Goal: Information Seeking & Learning: Check status

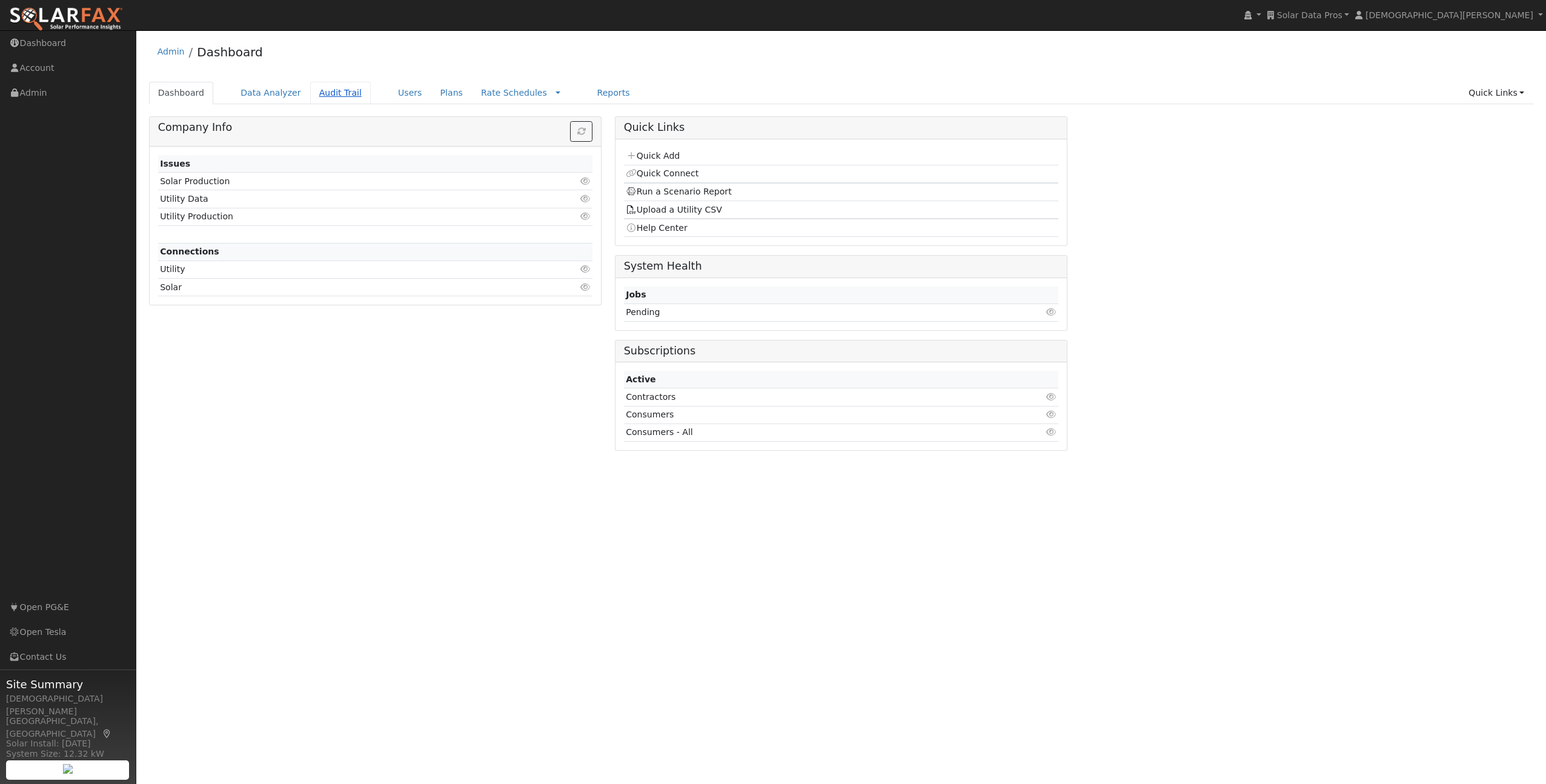
click at [332, 96] on link "Audit Trail" at bounding box center [341, 93] width 61 height 22
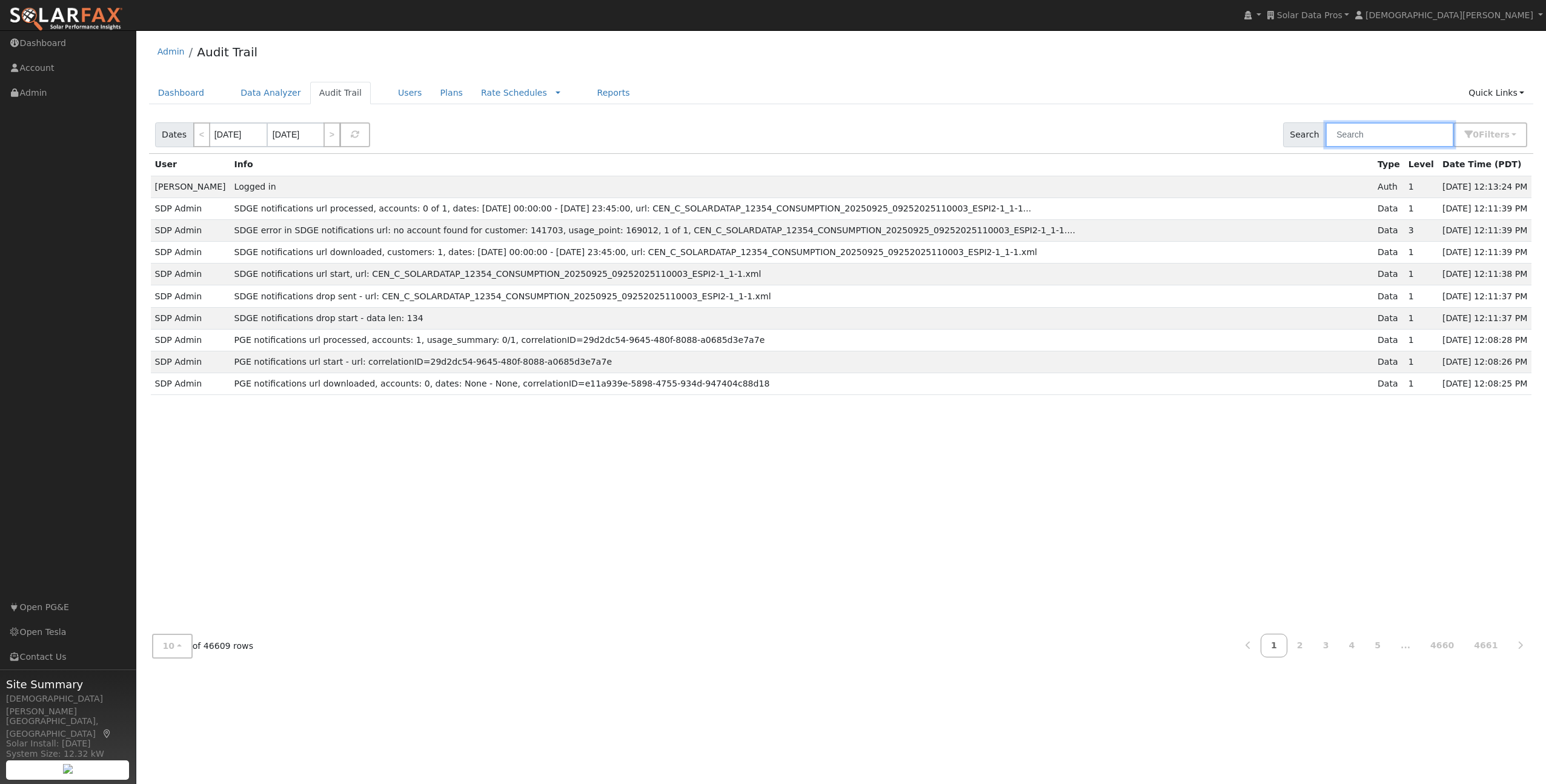
click at [1357, 133] on input "text" at bounding box center [1389, 135] width 128 height 25
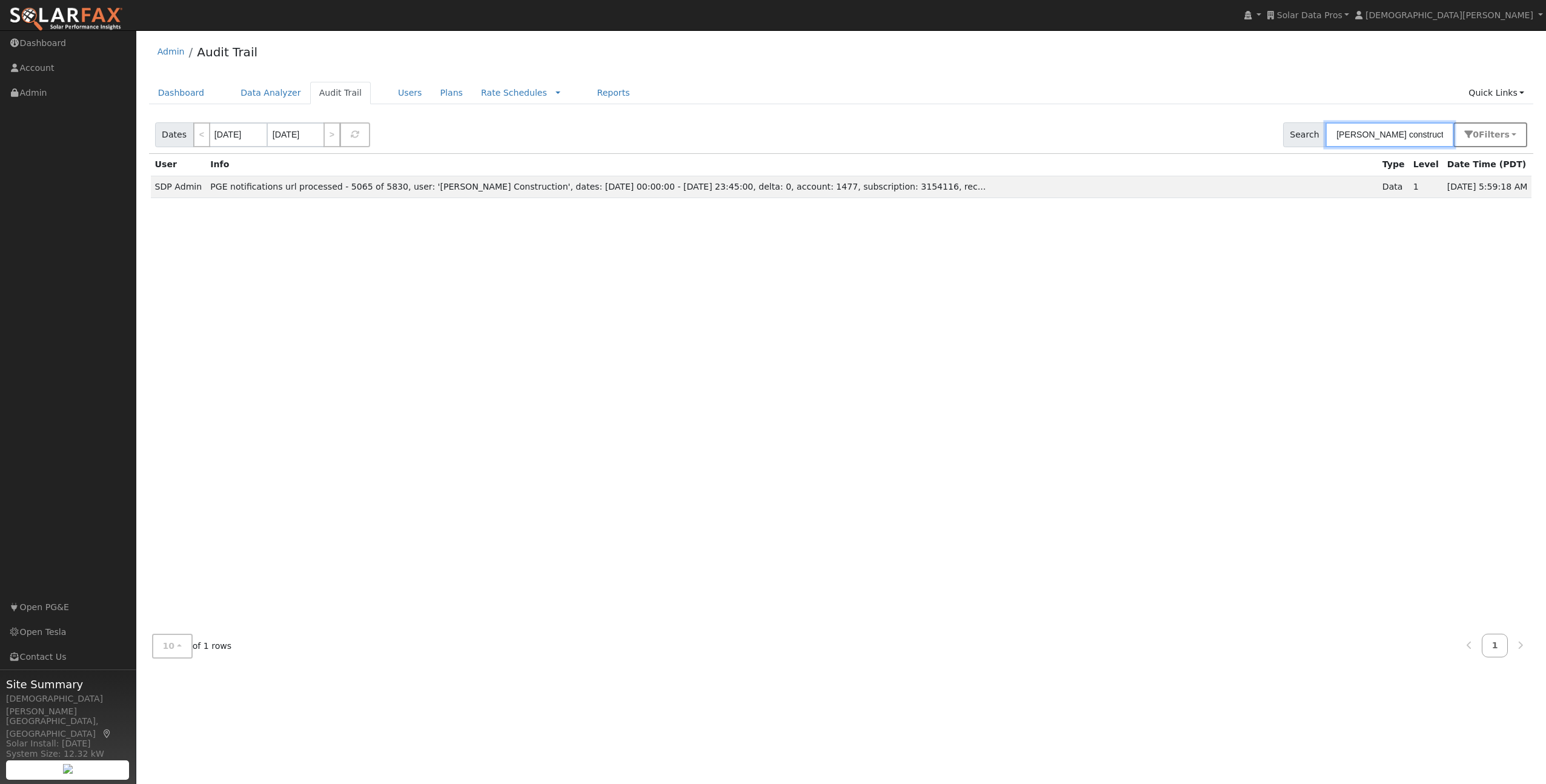
type input "[PERSON_NAME] construction"
click at [1491, 138] on span "Filter s" at bounding box center [1494, 134] width 31 height 9
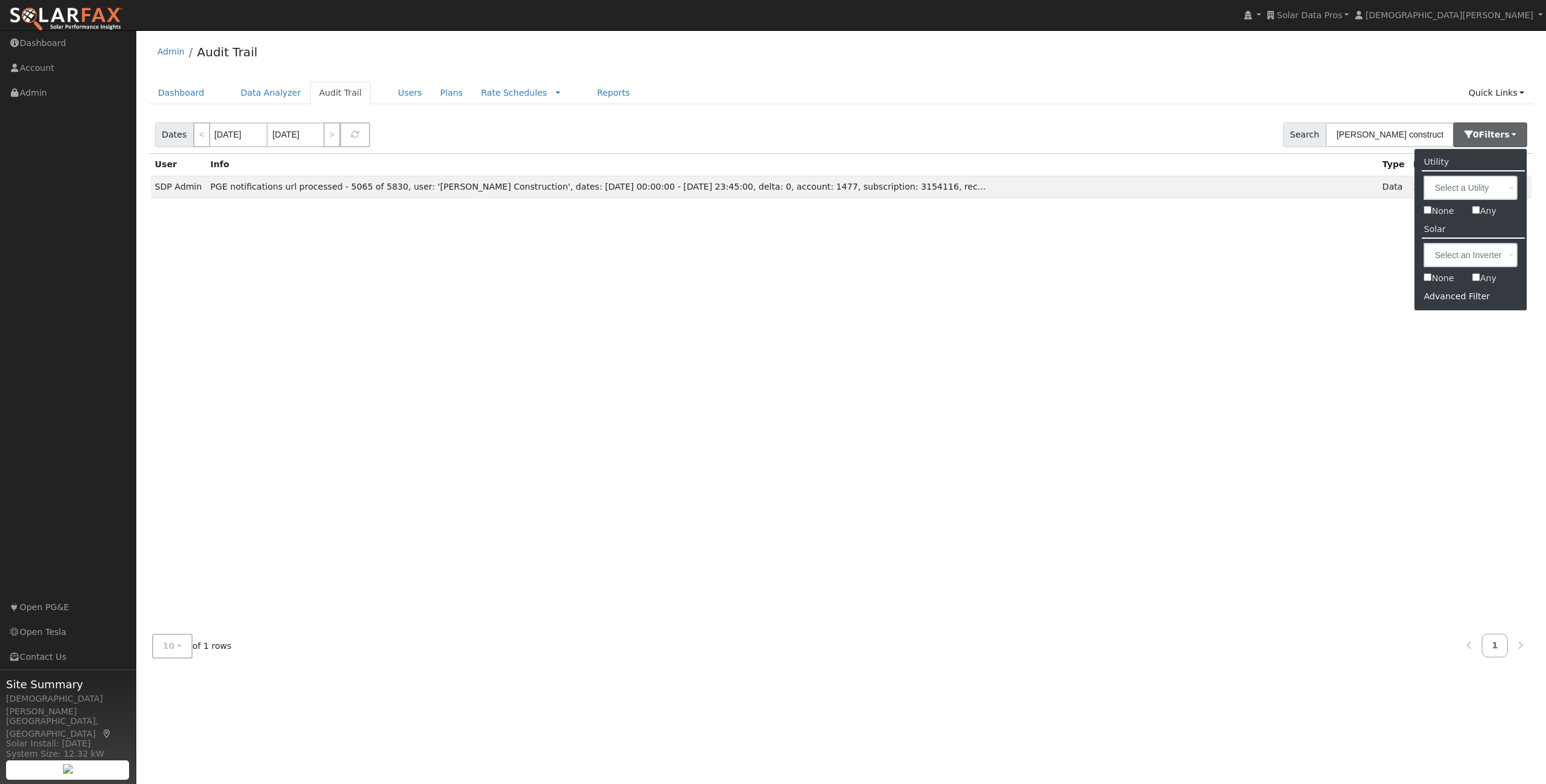
click at [1451, 296] on div "Advanced Filter" at bounding box center [1471, 297] width 112 height 19
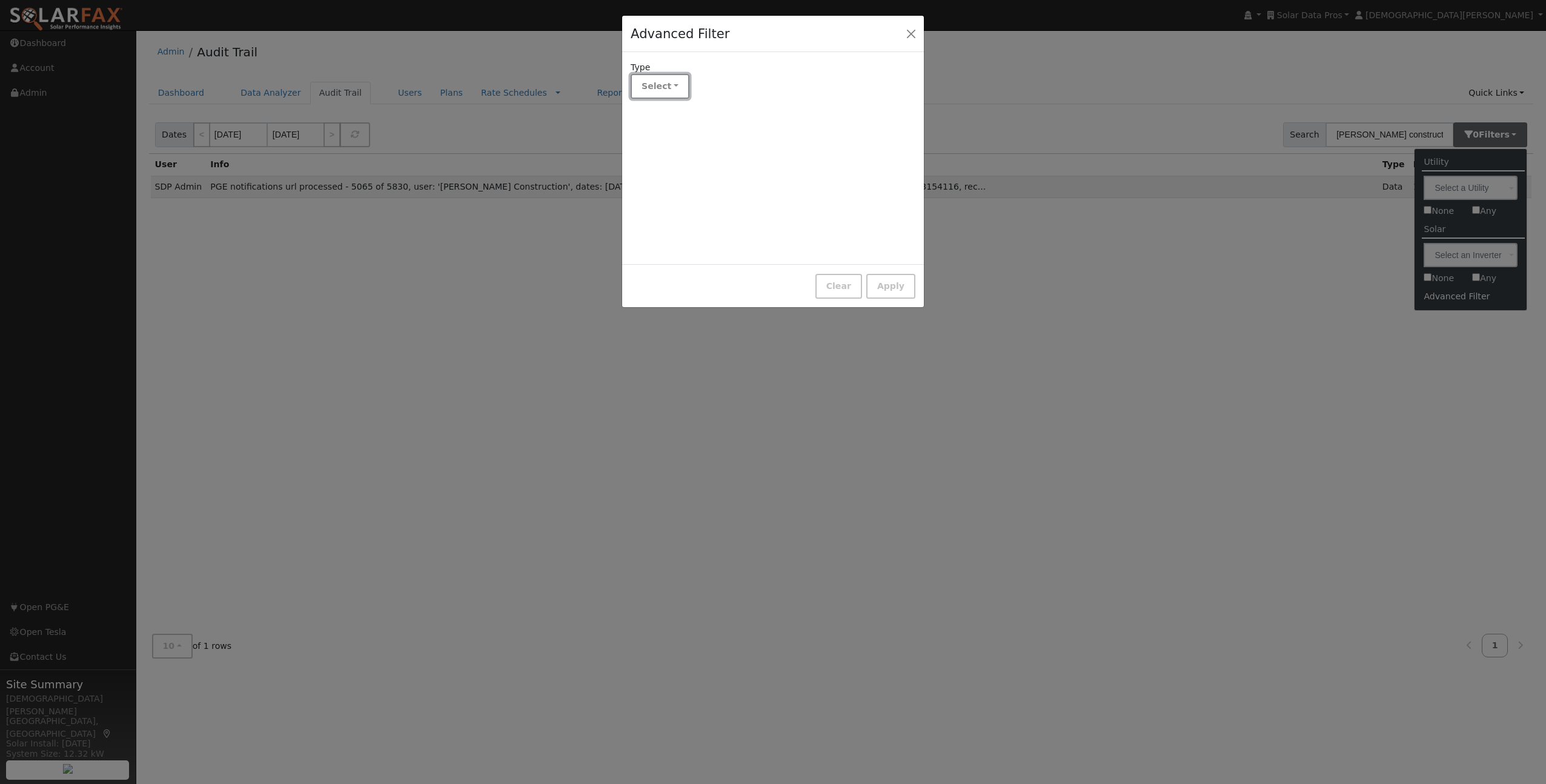
click at [650, 85] on button "Select" at bounding box center [659, 86] width 59 height 25
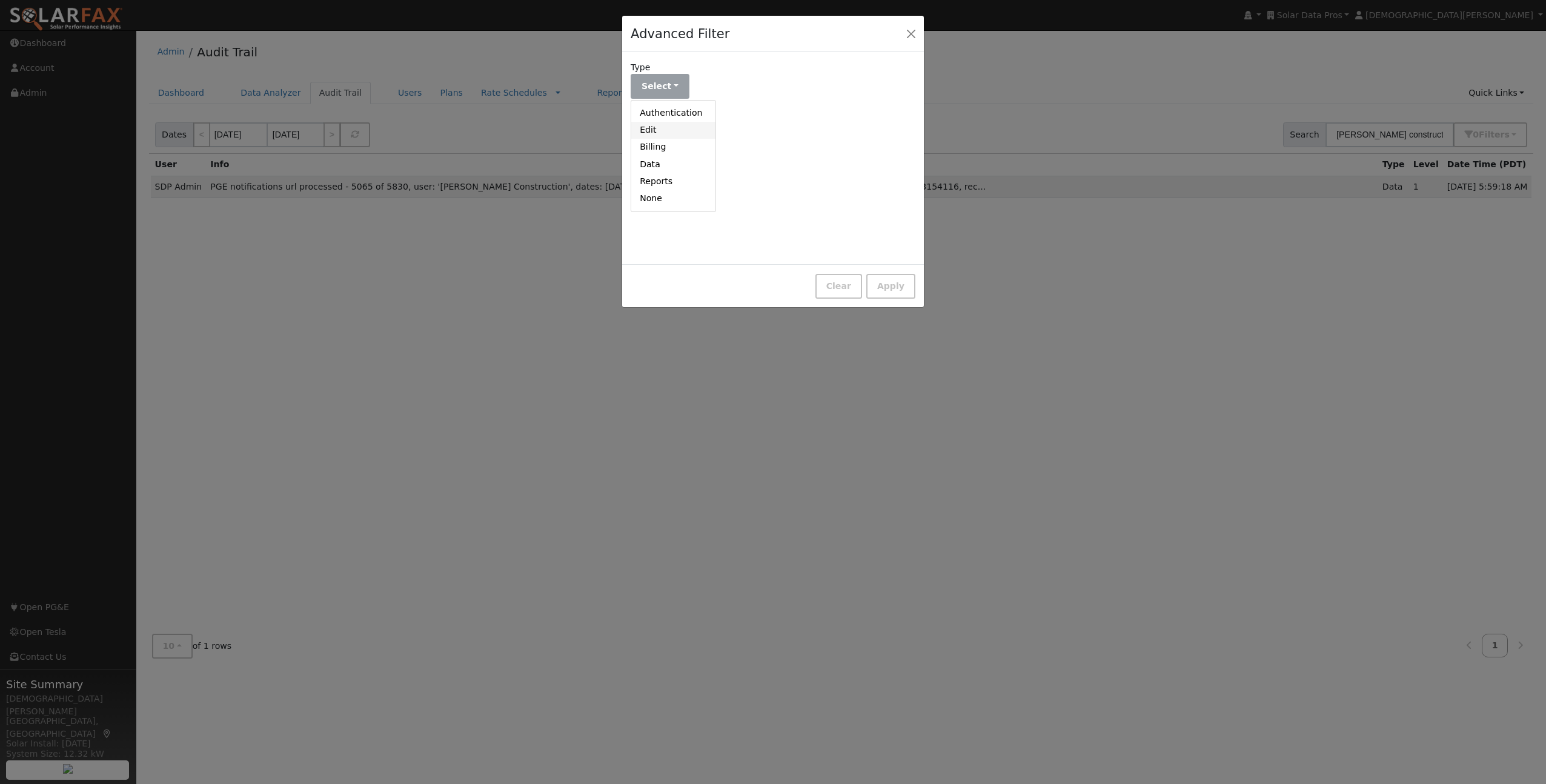
click at [655, 131] on link "Edit" at bounding box center [673, 130] width 84 height 17
click at [726, 99] on form "Type Action Edit Authentication Edit Billing Data Reports None Select Added Rem…" at bounding box center [773, 104] width 284 height 87
click at [750, 86] on button "Select" at bounding box center [759, 86] width 59 height 25
click at [760, 145] on link "Updated" at bounding box center [773, 147] width 84 height 17
click at [671, 127] on button "Select" at bounding box center [659, 136] width 59 height 25
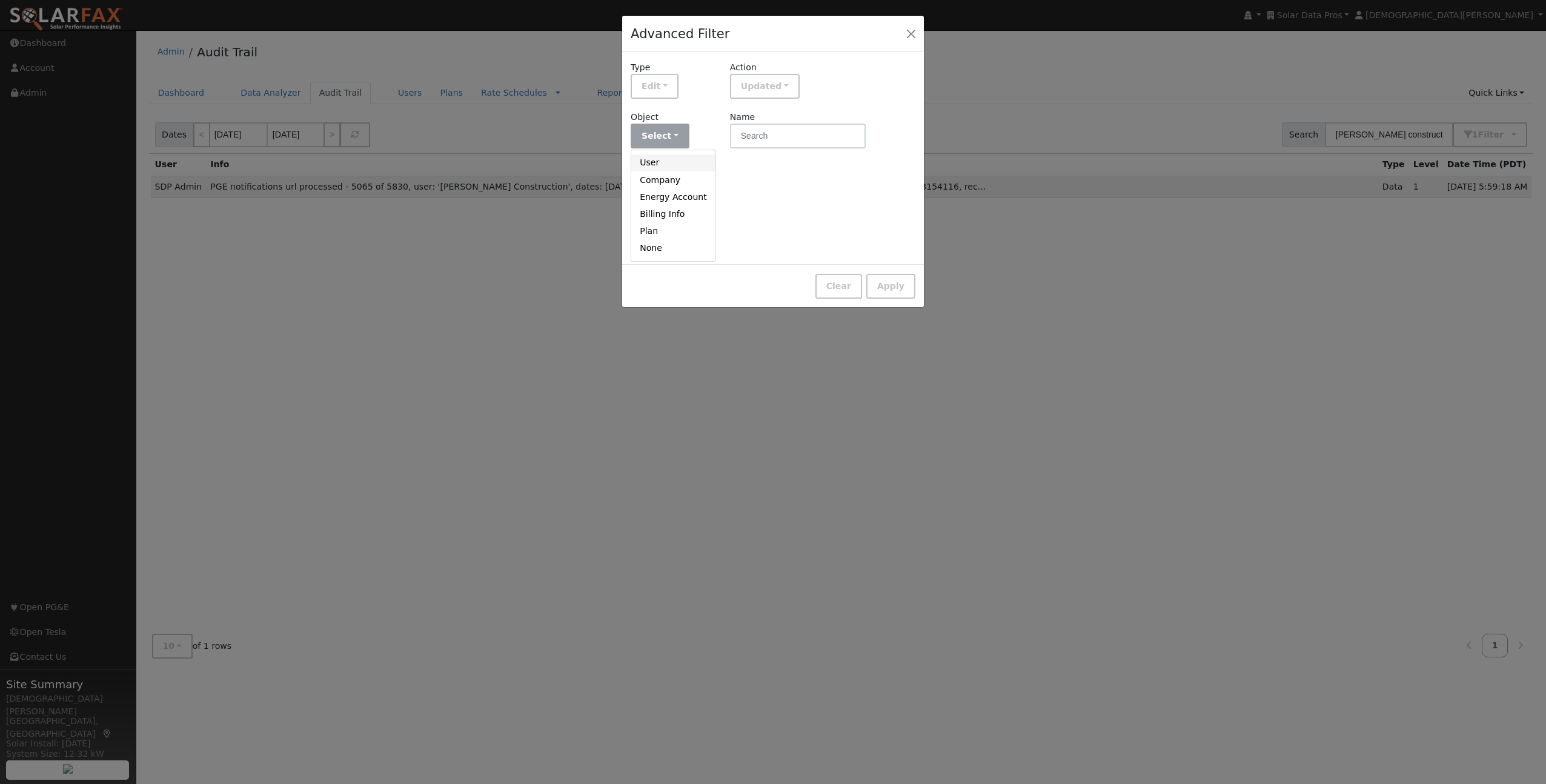
click at [670, 163] on link "User" at bounding box center [673, 162] width 84 height 17
click at [761, 136] on input "text" at bounding box center [797, 136] width 136 height 25
click at [659, 89] on button "Edit" at bounding box center [654, 86] width 48 height 25
click at [678, 199] on link "None" at bounding box center [673, 197] width 84 height 17
click at [909, 34] on button "button" at bounding box center [910, 33] width 17 height 17
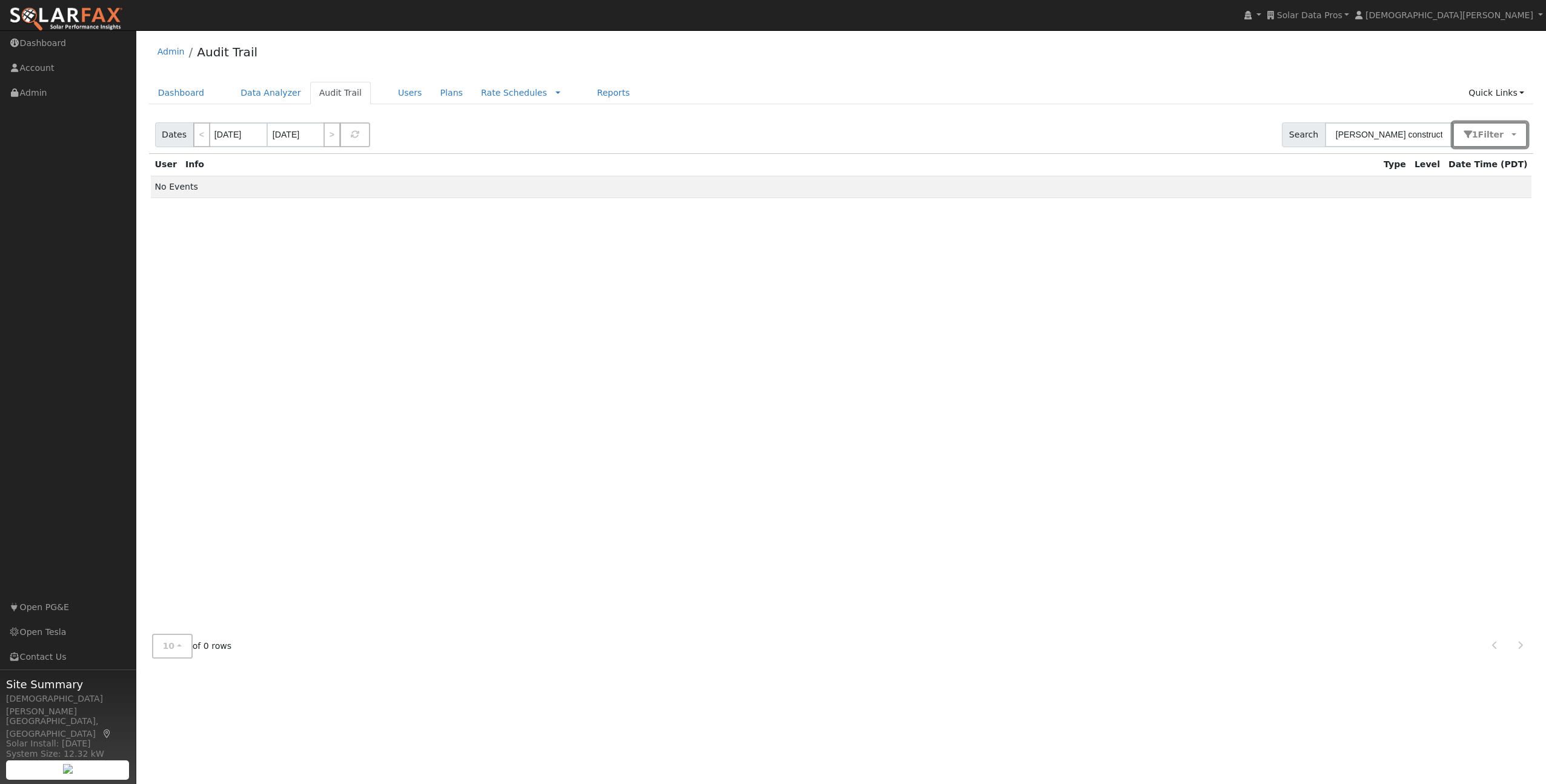
click at [1502, 145] on button "1 Filter" at bounding box center [1491, 135] width 75 height 25
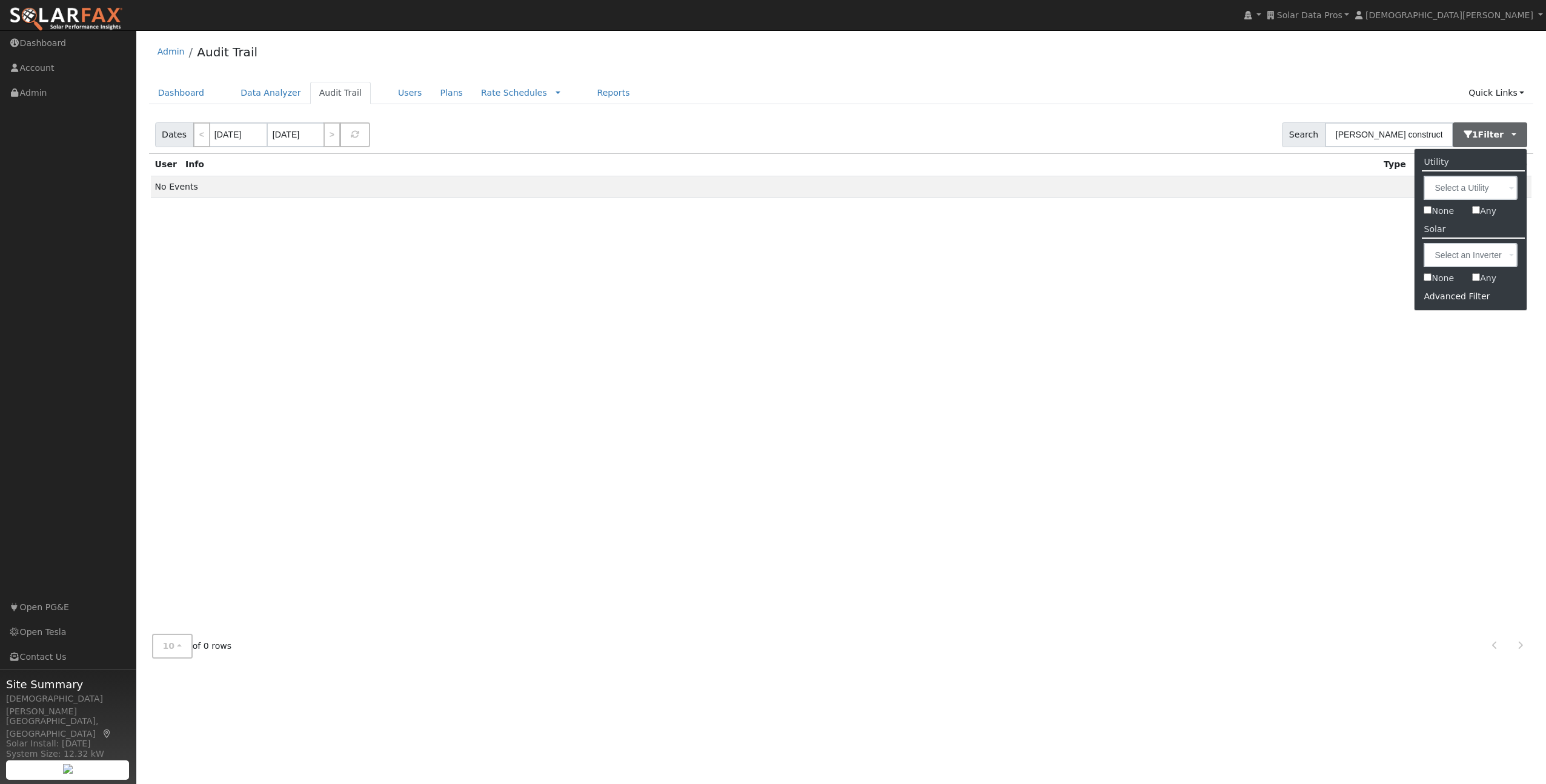
click at [1462, 301] on div "Advanced Filter" at bounding box center [1471, 297] width 112 height 19
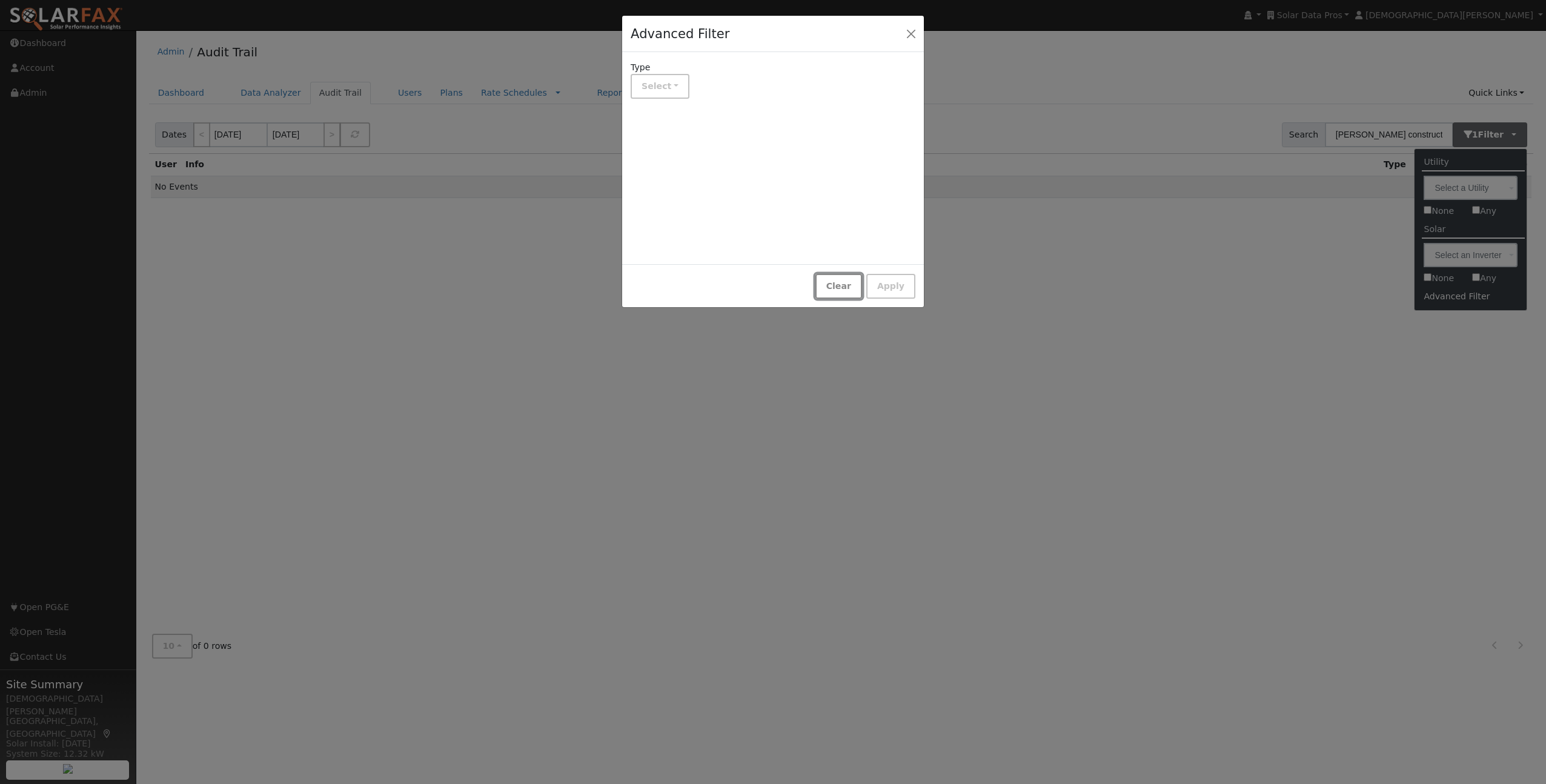
click at [845, 282] on button "Clear" at bounding box center [839, 286] width 46 height 25
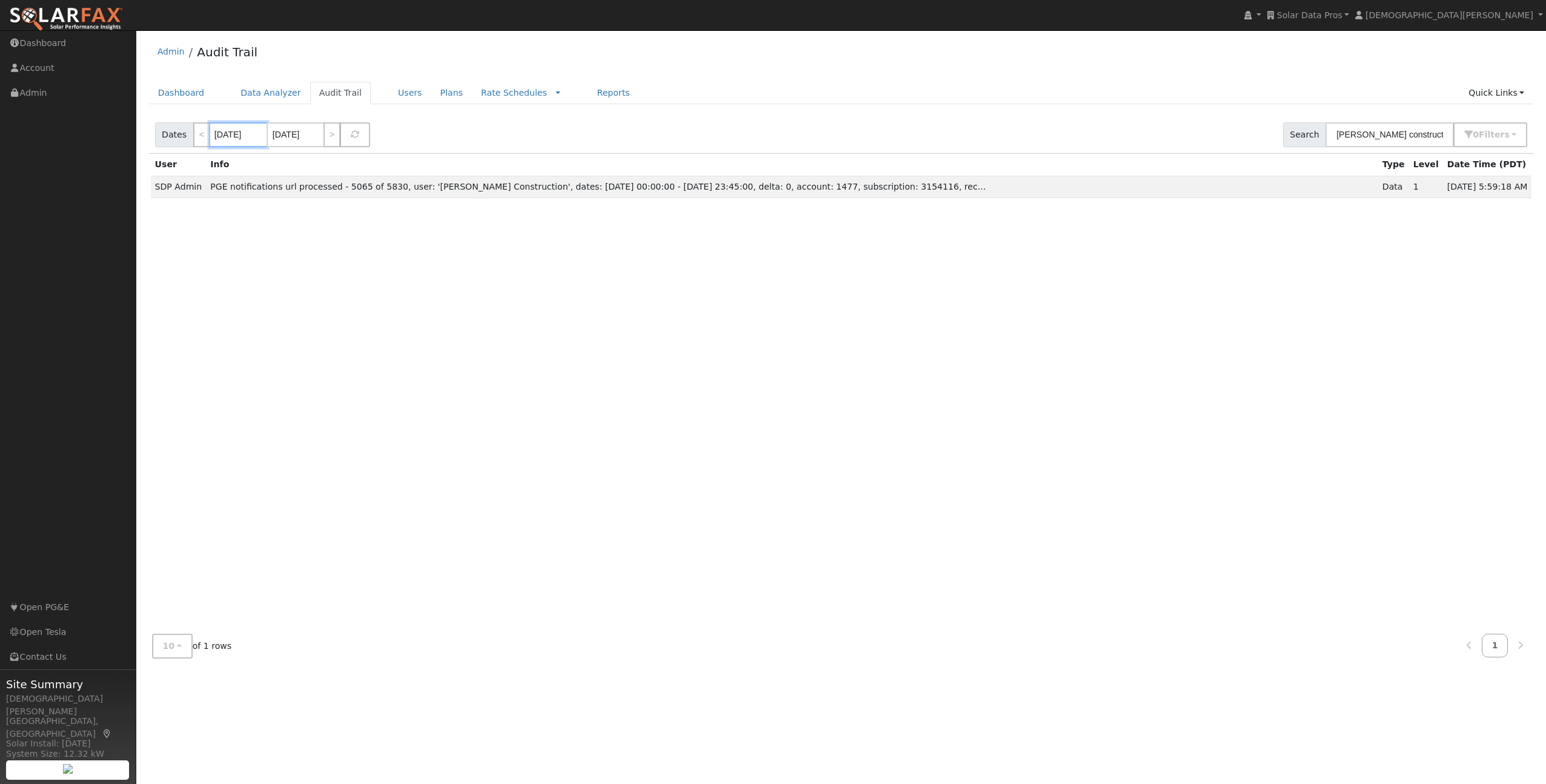
click at [239, 137] on input "[DATE]" at bounding box center [238, 135] width 57 height 25
click at [285, 160] on select "January February March April May June July August September October November De…" at bounding box center [279, 160] width 79 height 15
click at [355, 165] on span at bounding box center [358, 162] width 9 height 7
click at [355, 164] on span at bounding box center [358, 162] width 9 height 7
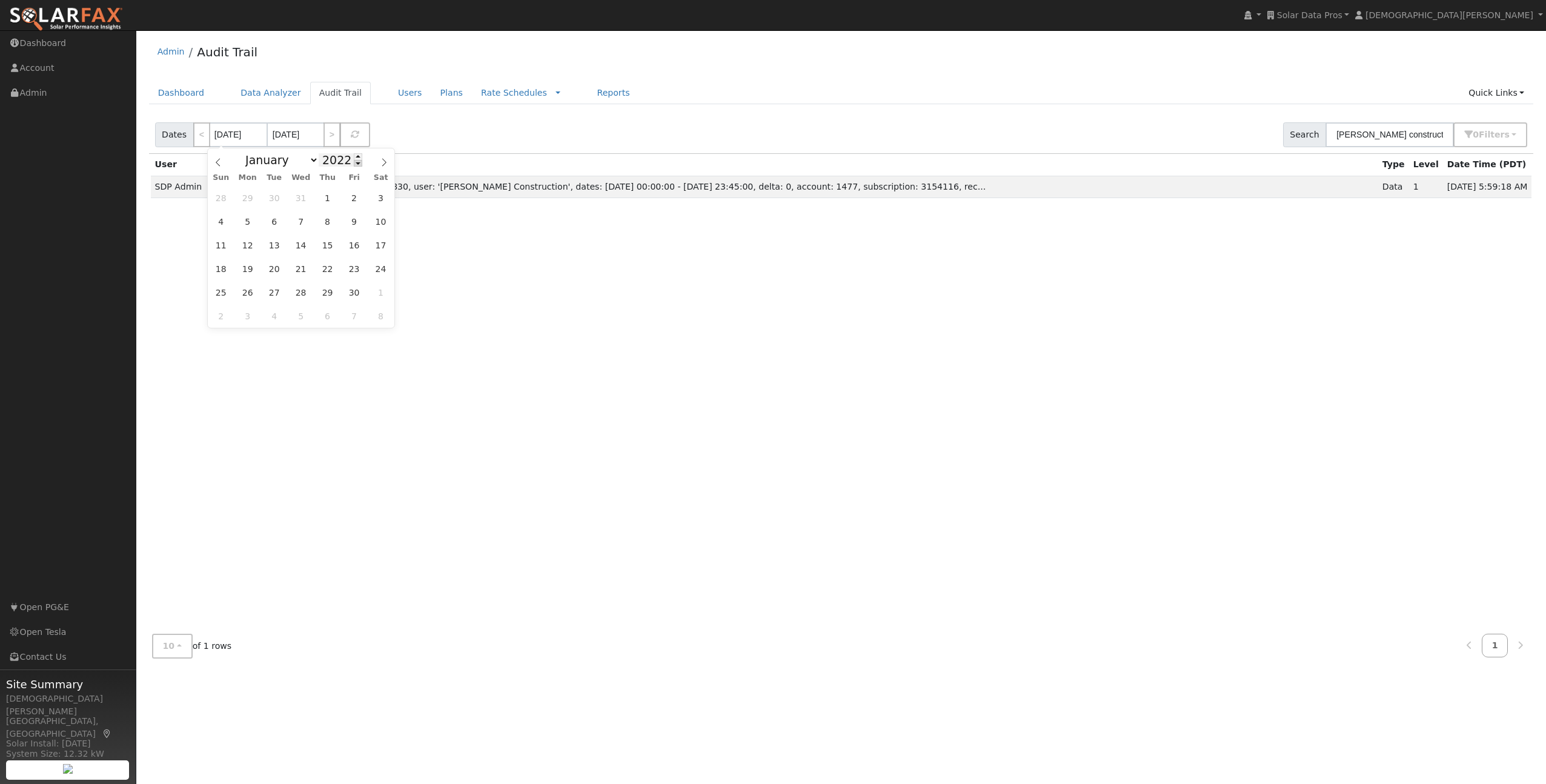
click at [355, 164] on span at bounding box center [358, 162] width 9 height 7
type input "2020"
click at [274, 195] on span "1" at bounding box center [274, 197] width 24 height 24
type input "09/01/2020"
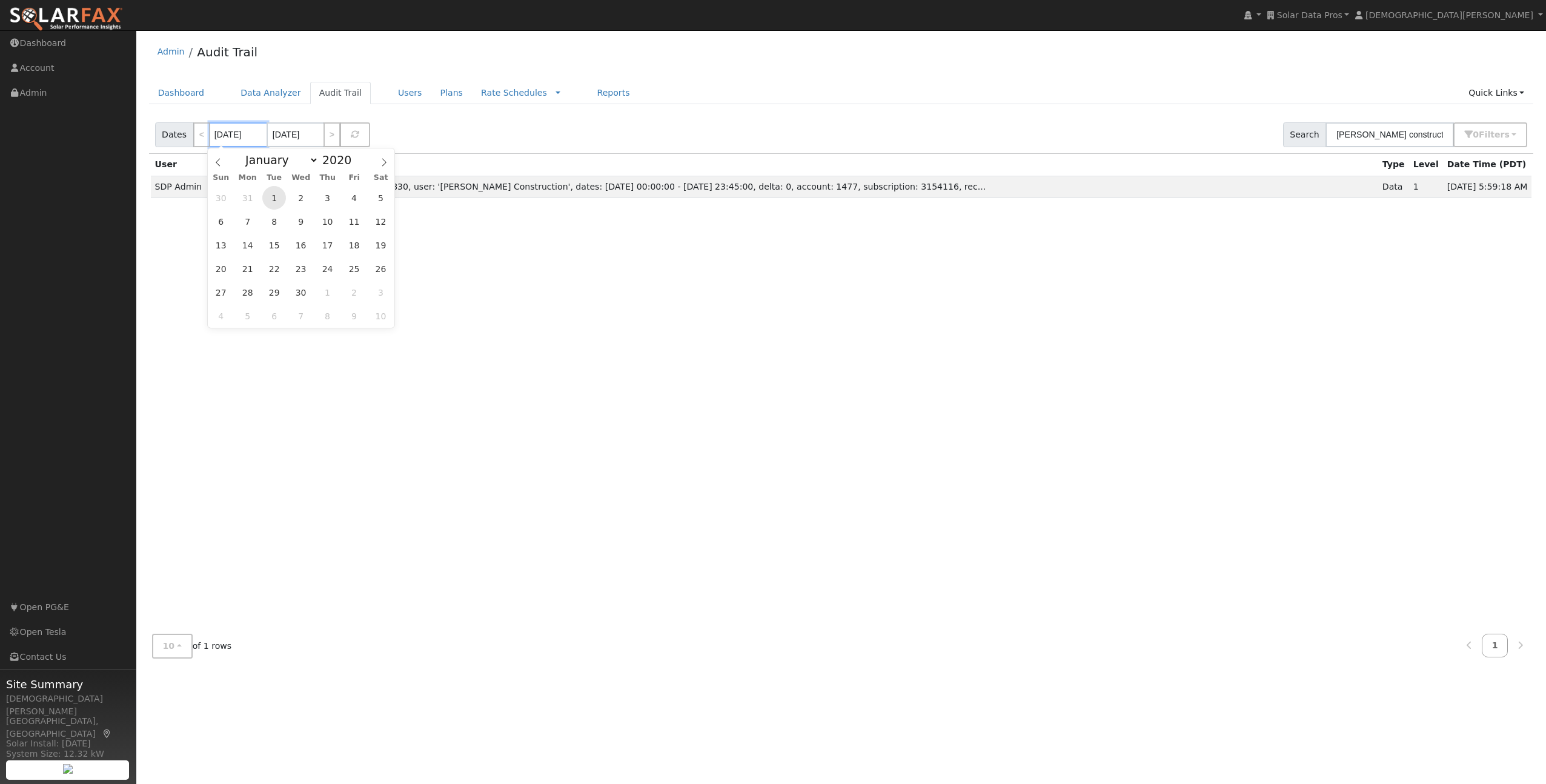
type input "09/01/2020"
click at [297, 141] on input "09/01/2020" at bounding box center [295, 135] width 57 height 25
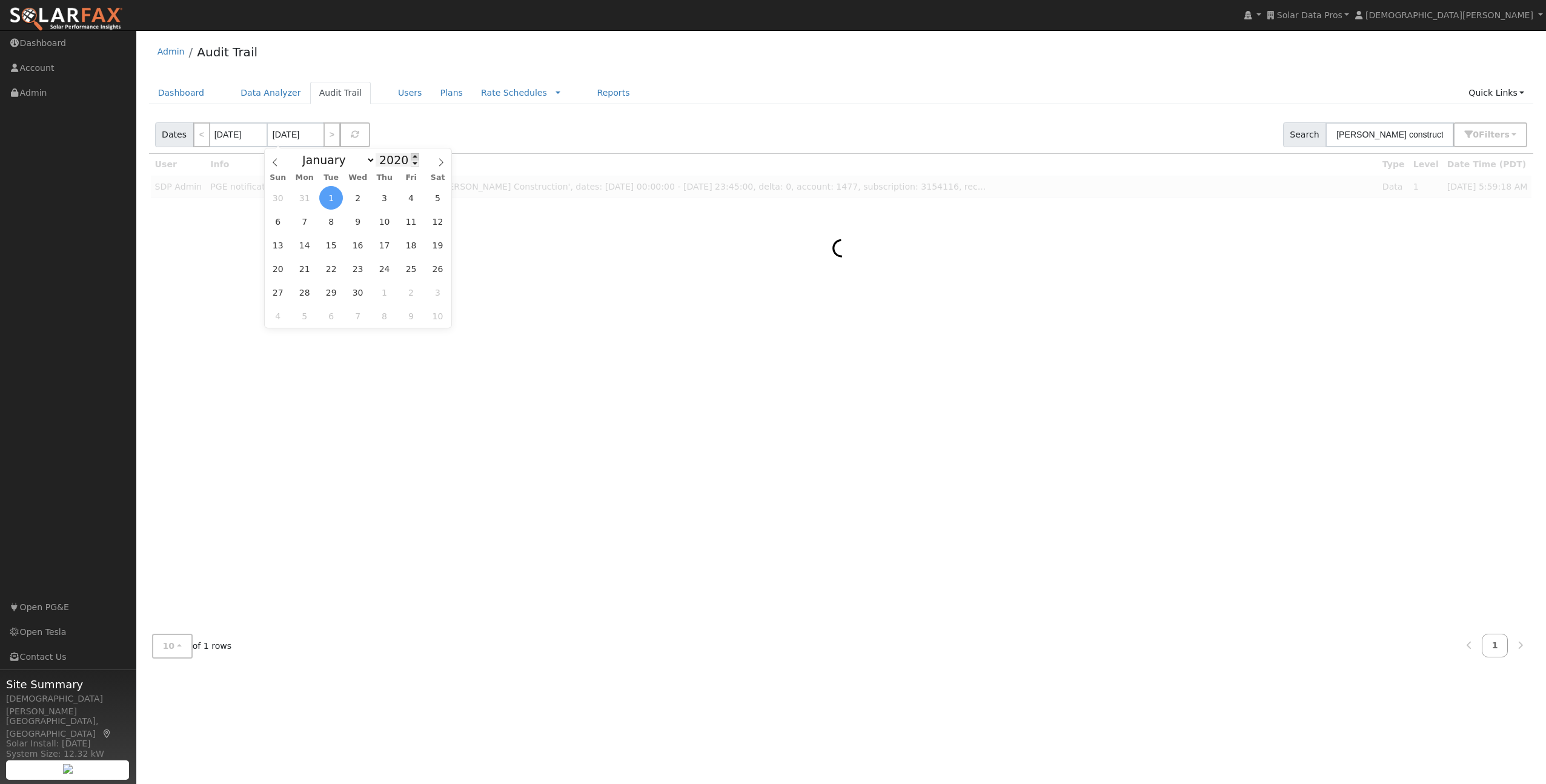
click at [411, 154] on span at bounding box center [415, 156] width 9 height 7
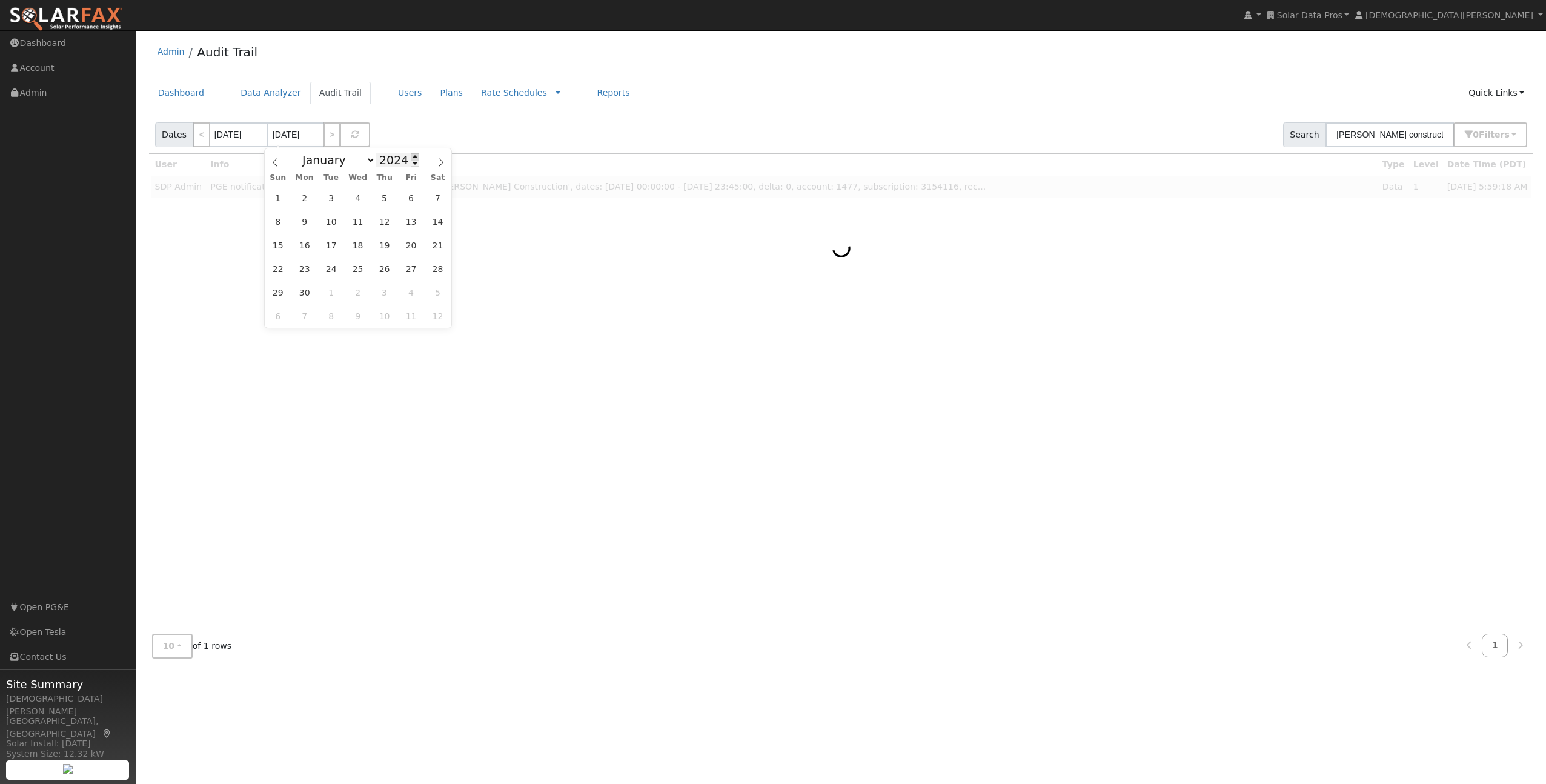
type input "2025"
click at [332, 297] on span "30" at bounding box center [331, 292] width 24 height 24
type input "09/30/2025"
click at [1493, 138] on span "Filter s" at bounding box center [1494, 134] width 31 height 9
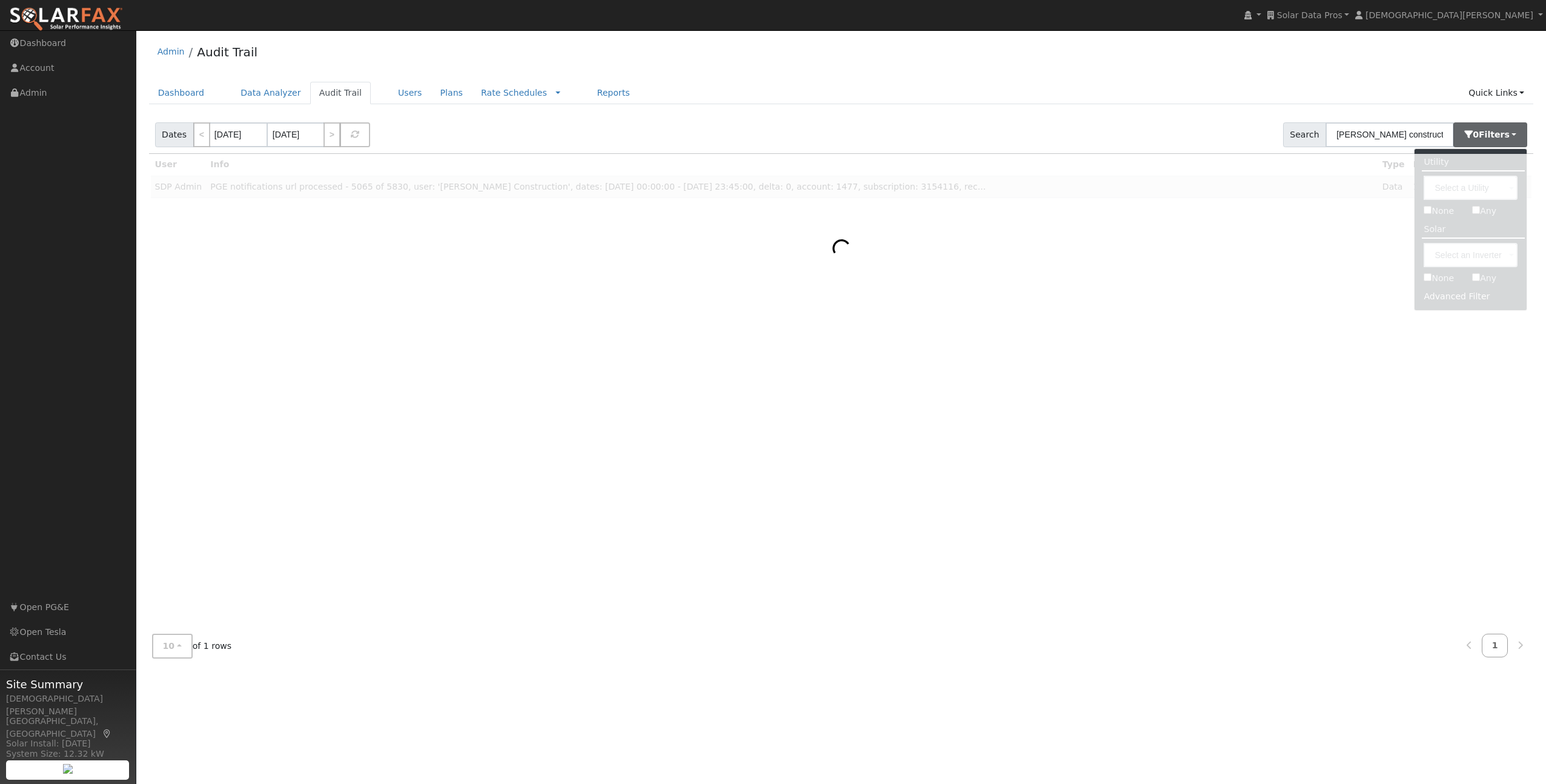
click at [1463, 300] on div at bounding box center [841, 389] width 1385 height 470
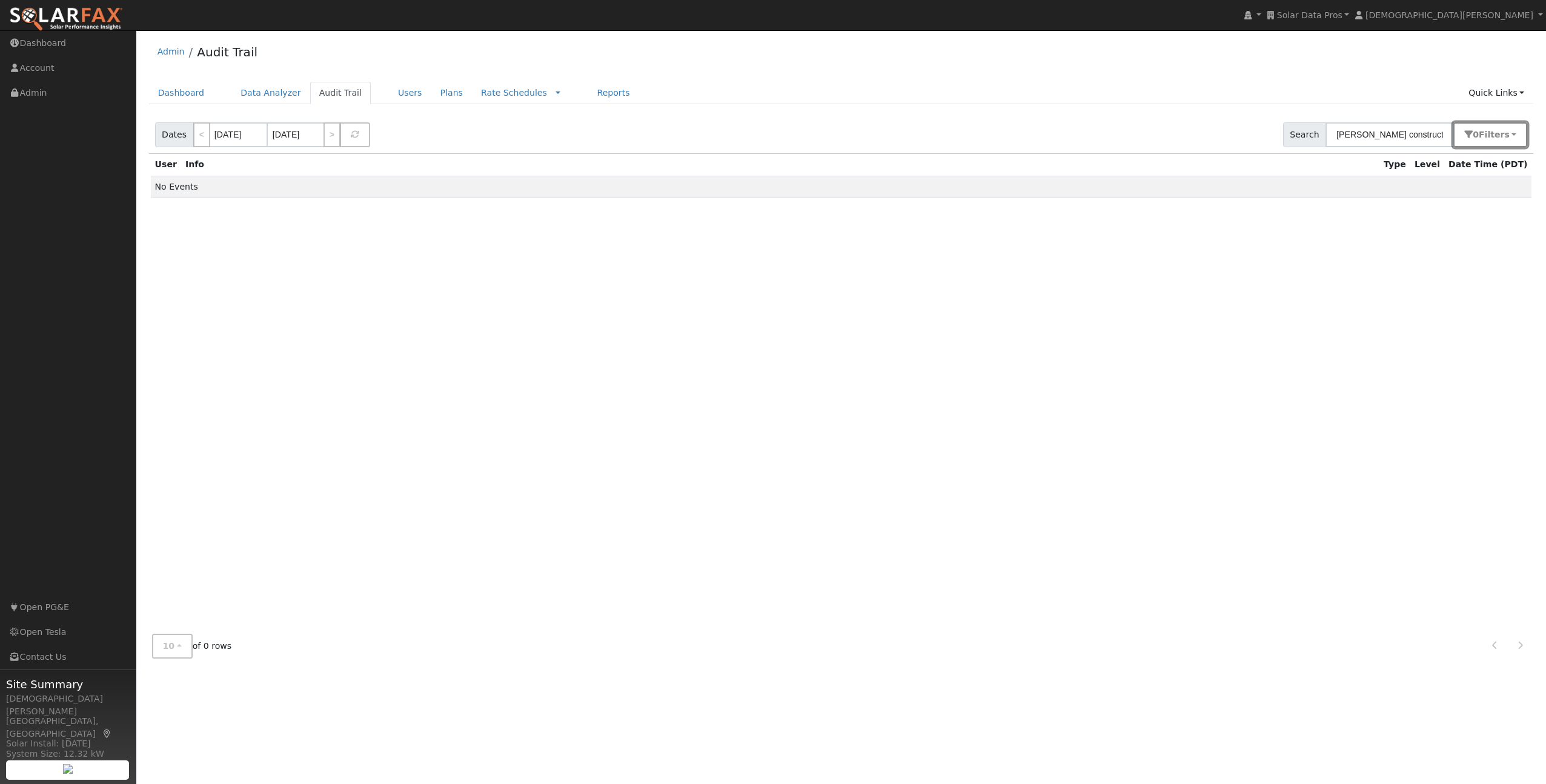
click at [1486, 138] on span "Filter s" at bounding box center [1494, 134] width 31 height 9
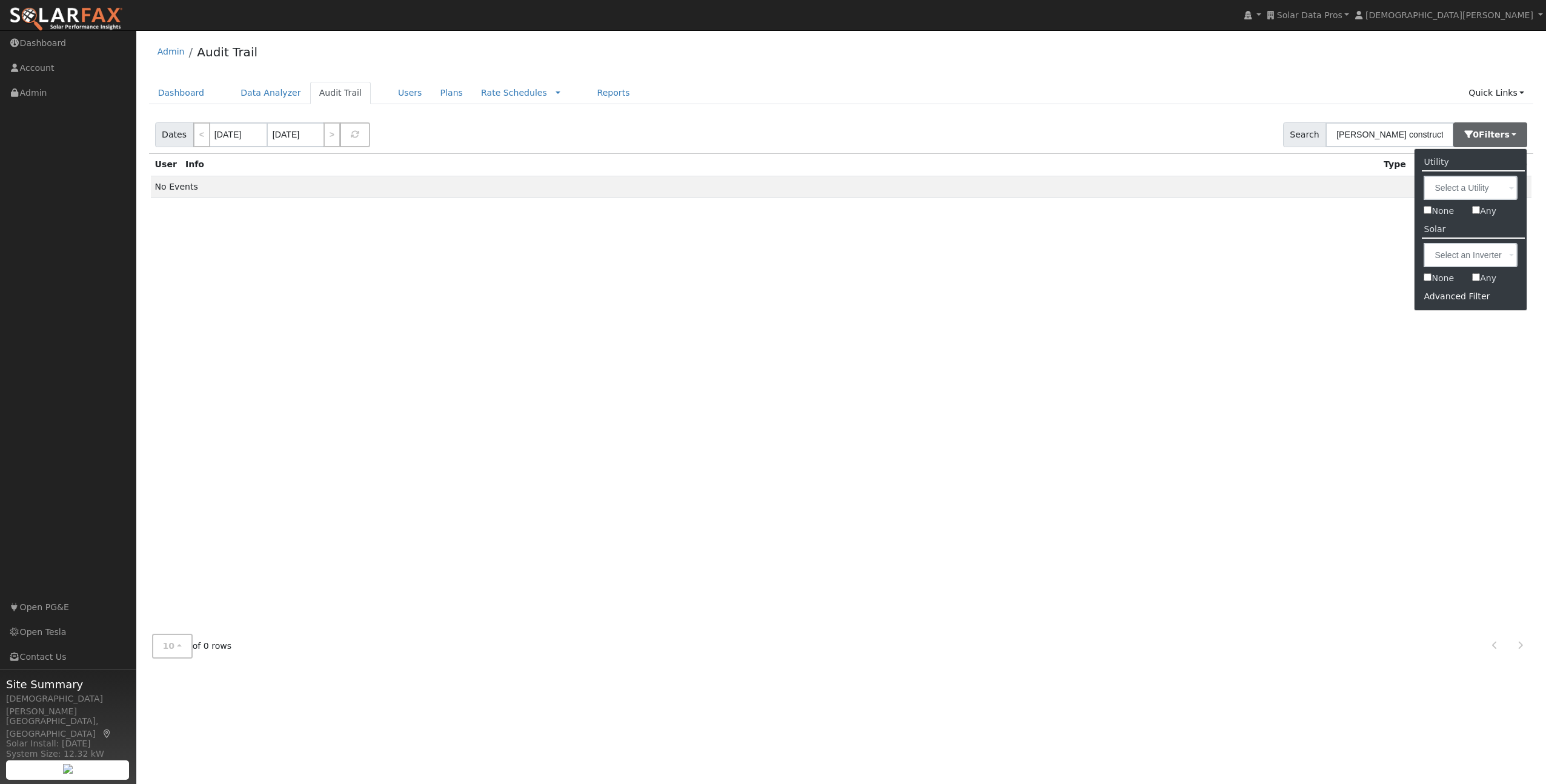
click at [1468, 294] on div "Advanced Filter" at bounding box center [1471, 297] width 112 height 19
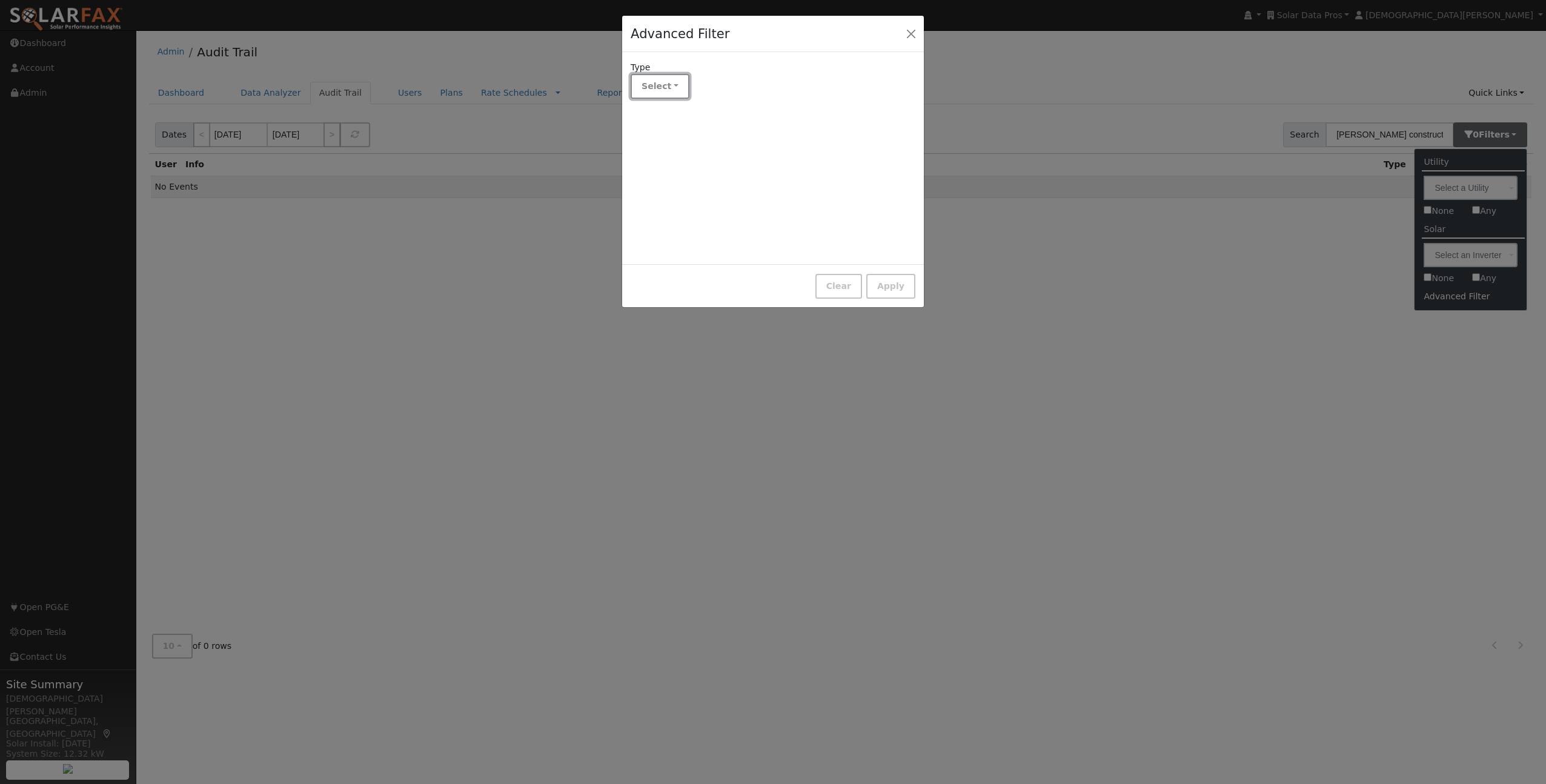
drag, startPoint x: 660, startPoint y: 85, endPoint x: 659, endPoint y: 93, distance: 8.1
click at [660, 85] on button "Select" at bounding box center [659, 86] width 59 height 25
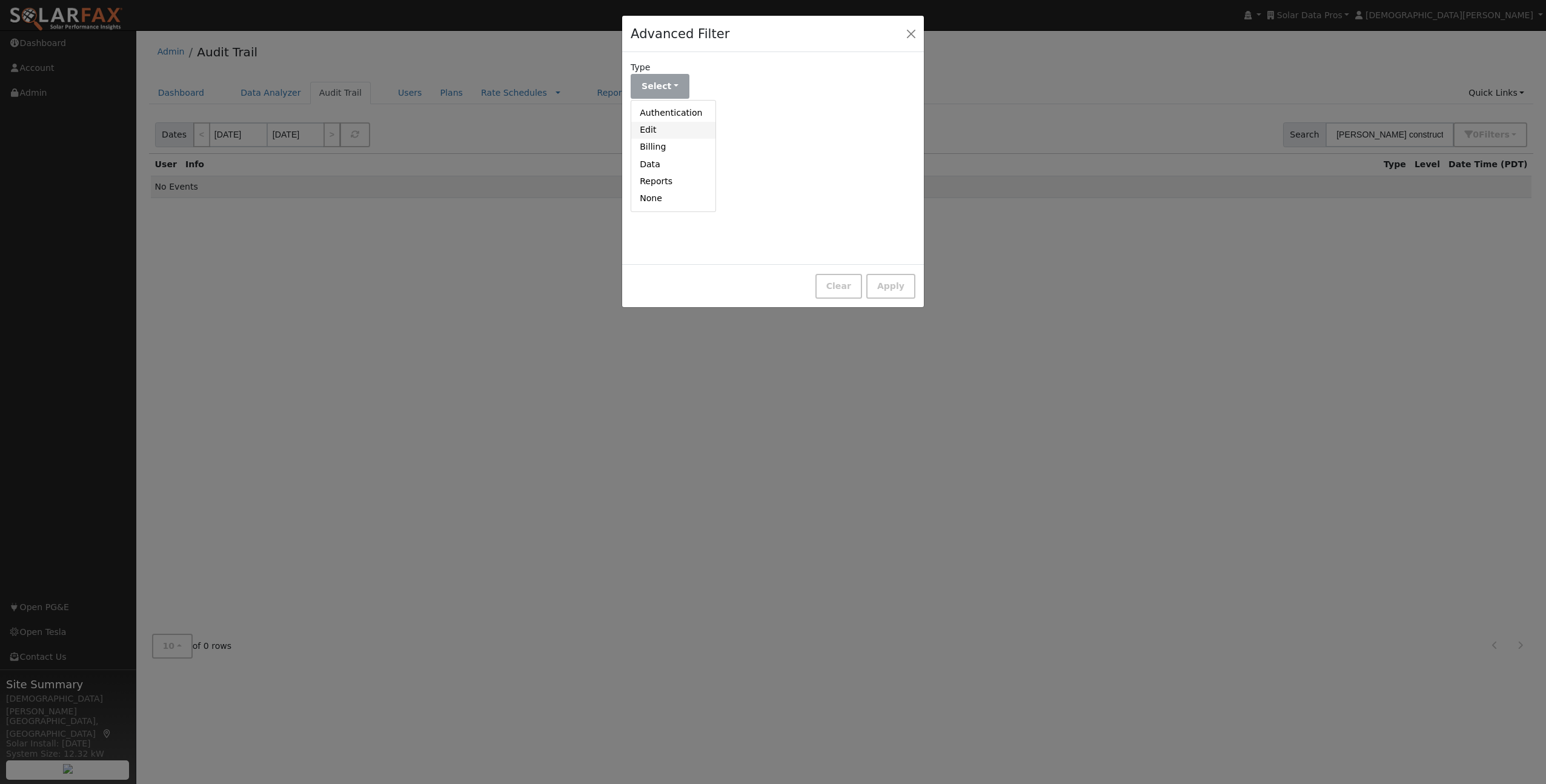
click at [662, 129] on link "Edit" at bounding box center [673, 130] width 84 height 17
click at [755, 91] on button "Select" at bounding box center [759, 86] width 59 height 25
click at [755, 144] on link "Updated" at bounding box center [773, 147] width 84 height 17
click at [665, 135] on button "Select" at bounding box center [659, 136] width 59 height 25
click at [675, 160] on link "User" at bounding box center [673, 162] width 84 height 17
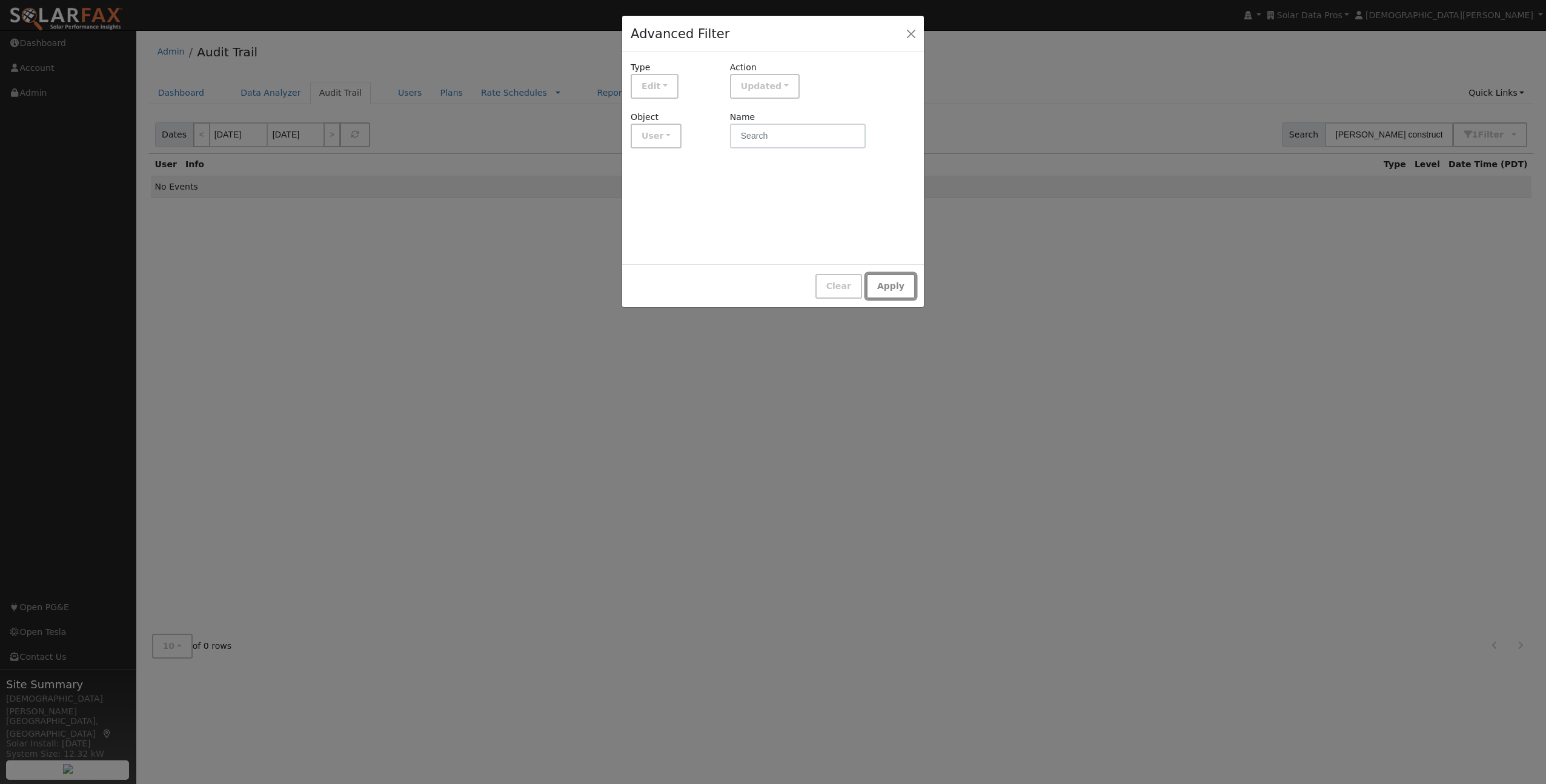
click at [884, 289] on button "Apply" at bounding box center [891, 286] width 49 height 25
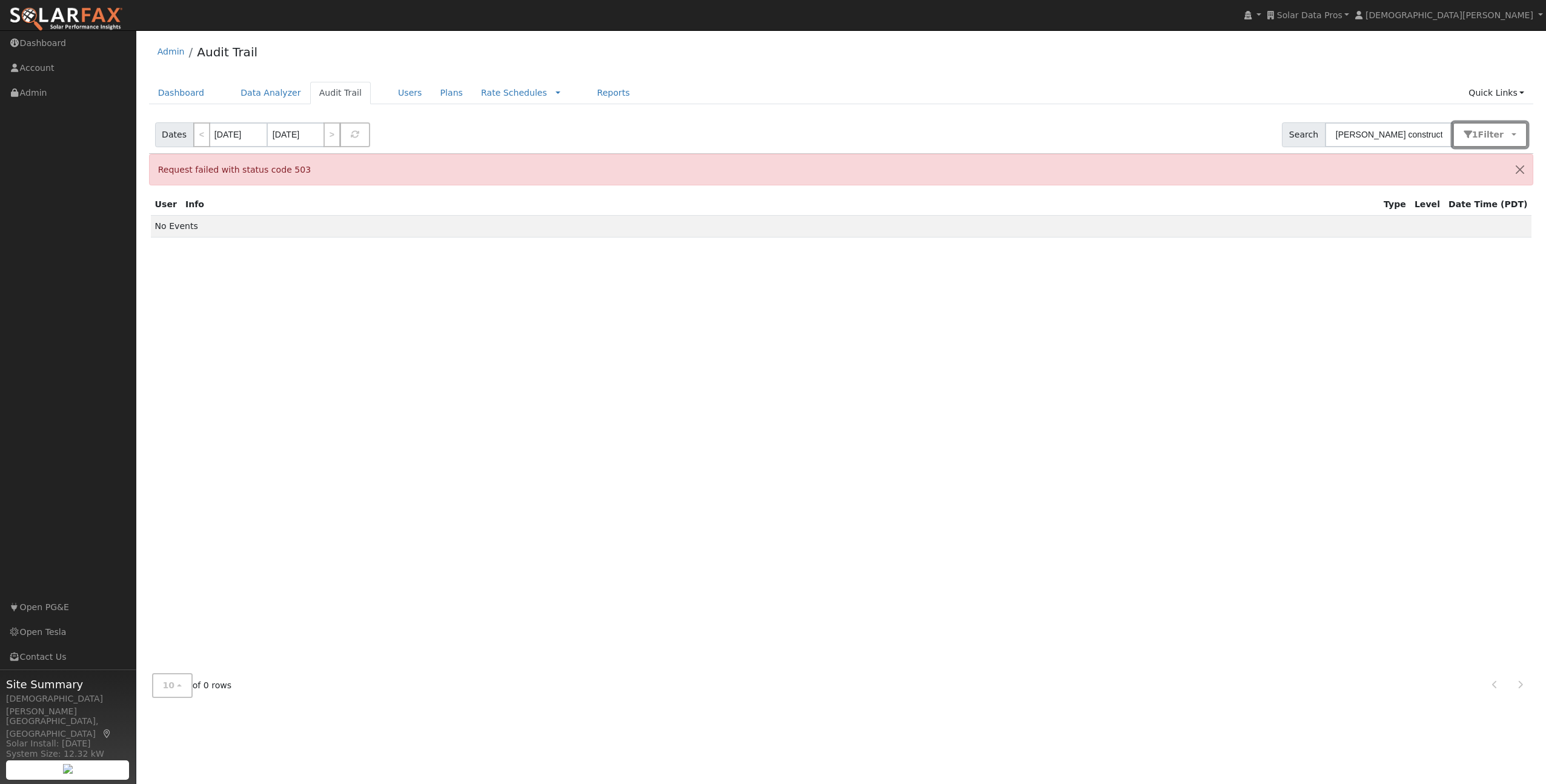
click at [1476, 136] on button "1 Filter" at bounding box center [1491, 135] width 75 height 25
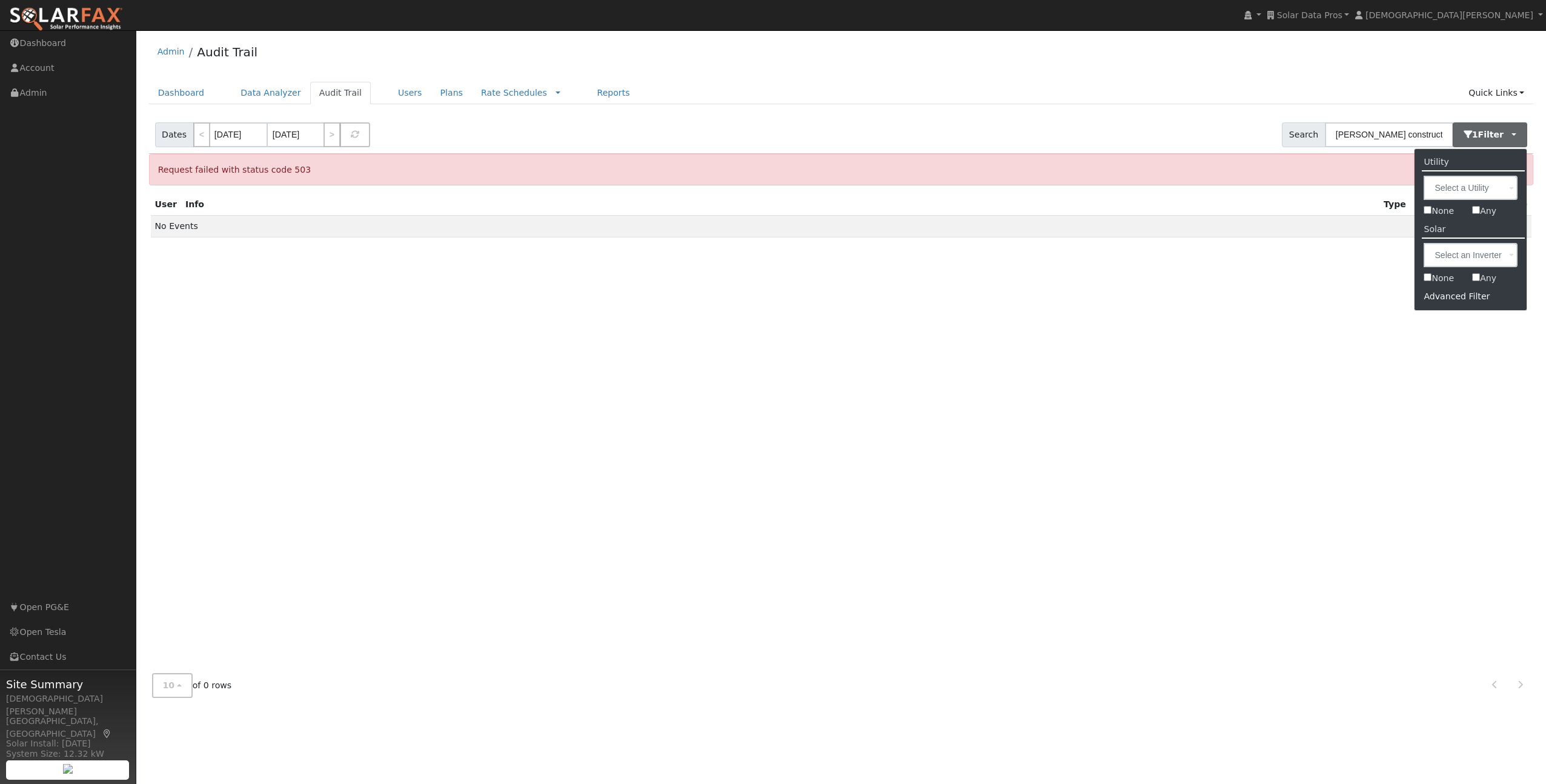
click at [1450, 302] on div "Advanced Filter" at bounding box center [1471, 297] width 112 height 19
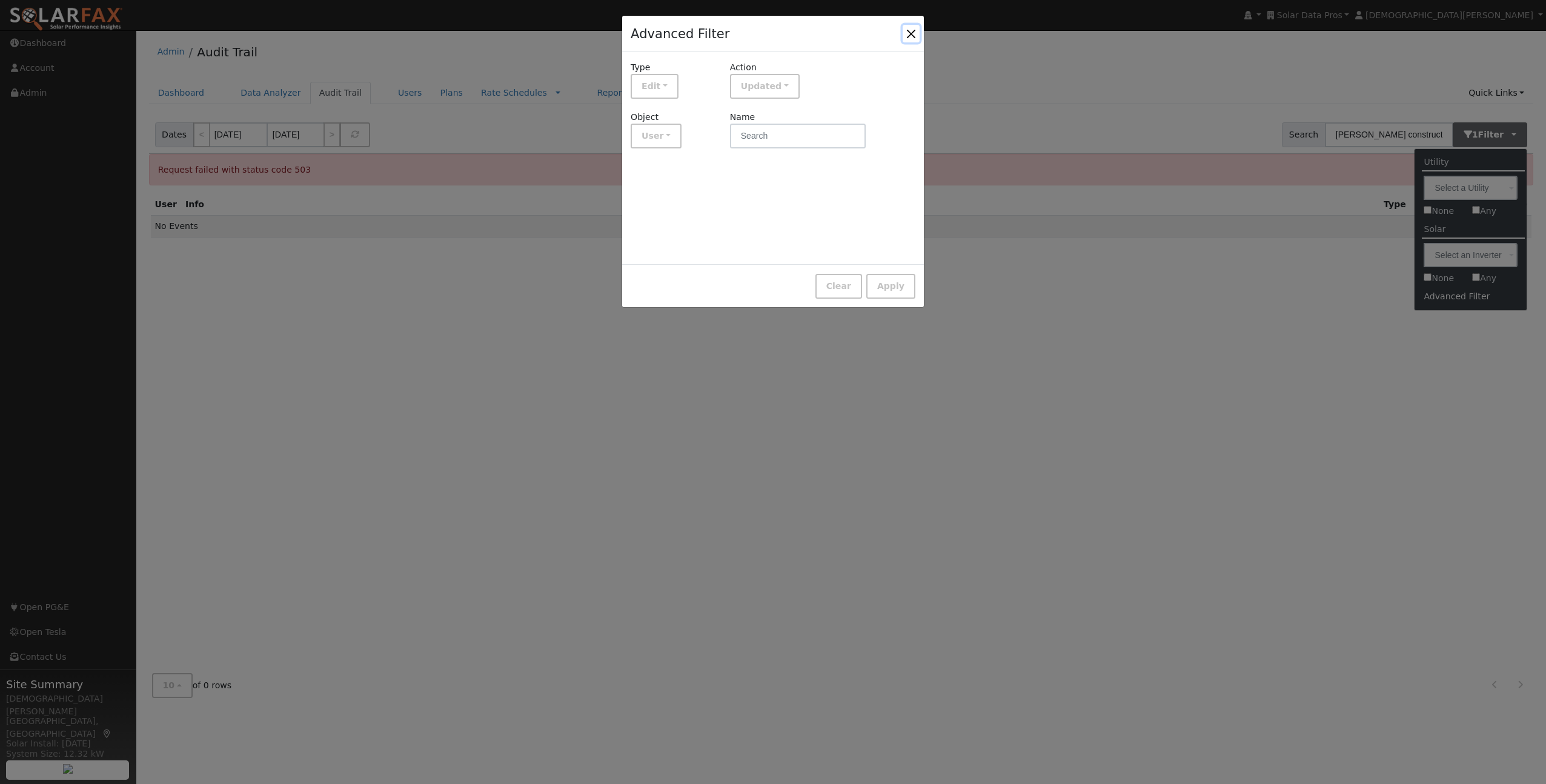
click at [913, 31] on button "button" at bounding box center [910, 33] width 17 height 17
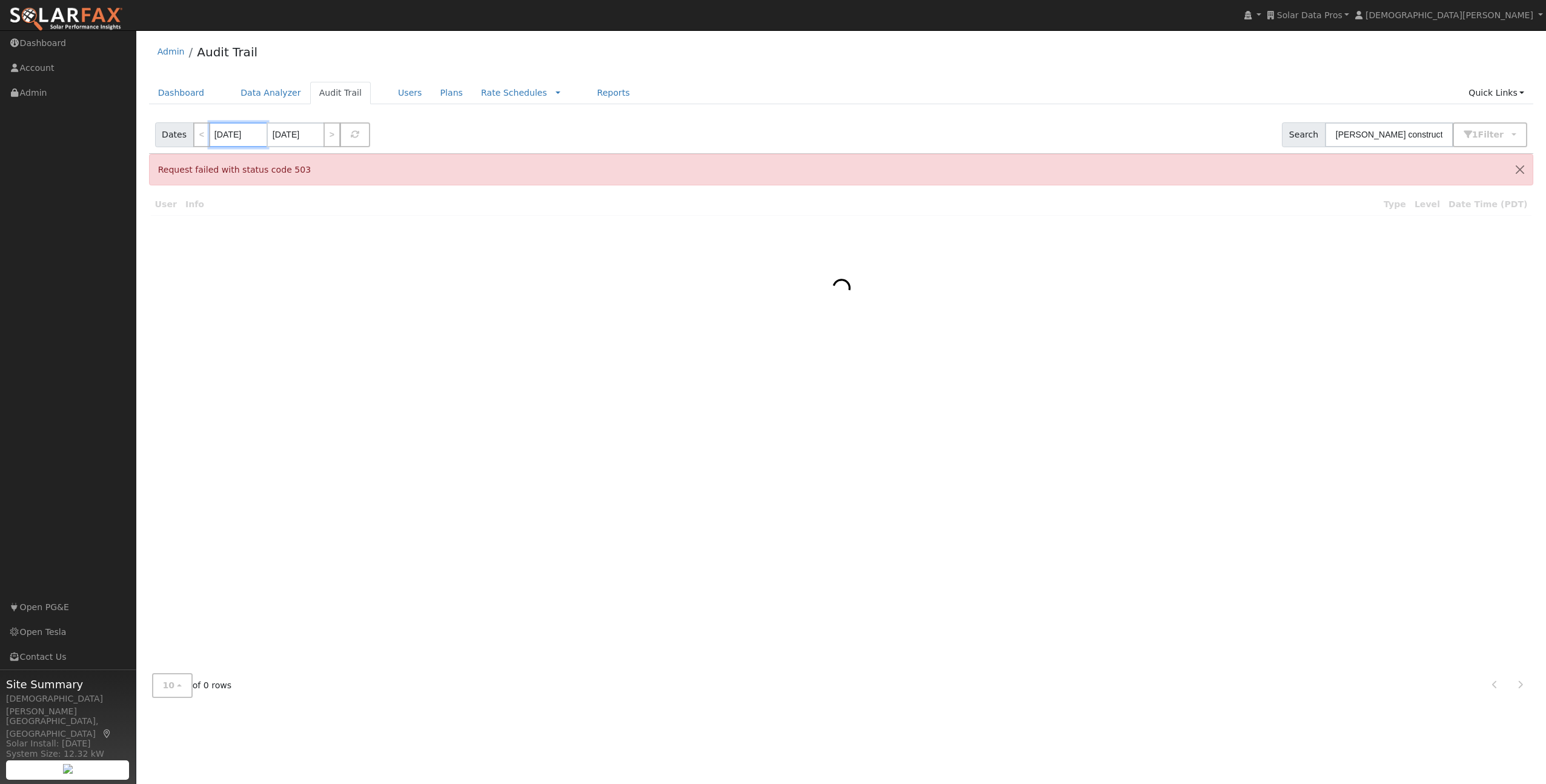
click at [234, 135] on input "09/01/2020" at bounding box center [238, 135] width 57 height 25
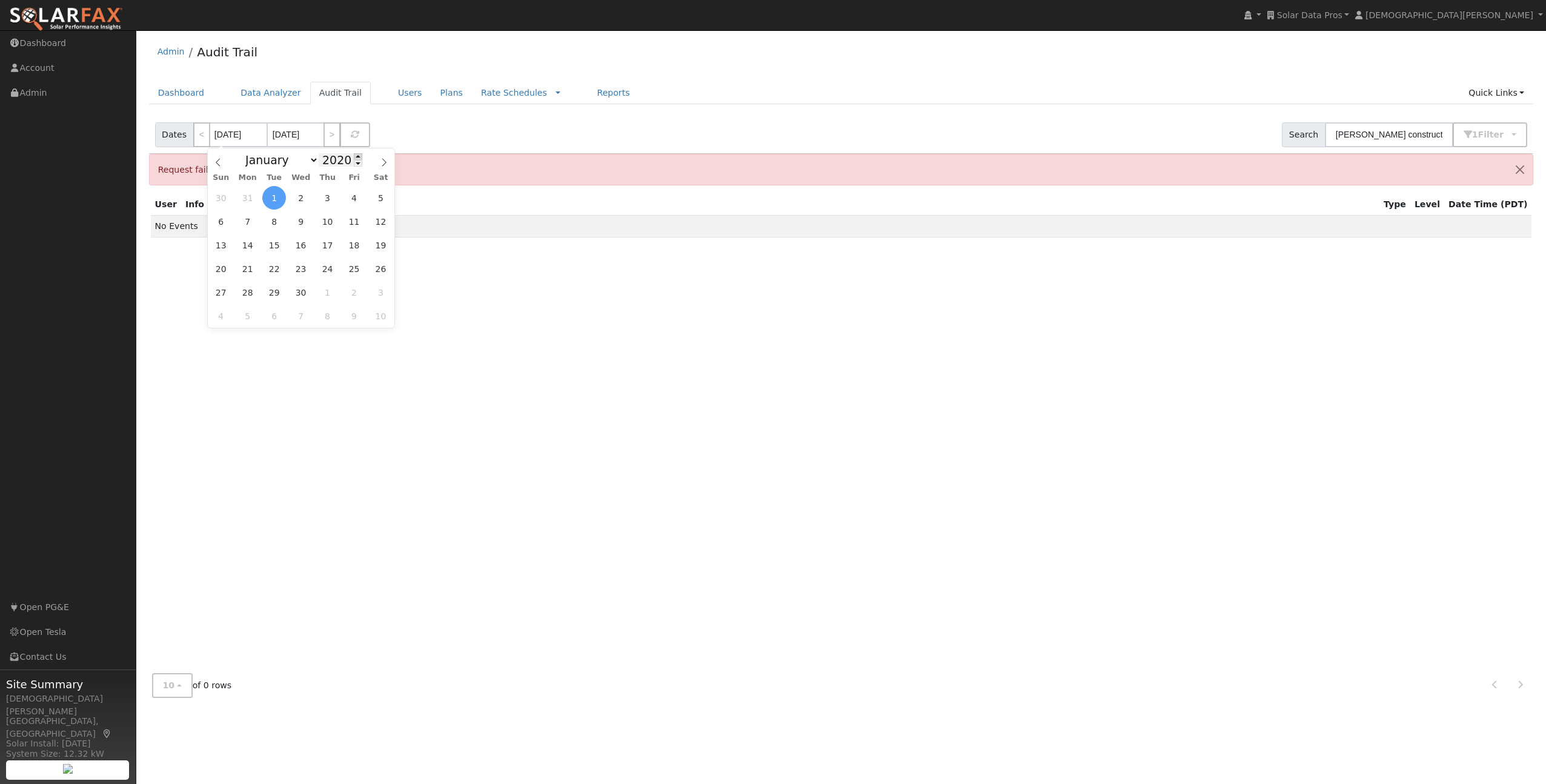
click at [354, 157] on span at bounding box center [358, 156] width 9 height 7
type input "2022"
click at [285, 160] on select "January February March April May June July August September October November De…" at bounding box center [279, 160] width 79 height 15
select select "4"
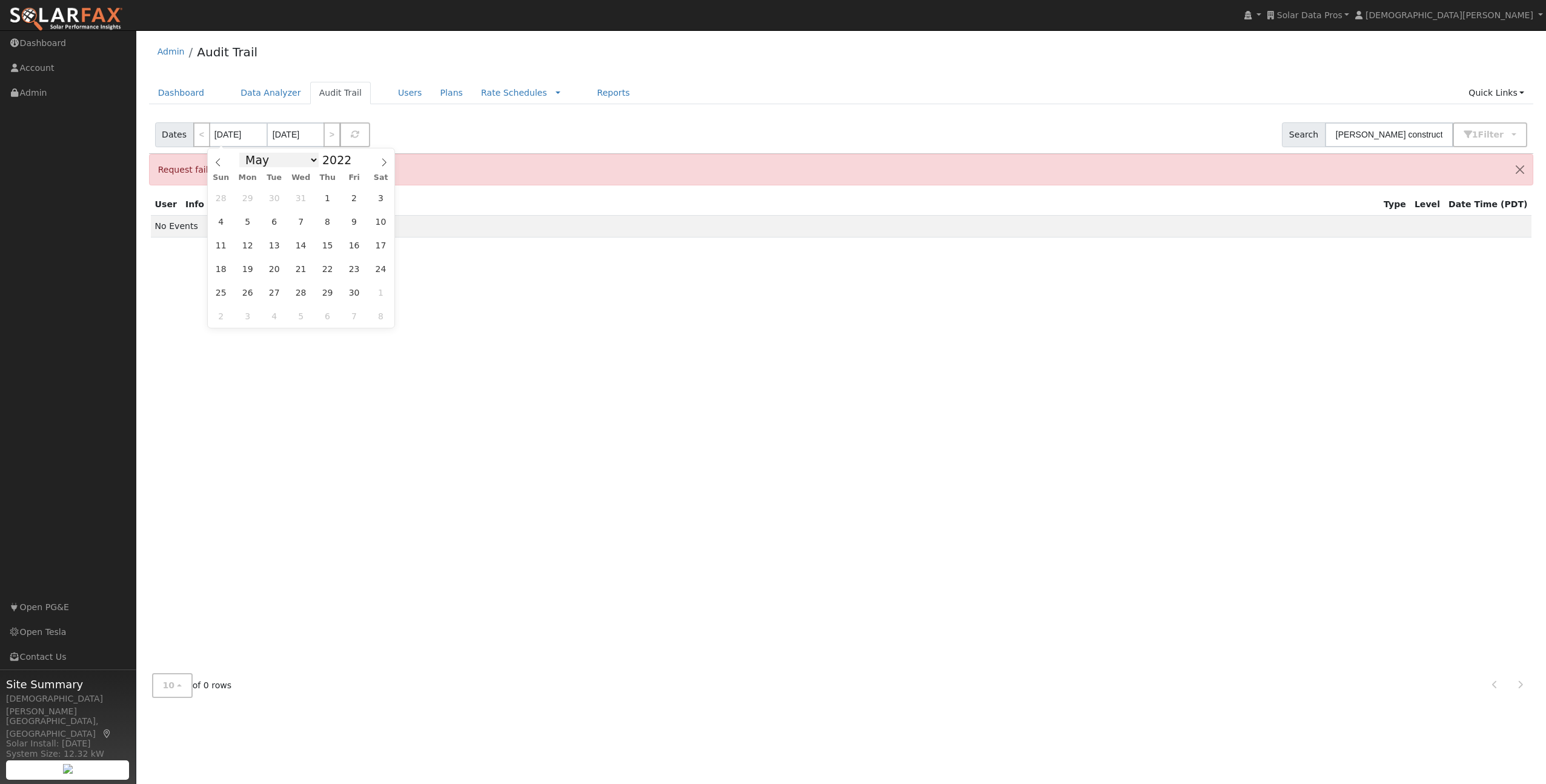
click at [243, 152] on select "January February March April May June July August September October November De…" at bounding box center [279, 160] width 79 height 15
drag, startPoint x: 226, startPoint y: 197, endPoint x: 246, endPoint y: 184, distance: 23.9
click at [226, 197] on span "1" at bounding box center [221, 197] width 24 height 24
type input "[DATE]"
type input "05/30/2027"
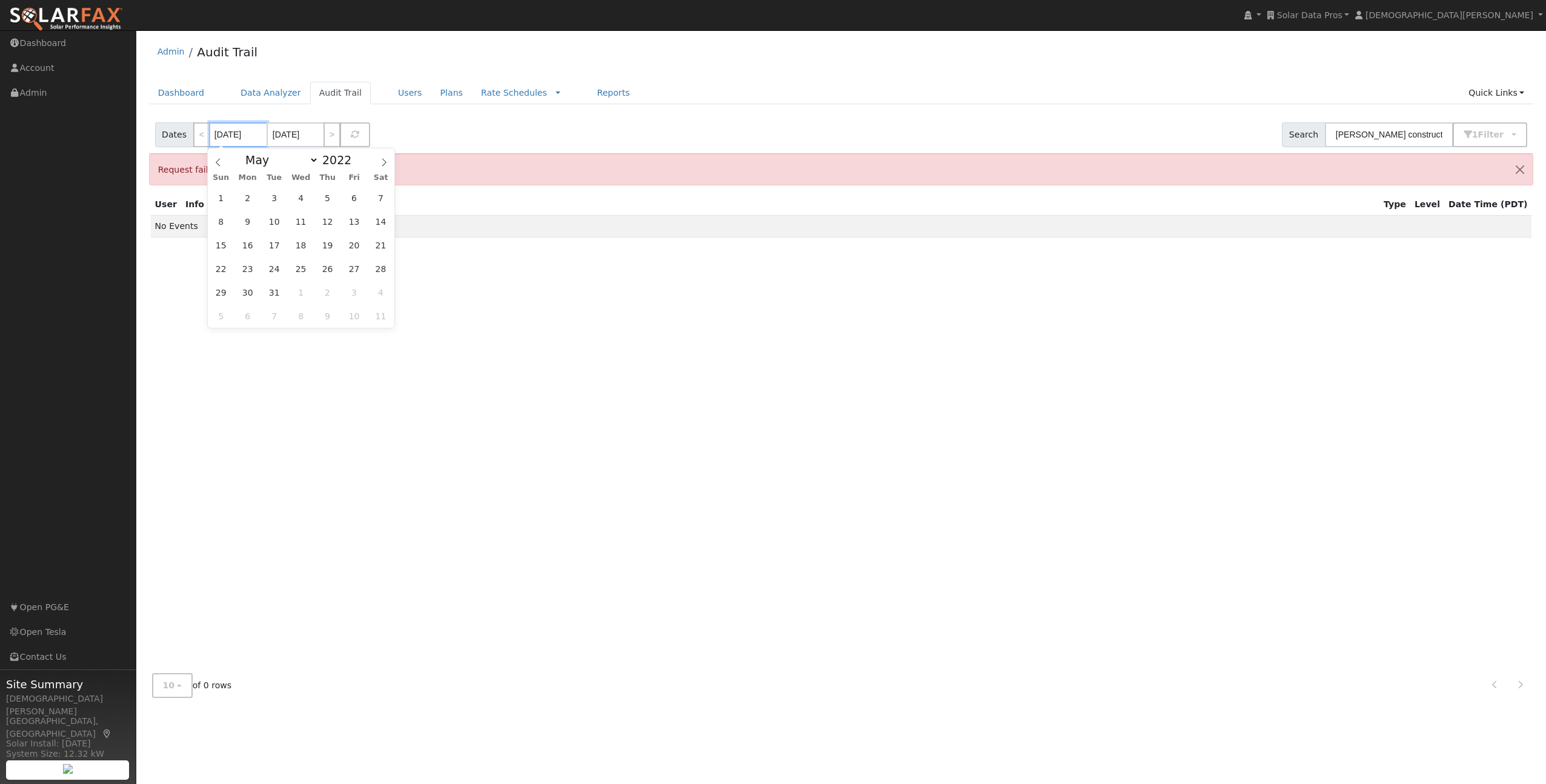
type input "2027"
select select "0"
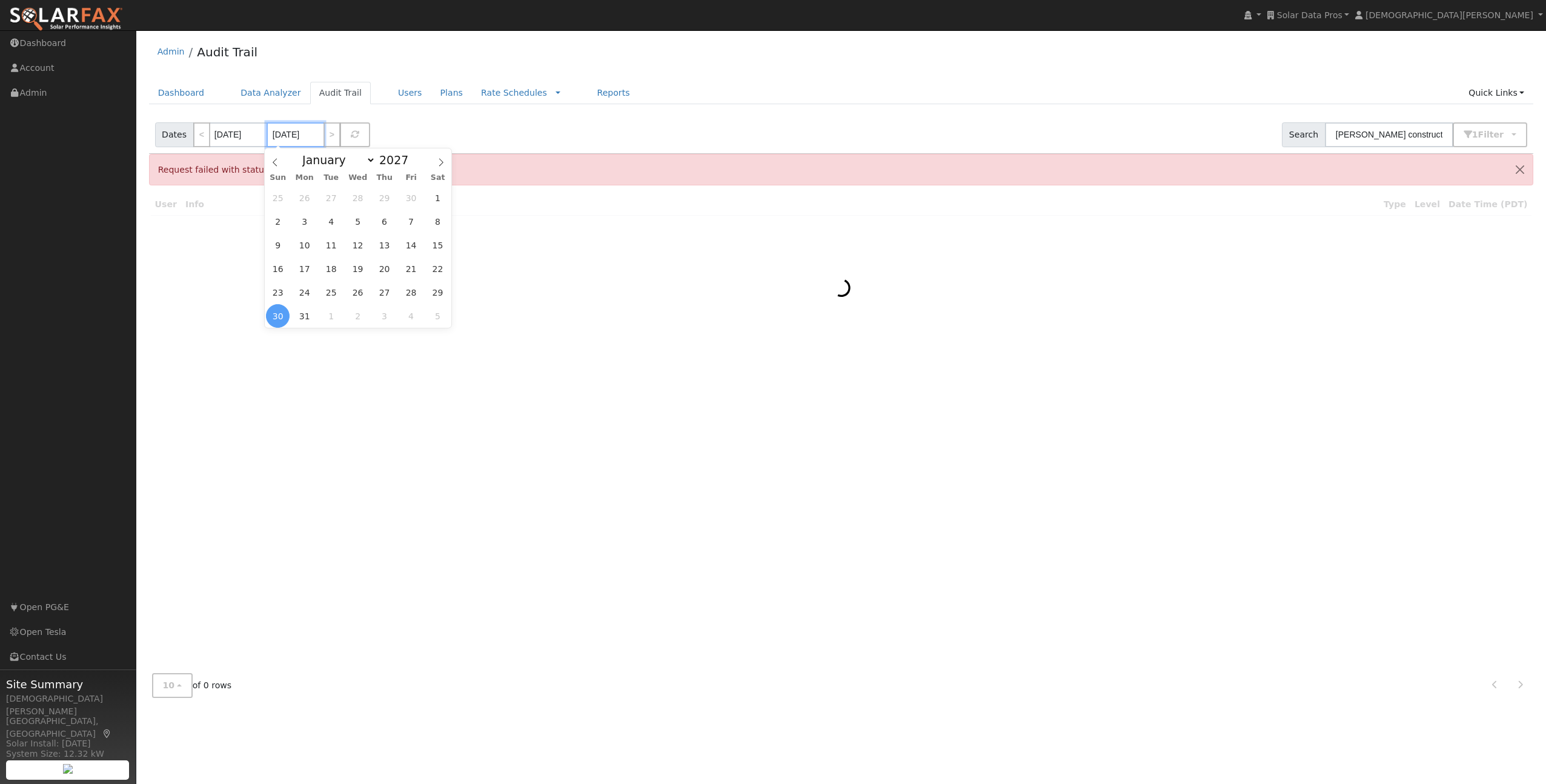
click at [300, 134] on input "05/30/2027" at bounding box center [295, 135] width 57 height 25
click at [414, 164] on span at bounding box center [415, 162] width 9 height 7
type input "2025"
select select "0"
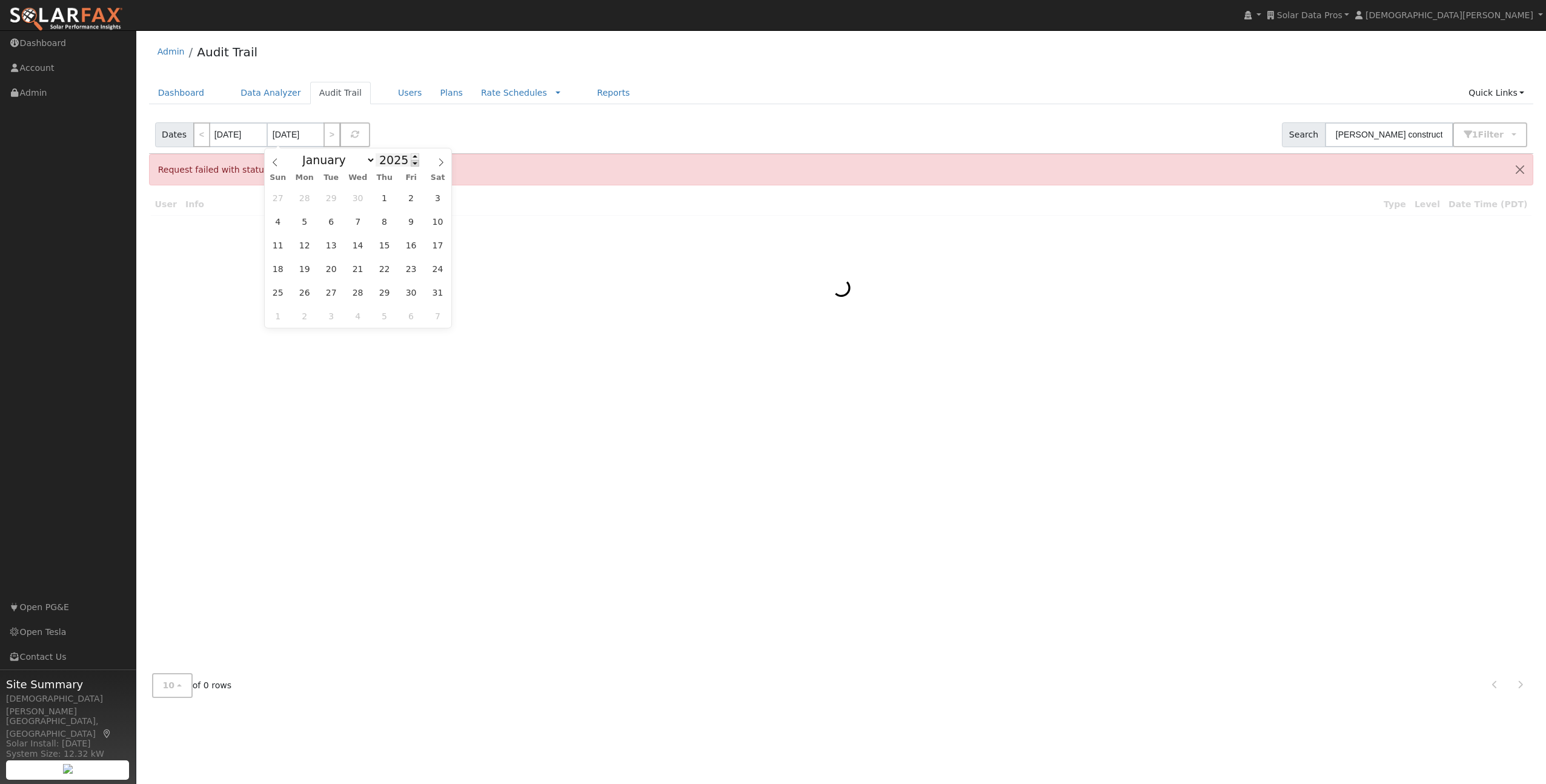
click at [414, 164] on span at bounding box center [415, 162] width 9 height 7
type input "2024"
select select "0"
click at [412, 156] on span at bounding box center [415, 156] width 9 height 7
type input "2025"
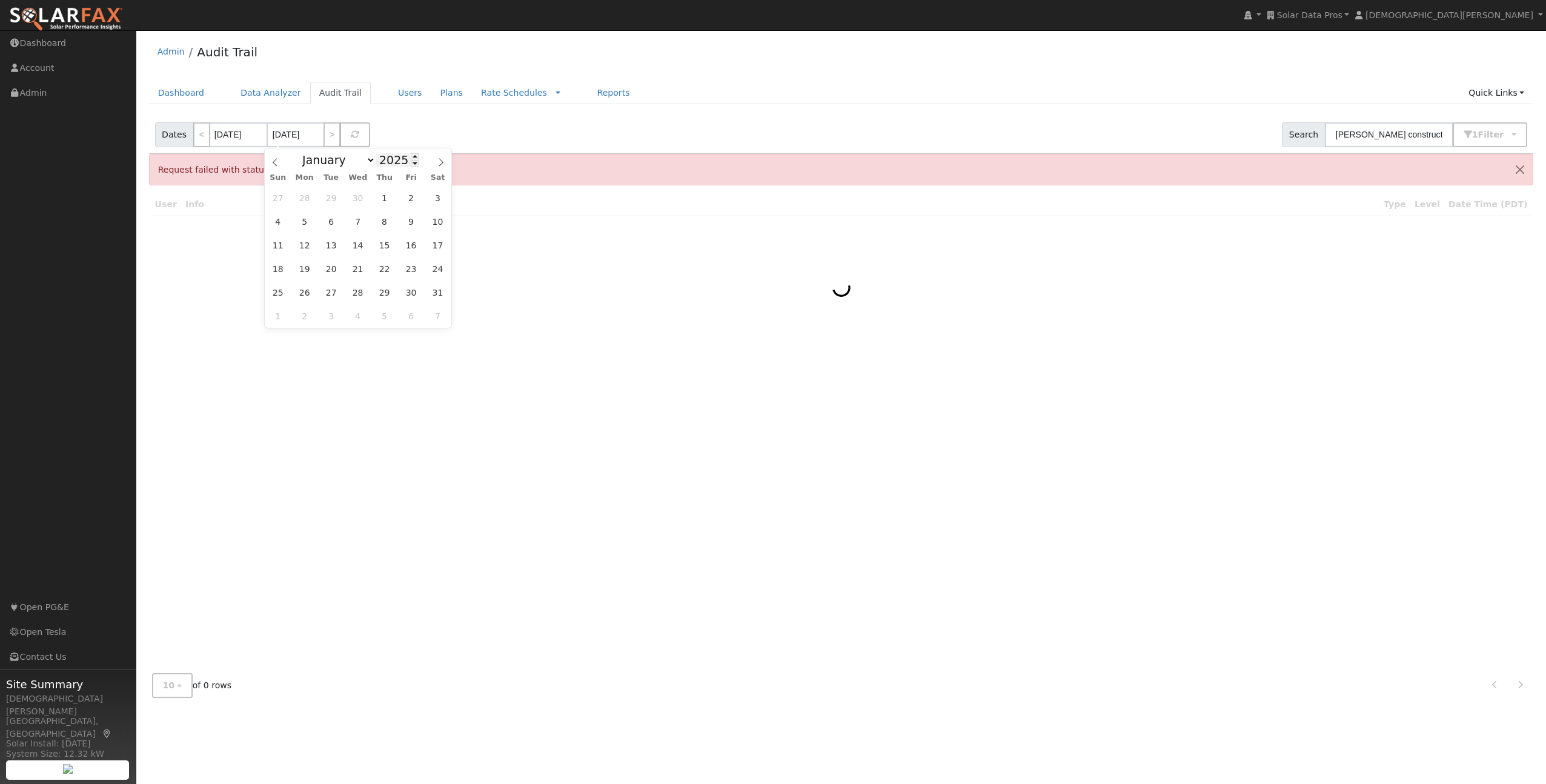
click at [379, 158] on input "2025" at bounding box center [398, 160] width 44 height 13
click at [352, 160] on select "January February March April May June July August September October November De…" at bounding box center [335, 160] width 79 height 15
select select "8"
click at [300, 152] on select "January February March April May June July August September October November De…" at bounding box center [335, 160] width 79 height 15
click at [277, 200] on span "31" at bounding box center [278, 197] width 24 height 24
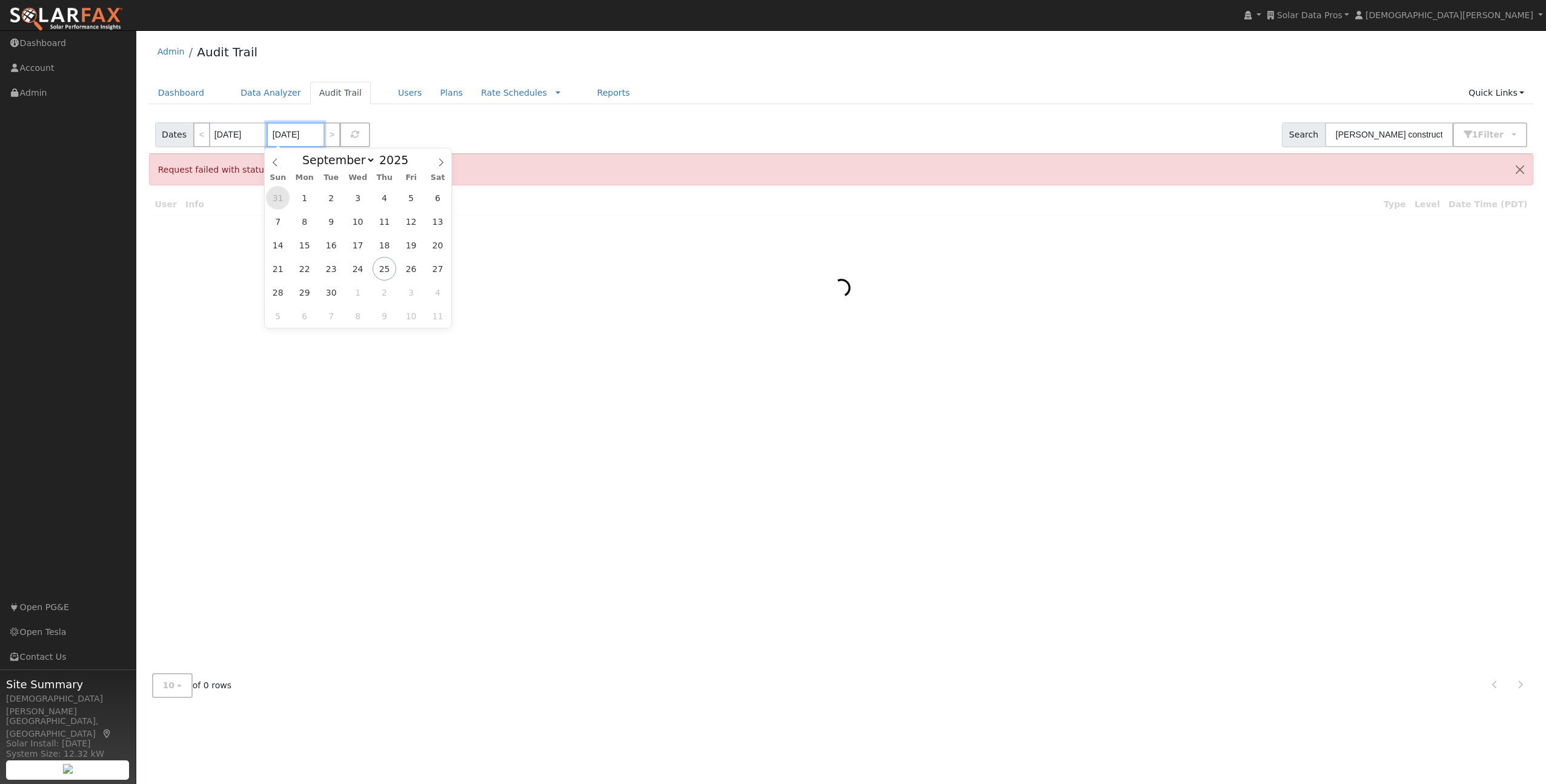
type input "08/31/2025"
click at [1521, 172] on button "Close" at bounding box center [1520, 169] width 25 height 30
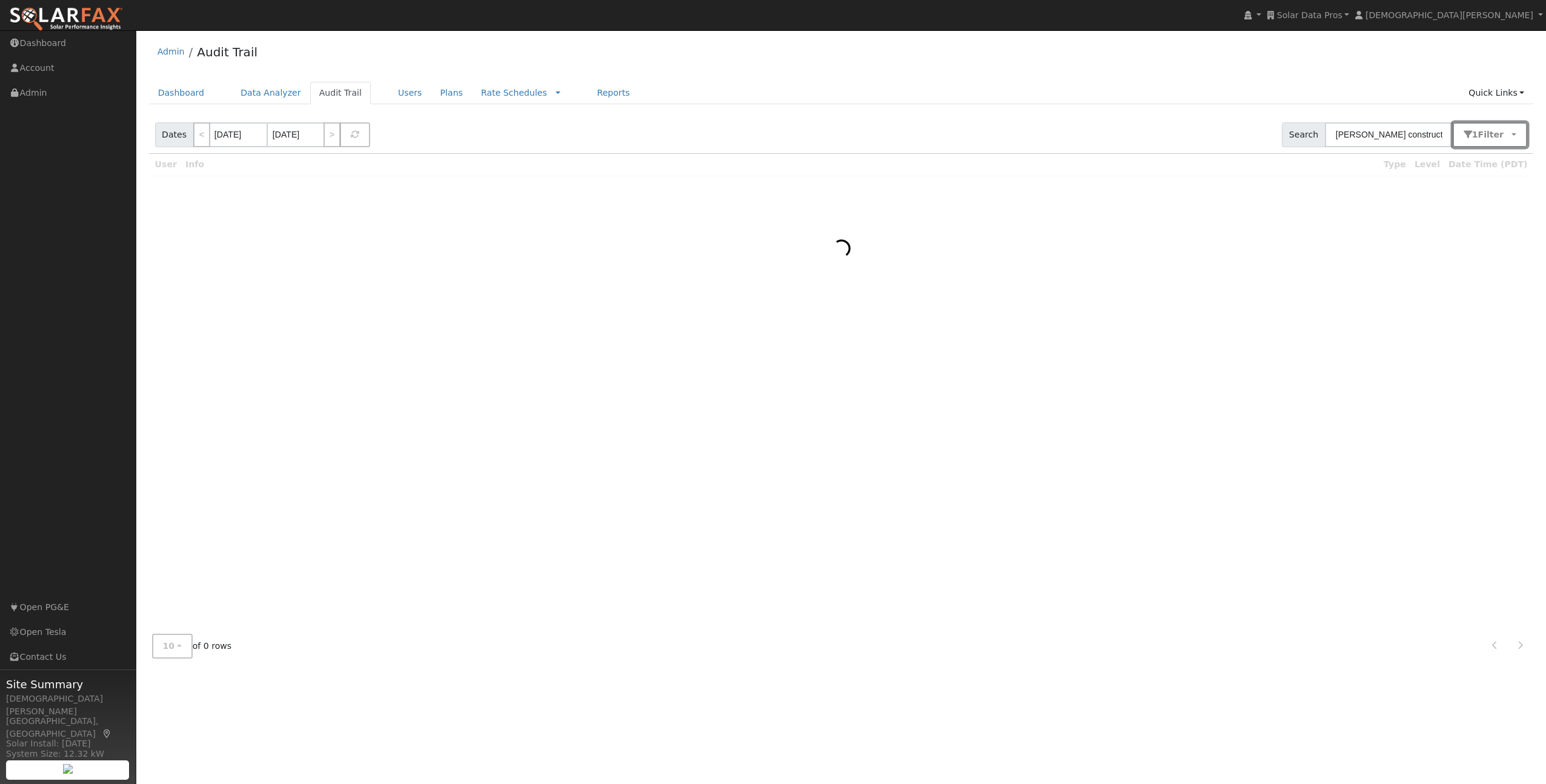
click at [1508, 145] on button "1 Filter" at bounding box center [1491, 135] width 75 height 25
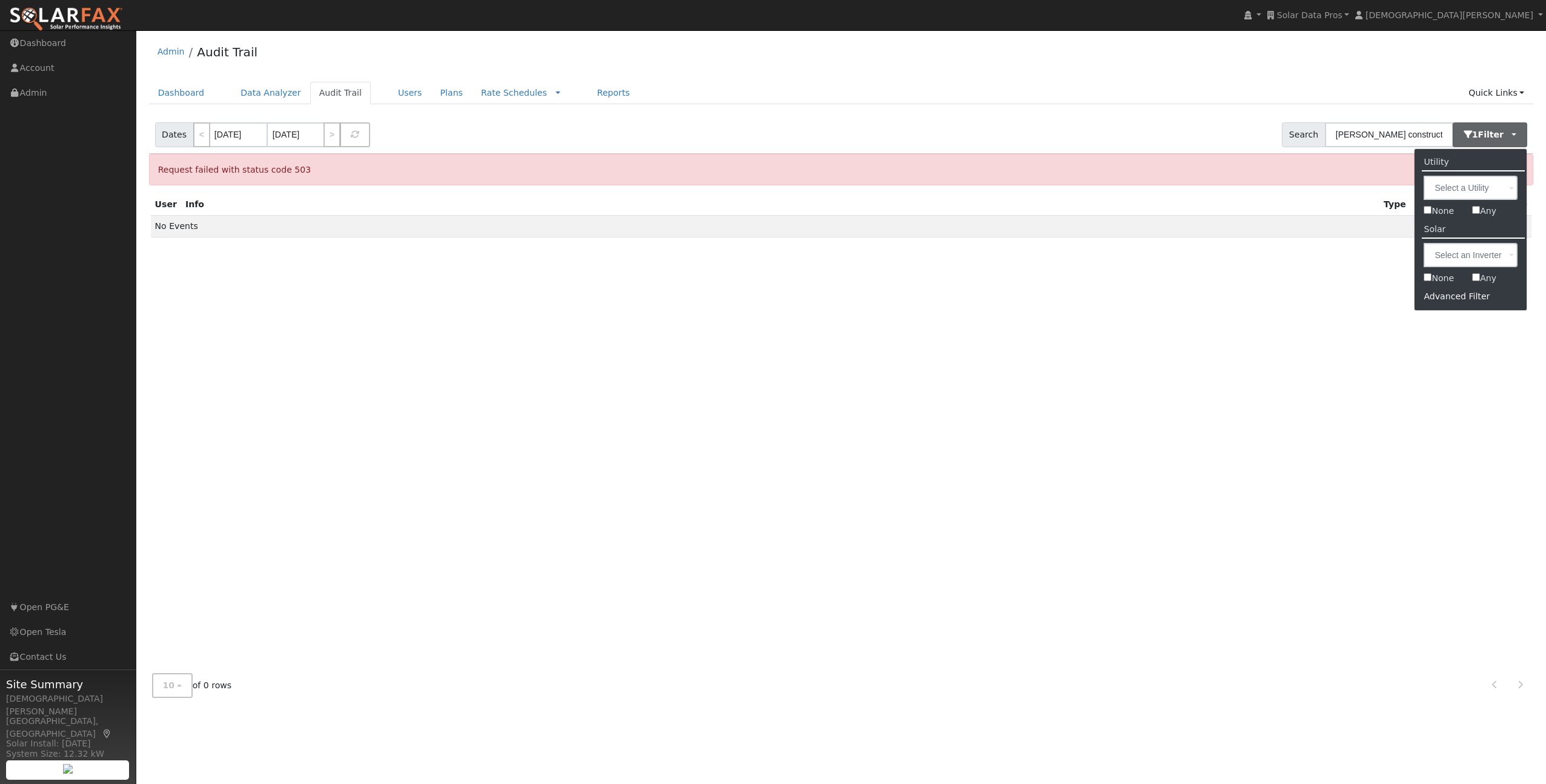
click at [1446, 297] on div "Advanced Filter" at bounding box center [1471, 297] width 112 height 19
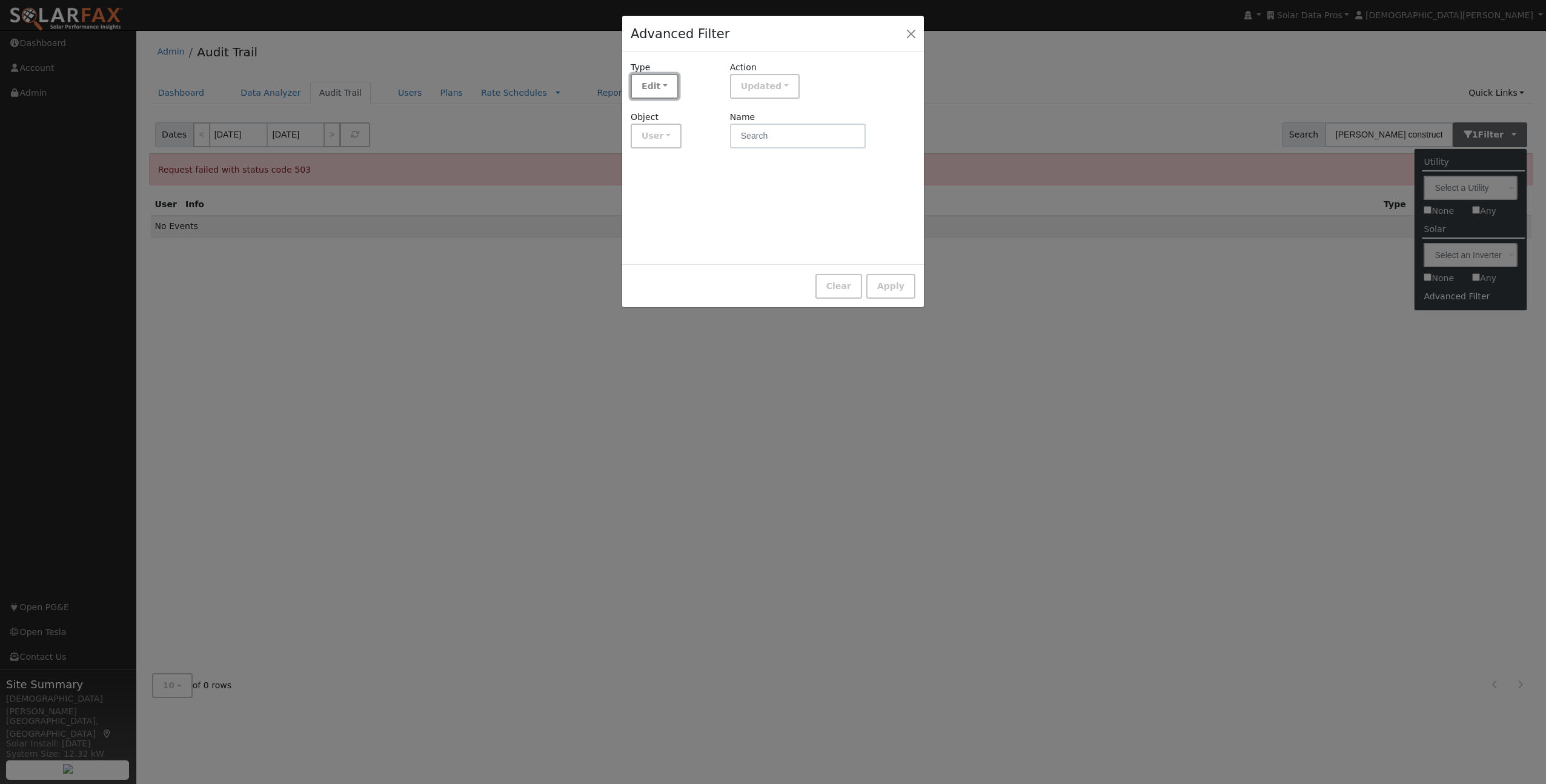
click at [670, 88] on button "Edit" at bounding box center [654, 86] width 48 height 25
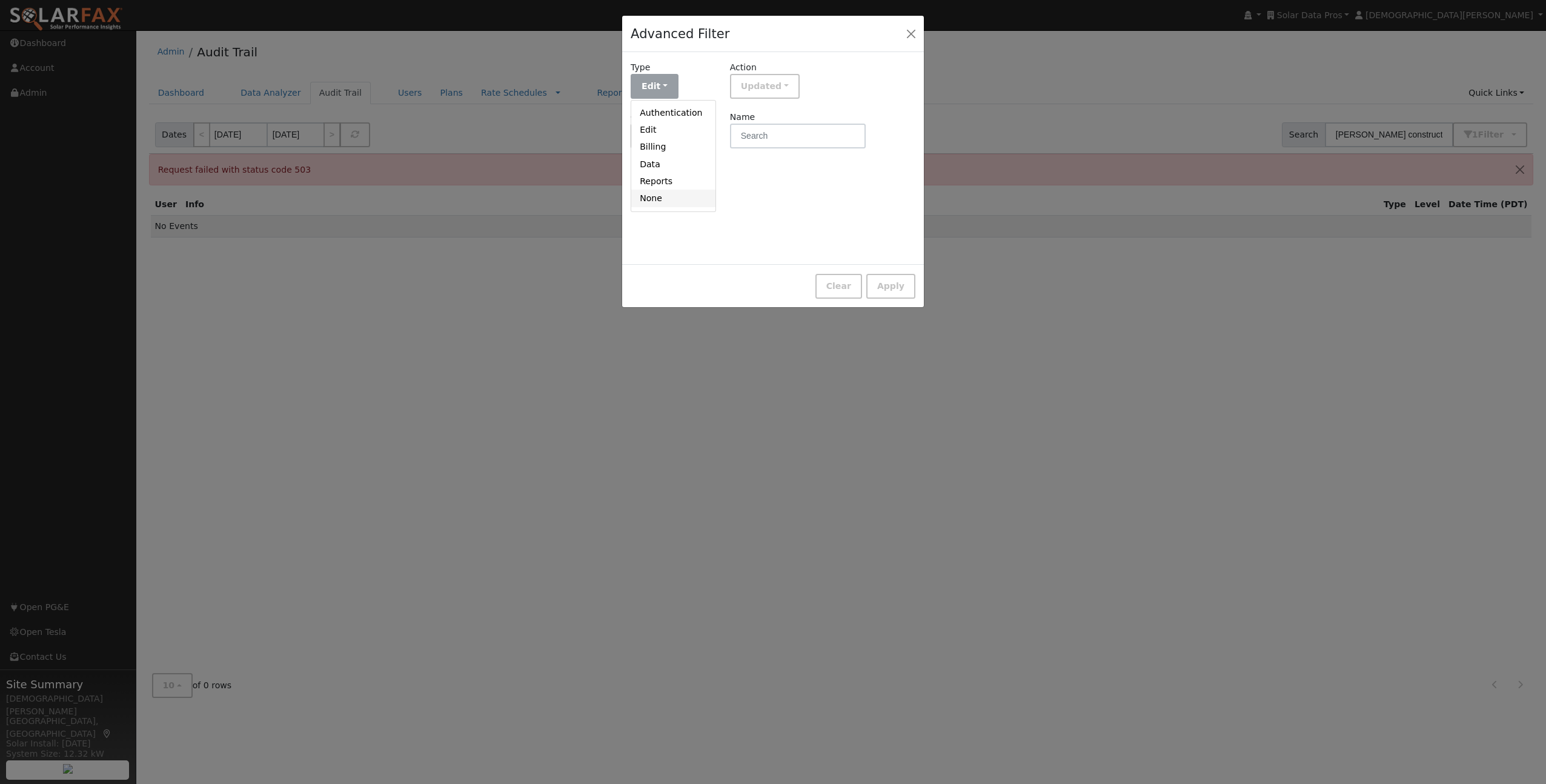
click at [679, 197] on link "None" at bounding box center [673, 197] width 84 height 17
click at [892, 290] on button "Apply" at bounding box center [891, 286] width 49 height 25
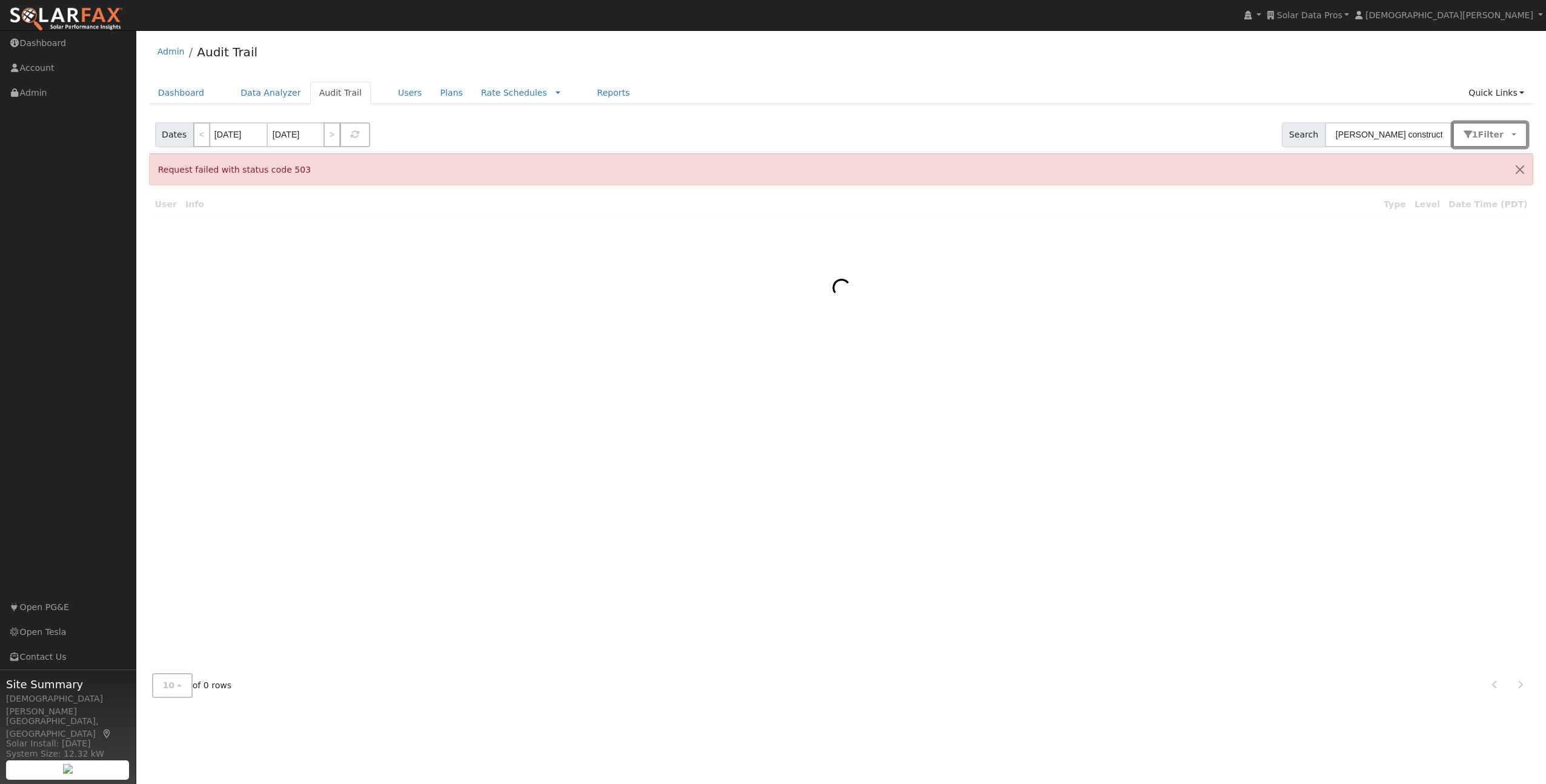
click at [1498, 140] on button "1 Filter" at bounding box center [1491, 135] width 75 height 25
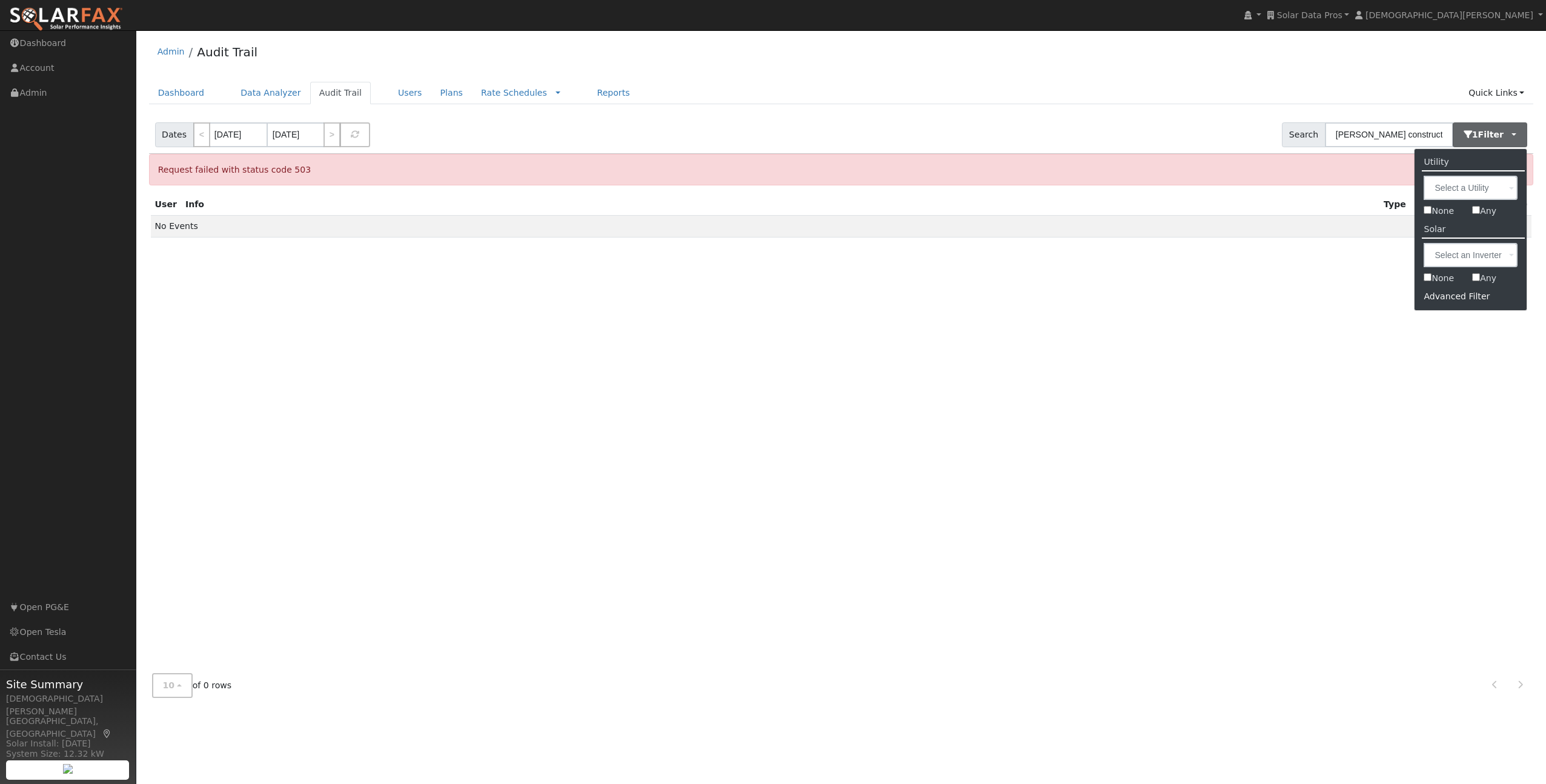
click at [1460, 297] on div at bounding box center [841, 429] width 1385 height 470
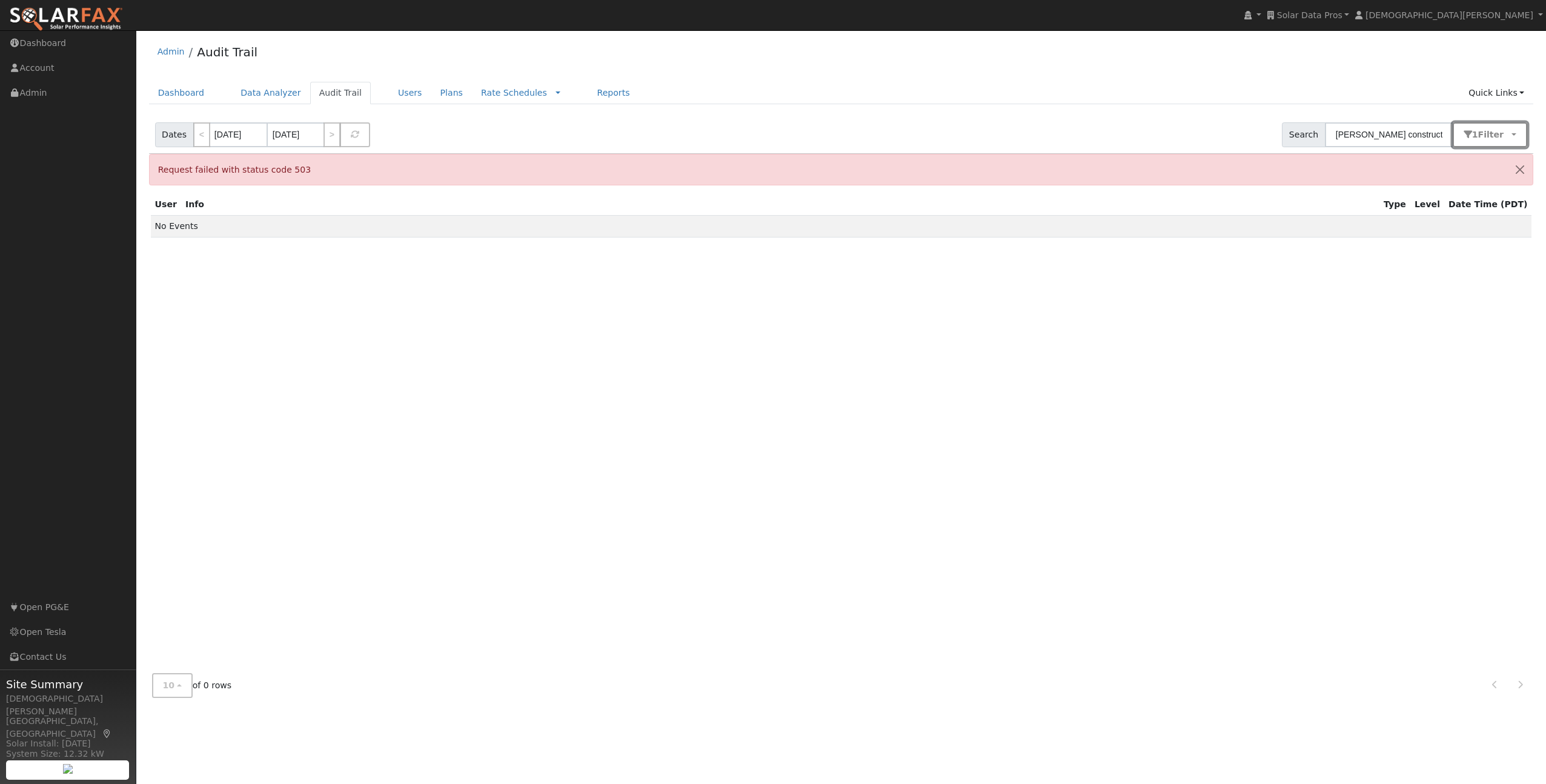
click at [1473, 126] on button "1 Filter" at bounding box center [1491, 135] width 75 height 25
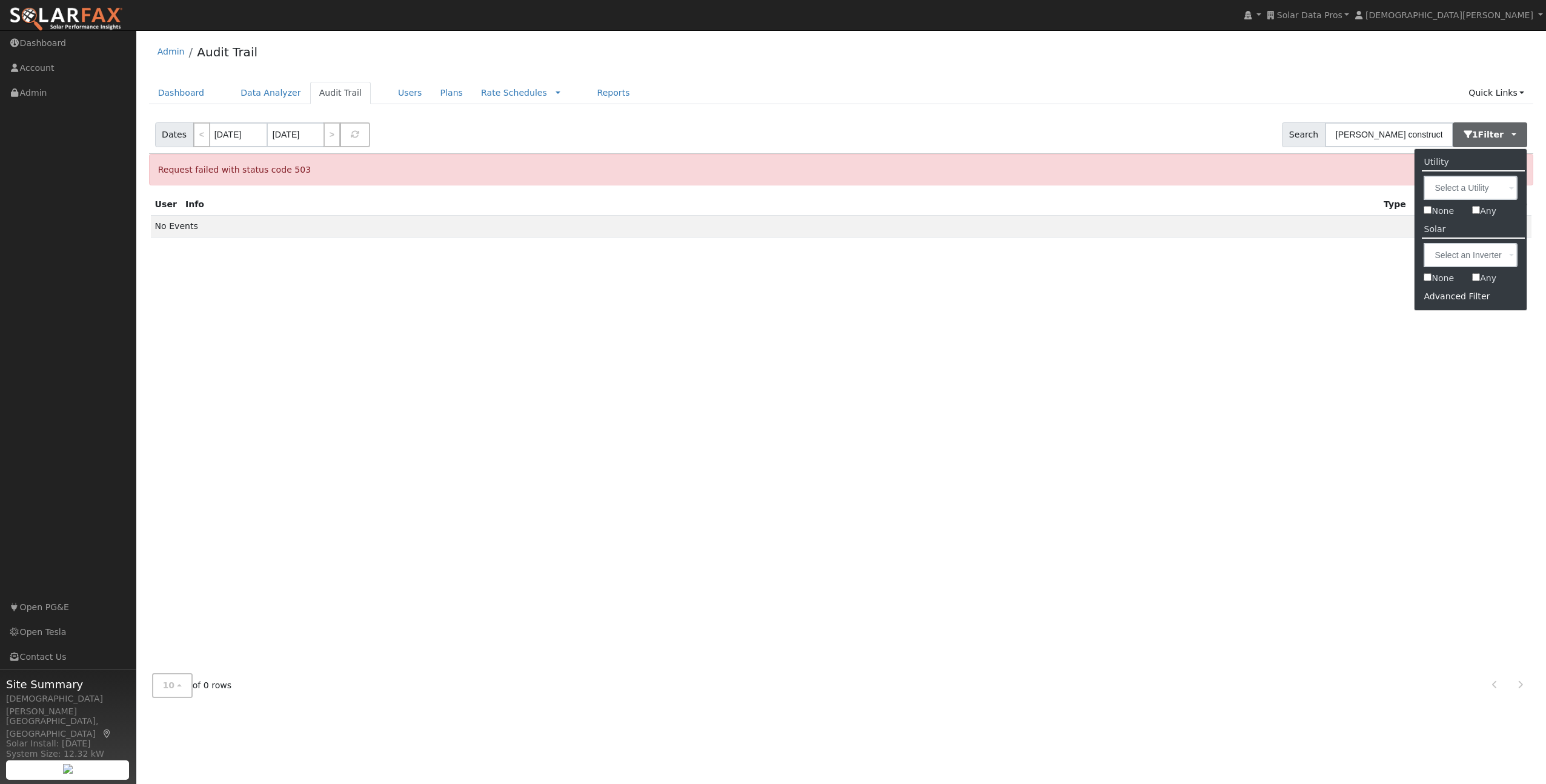
click at [1453, 295] on div "Advanced Filter" at bounding box center [1471, 297] width 112 height 19
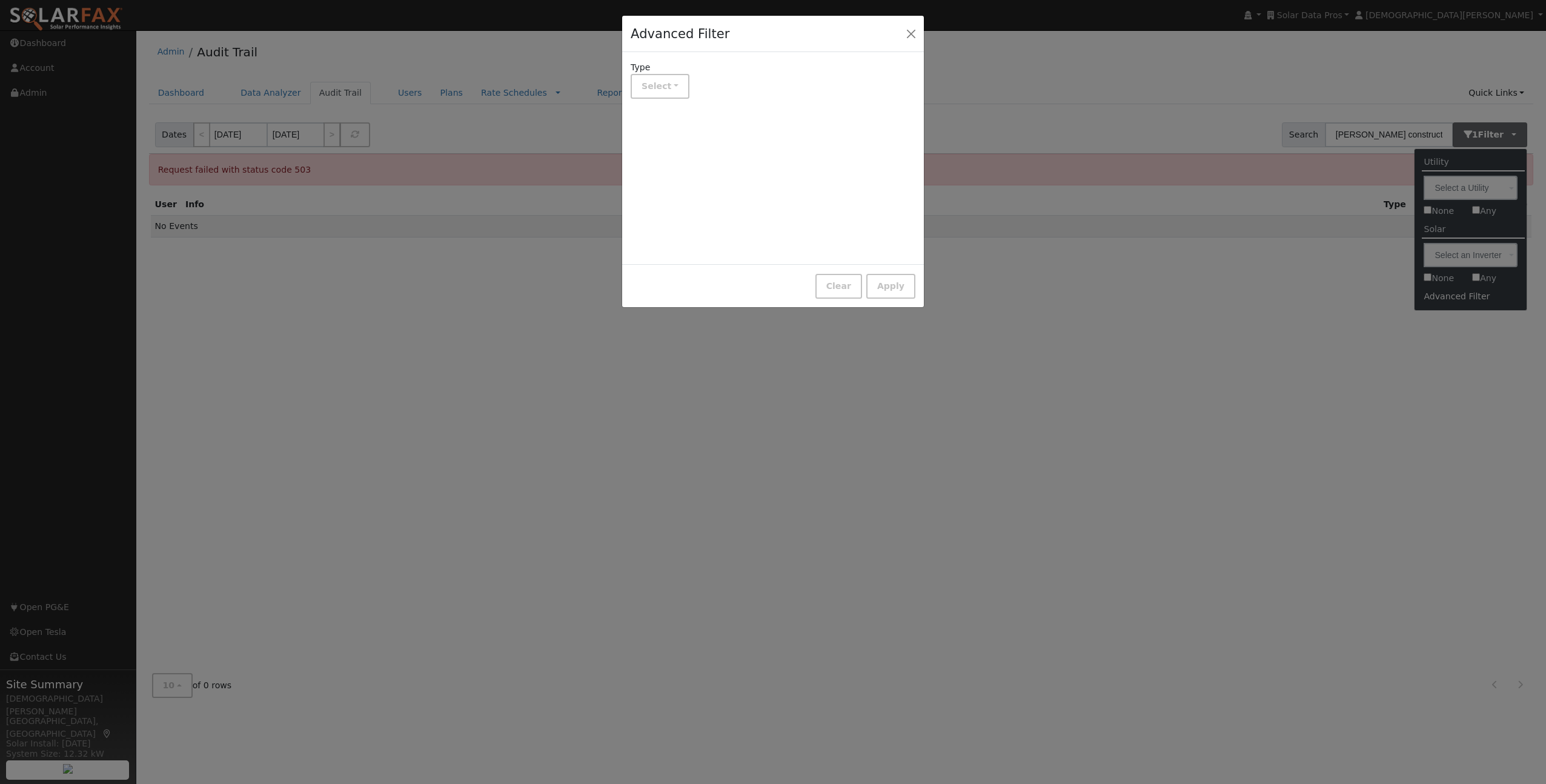
click at [832, 272] on div "Clear Apply" at bounding box center [773, 285] width 302 height 42
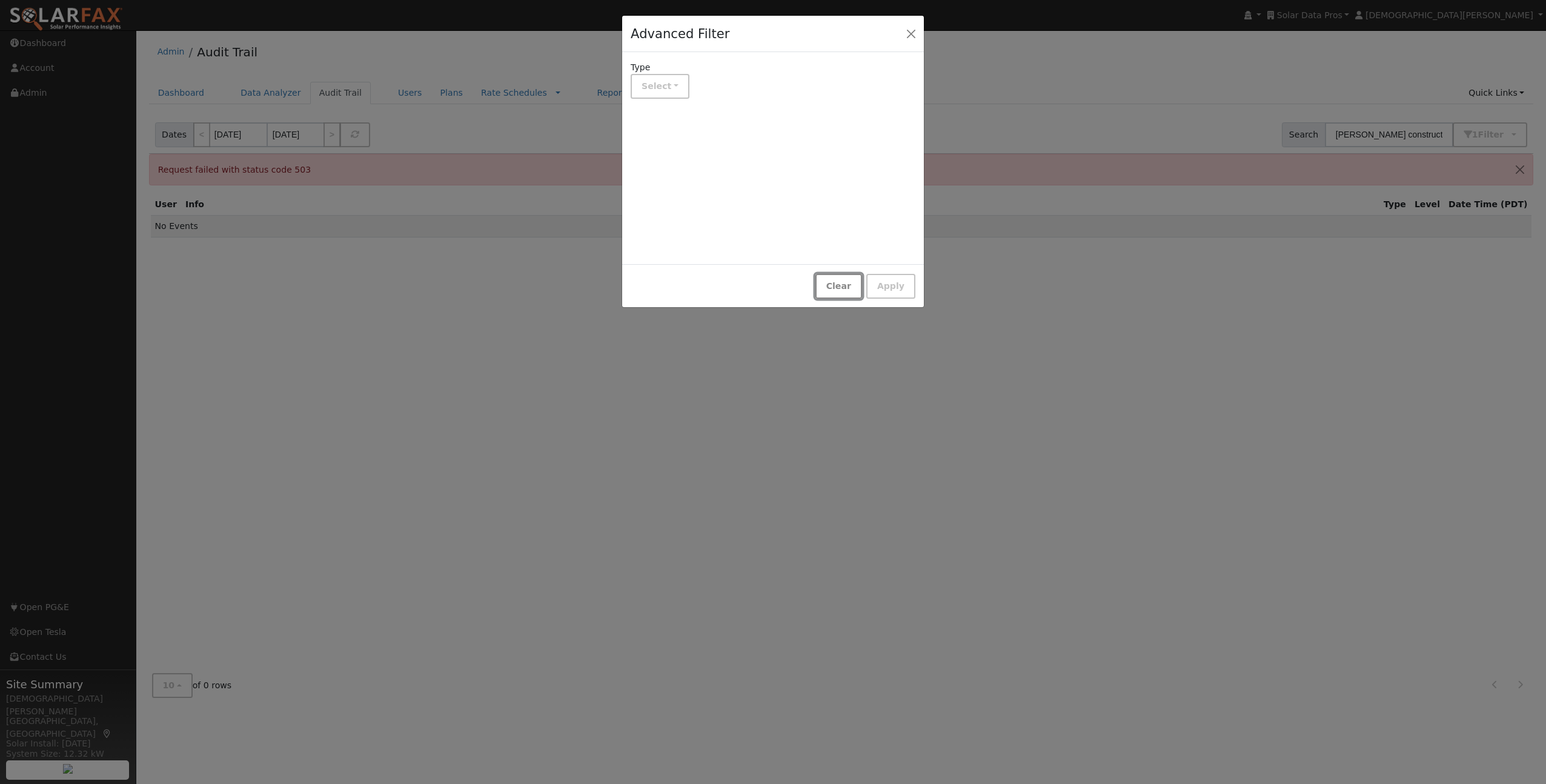
click at [838, 289] on button "Clear" at bounding box center [839, 286] width 46 height 25
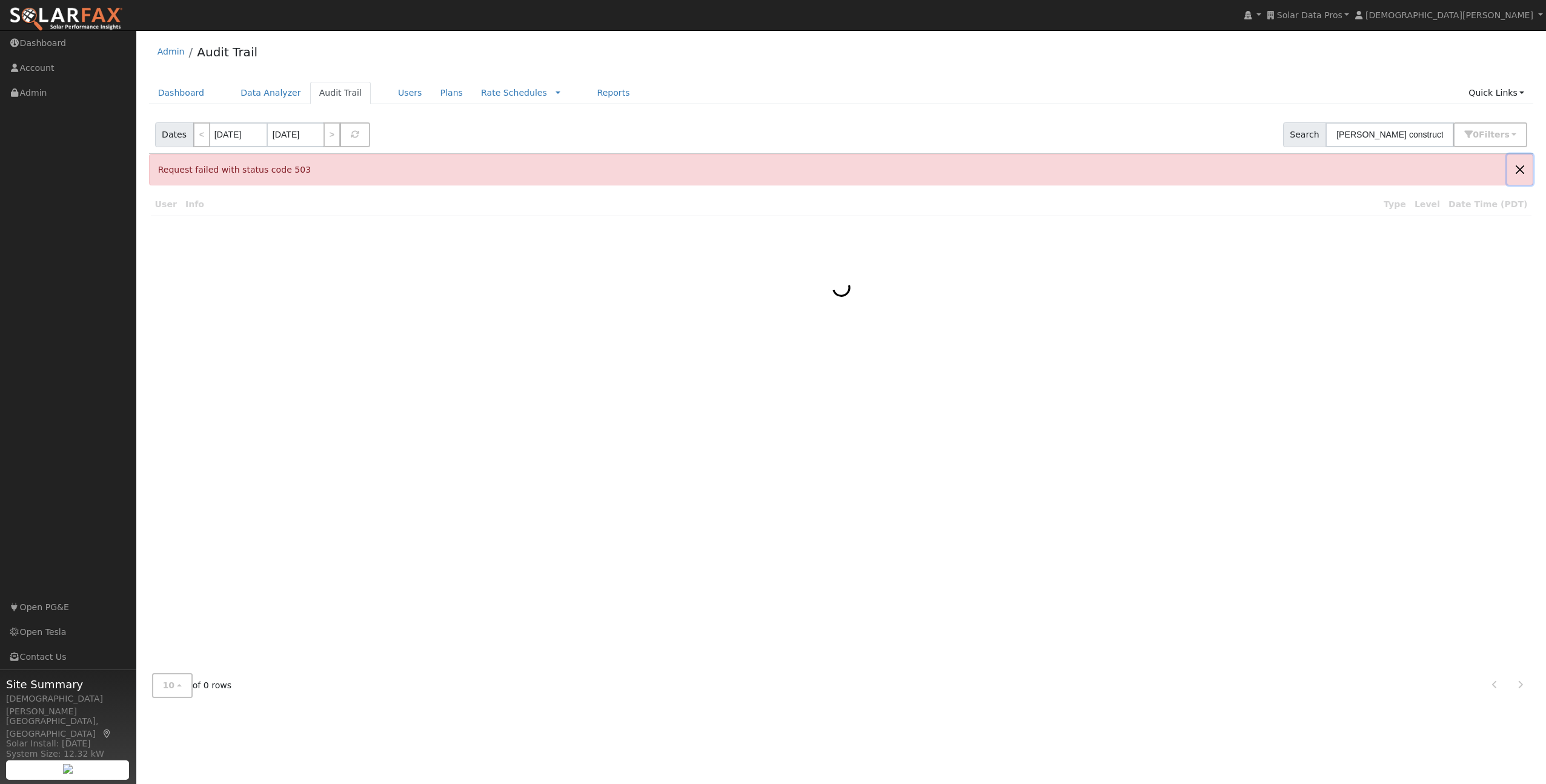
click at [1525, 176] on button "Close" at bounding box center [1520, 169] width 25 height 30
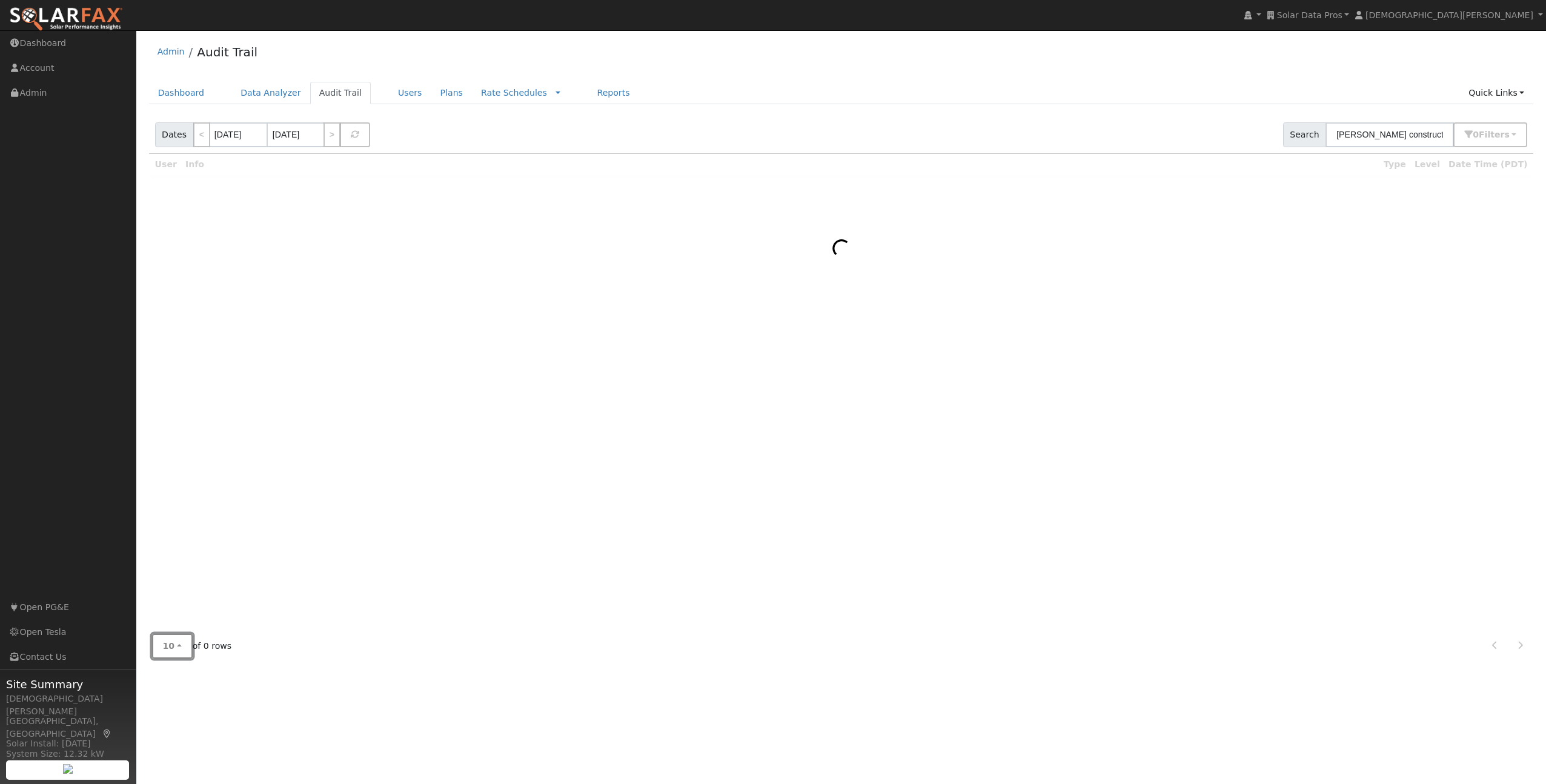
click at [167, 647] on span "10" at bounding box center [169, 645] width 12 height 9
click at [172, 620] on div at bounding box center [841, 389] width 1385 height 470
click at [170, 637] on button "10" at bounding box center [173, 646] width 41 height 25
click at [167, 619] on div at bounding box center [841, 389] width 1385 height 470
click at [176, 644] on button "10" at bounding box center [173, 646] width 41 height 25
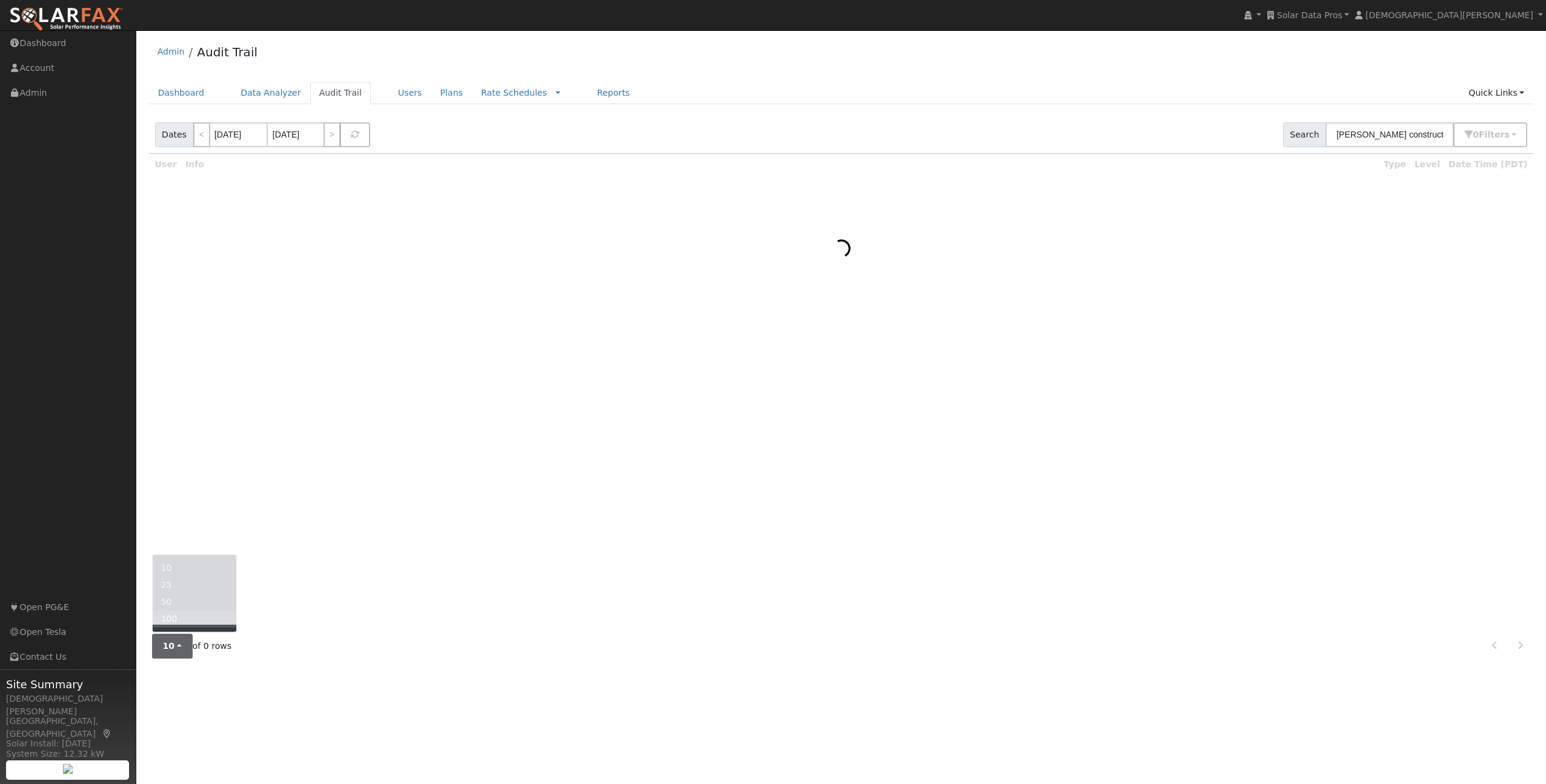
click at [173, 626] on link "100" at bounding box center [194, 618] width 84 height 17
click at [246, 136] on input "[DATE]" at bounding box center [238, 135] width 57 height 25
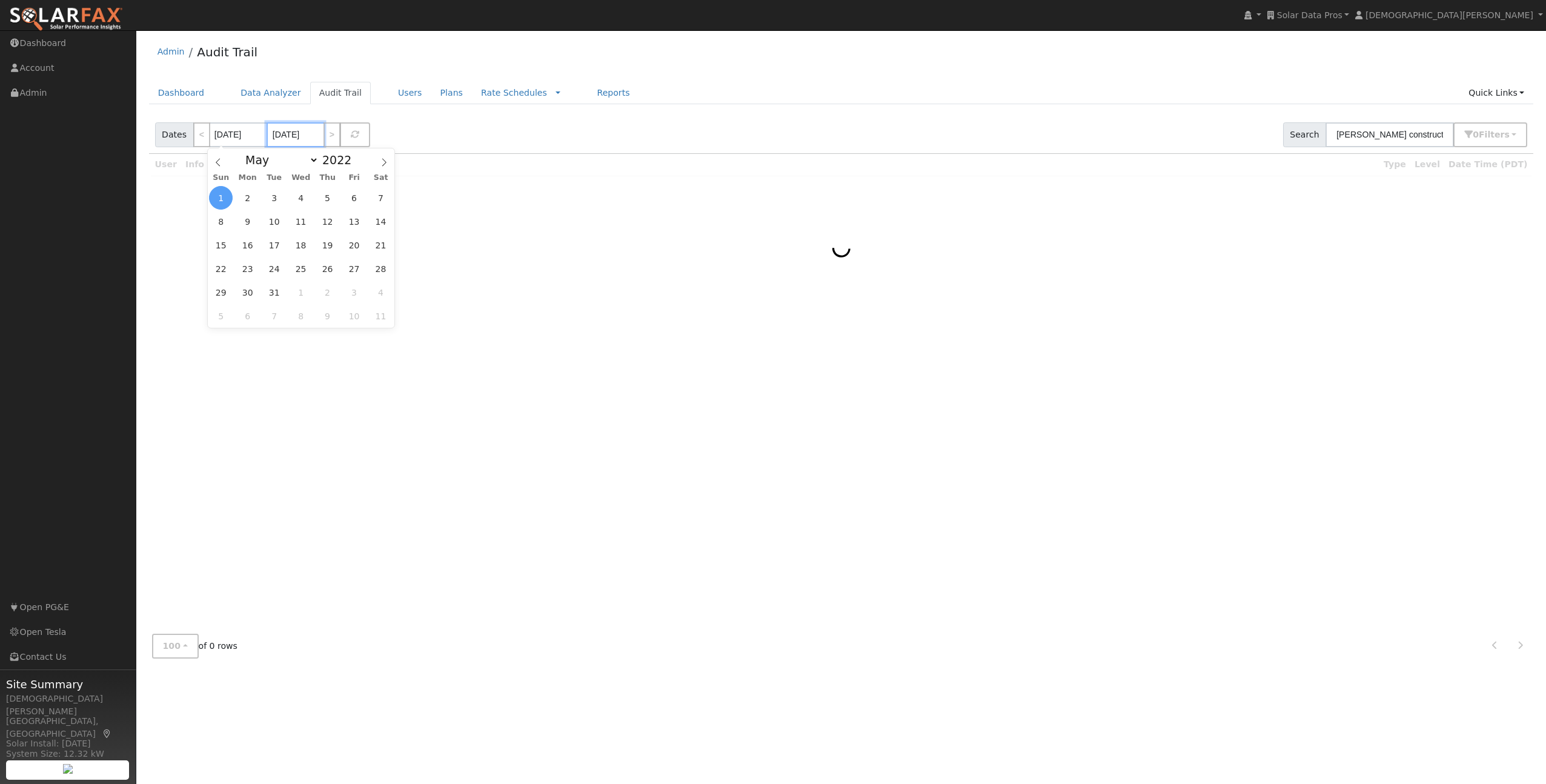
click at [305, 136] on input "08/31/2025" at bounding box center [295, 135] width 57 height 25
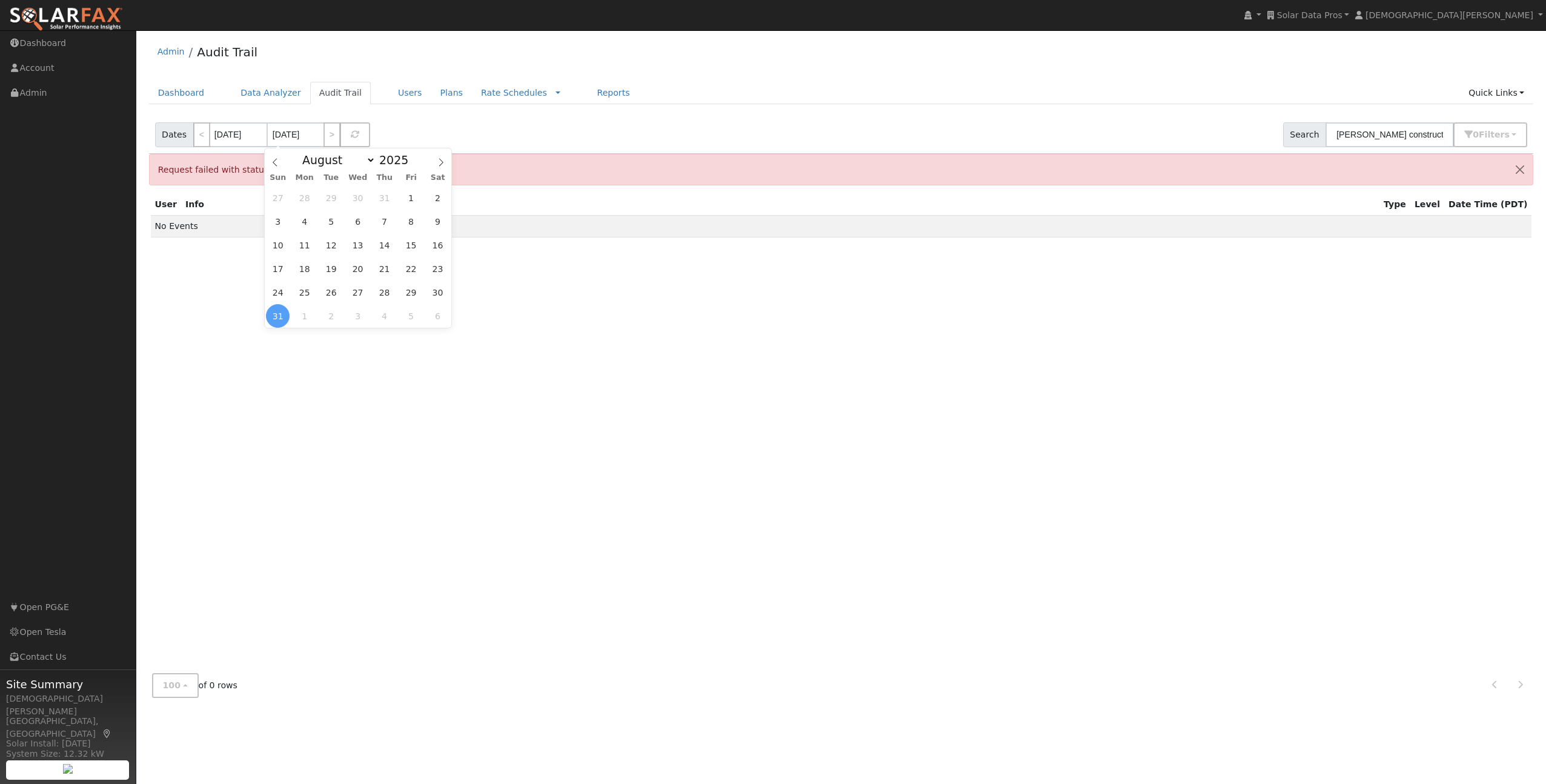
click at [506, 131] on div "Dates < 05/01/2022 08/31/2025 > Search agee construction 0 Filter s Utility Non…" at bounding box center [841, 132] width 1389 height 41
click at [1126, 120] on div "Dates < 05/01/2022 08/31/2025 > Search agee construction 0 Filter s Utility Non…" at bounding box center [841, 132] width 1389 height 41
click at [1520, 168] on button "Close" at bounding box center [1520, 169] width 25 height 30
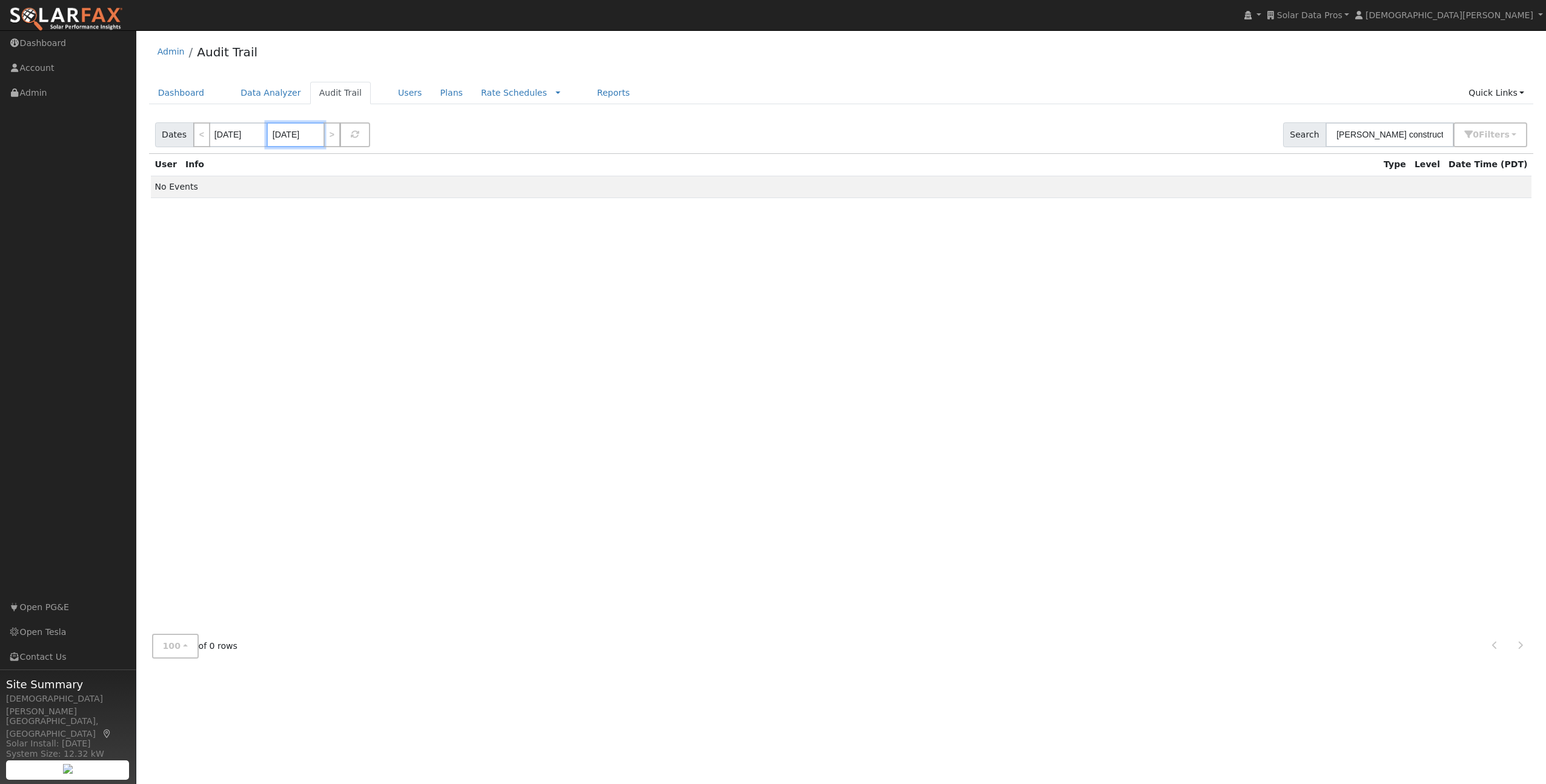
click at [303, 129] on input "08/31/2025" at bounding box center [295, 135] width 57 height 25
click at [411, 162] on span at bounding box center [415, 162] width 9 height 7
type input "2023"
click at [323, 162] on select "January February March April May June July August September October November De…" at bounding box center [335, 160] width 79 height 15
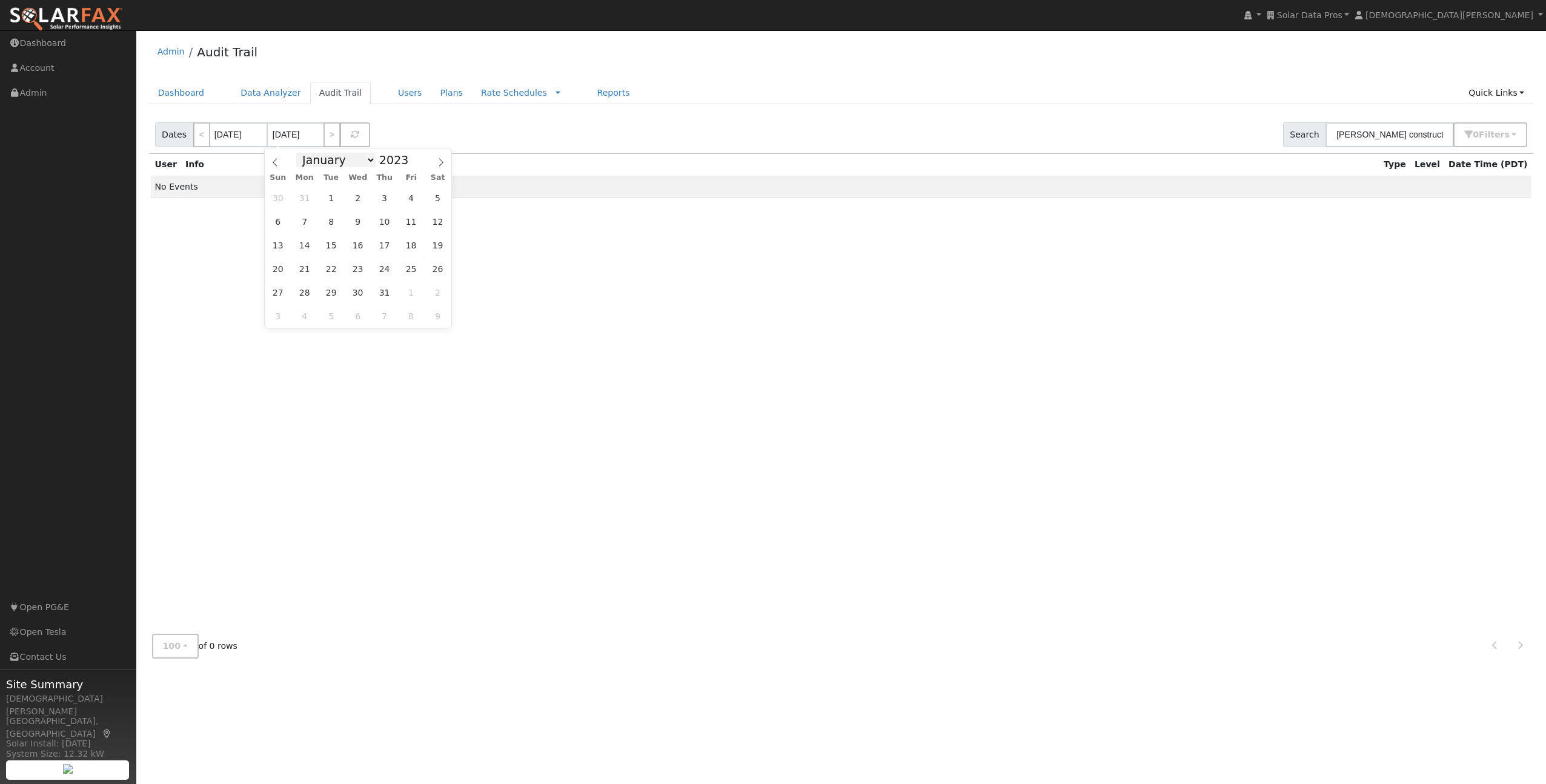
select select "4"
click at [300, 152] on select "January February March April May June July August September October November De…" at bounding box center [335, 160] width 79 height 15
click at [362, 289] on span "31" at bounding box center [358, 292] width 24 height 24
type input "05/31/2023"
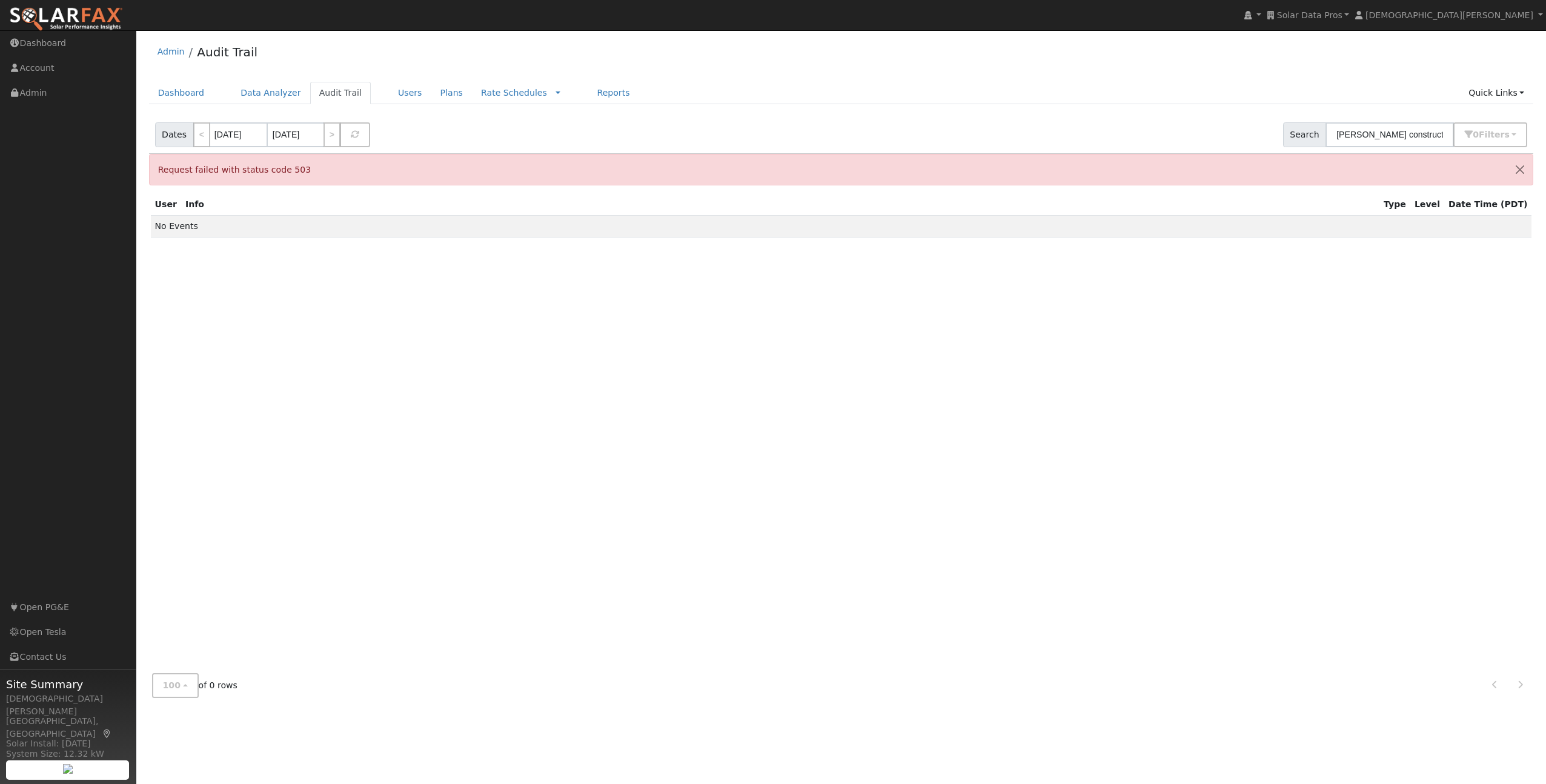
click at [453, 138] on div "Dates < 05/01/2022 05/31/2023 > Search agee construction 0 Filter s Utility Non…" at bounding box center [841, 132] width 1389 height 41
click at [1472, 133] on icon "button" at bounding box center [1468, 135] width 9 height 9
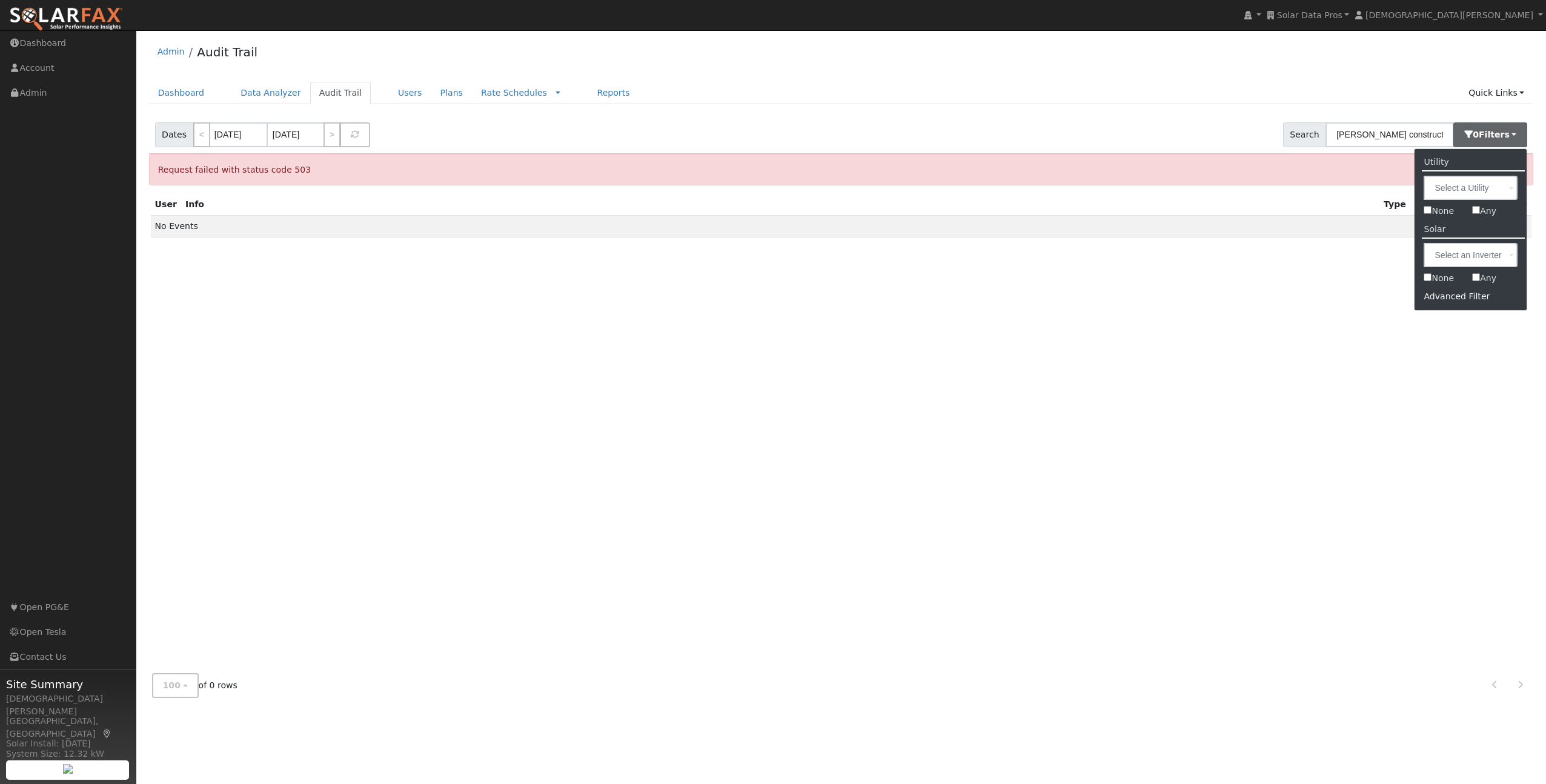
click at [1235, 123] on div "Dates < 05/01/2022 05/31/2023 > Search agee construction 0 Filter s Utility Non…" at bounding box center [841, 132] width 1389 height 41
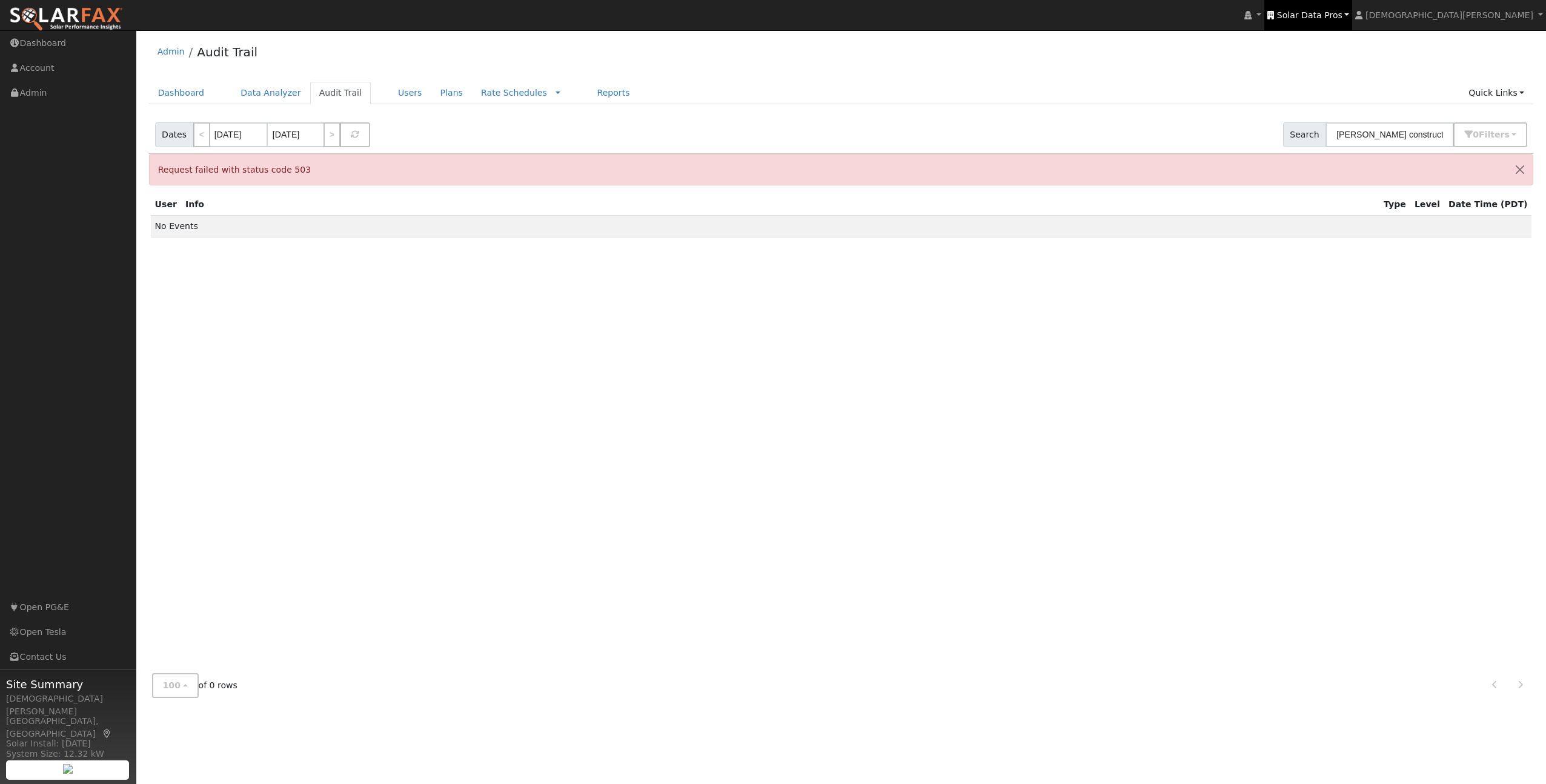
click at [1343, 12] on span "Solar Data Pros" at bounding box center [1309, 15] width 65 height 9
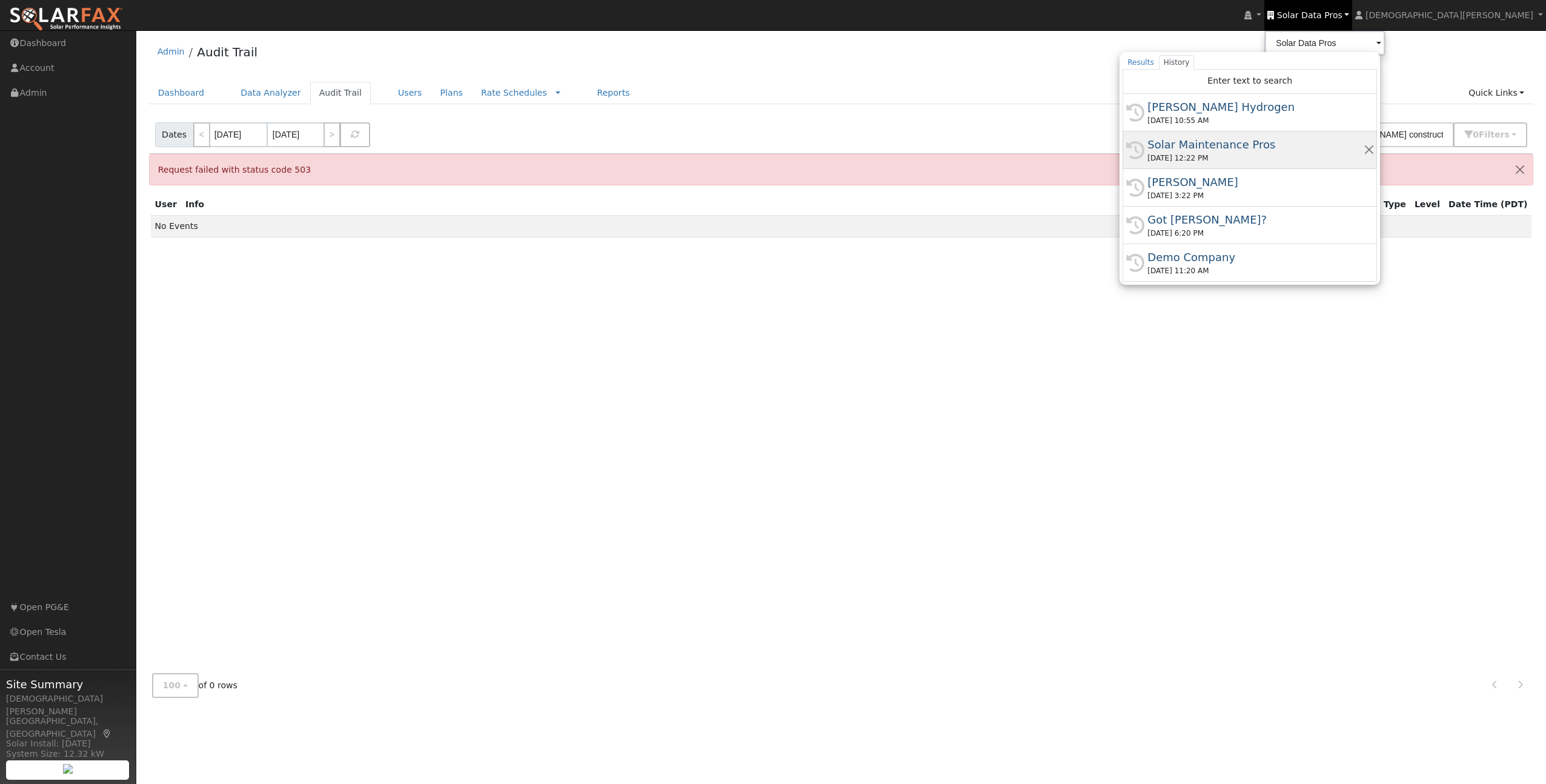
click at [1307, 142] on div "Solar Maintenance Pros" at bounding box center [1255, 144] width 215 height 17
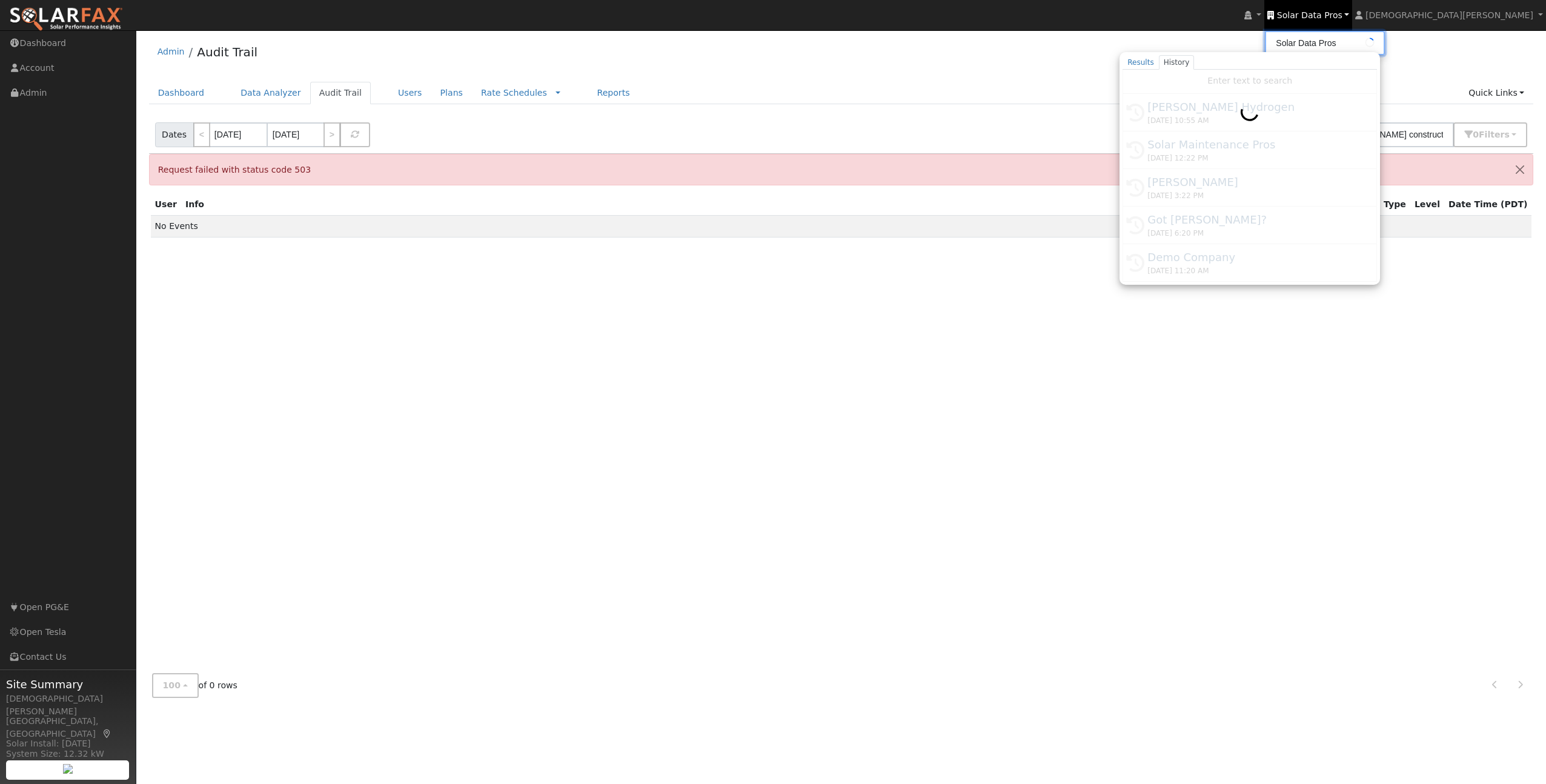
type input "Solar Maintenance Pros"
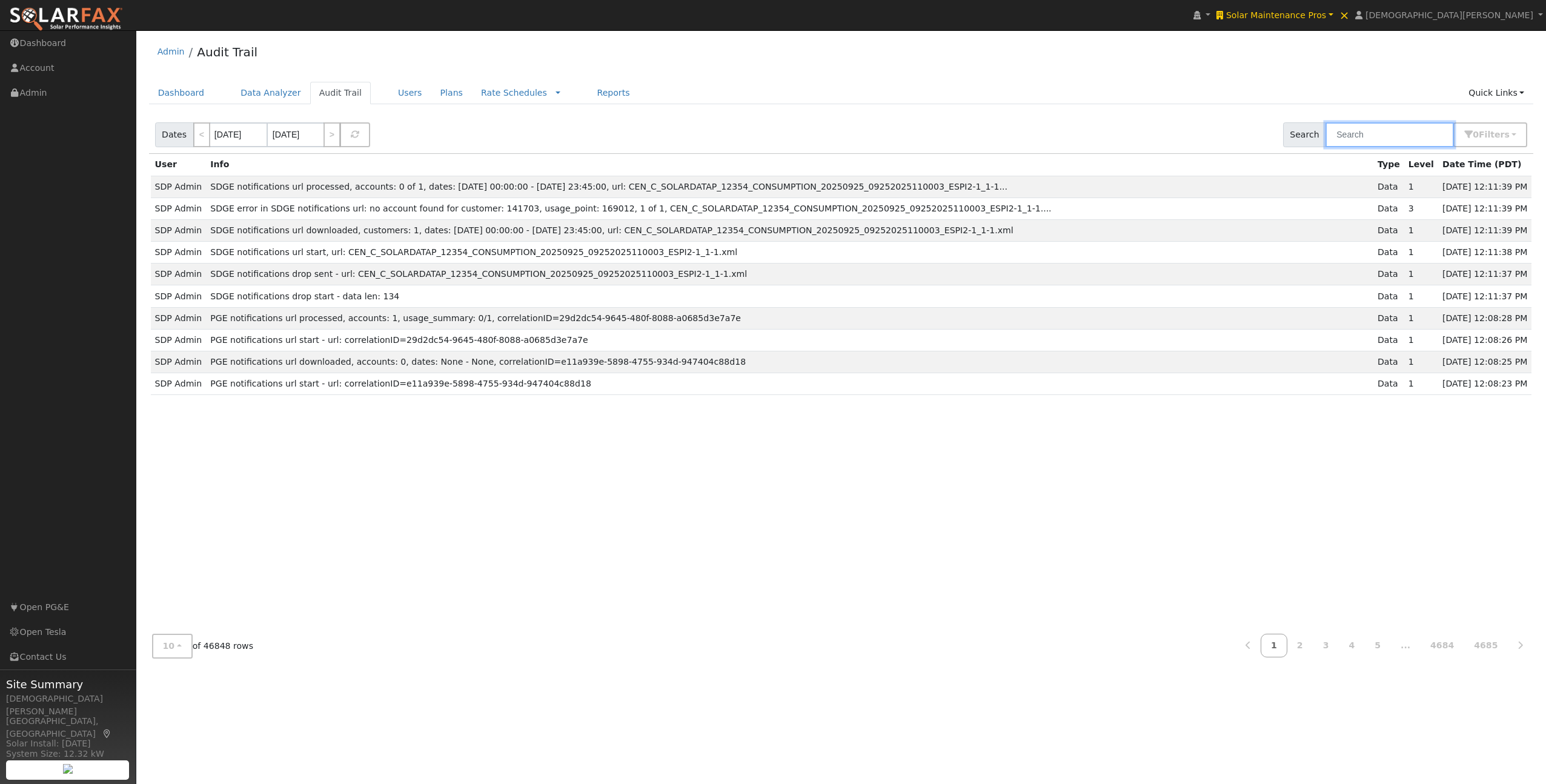
click at [1368, 144] on input "text" at bounding box center [1389, 135] width 128 height 25
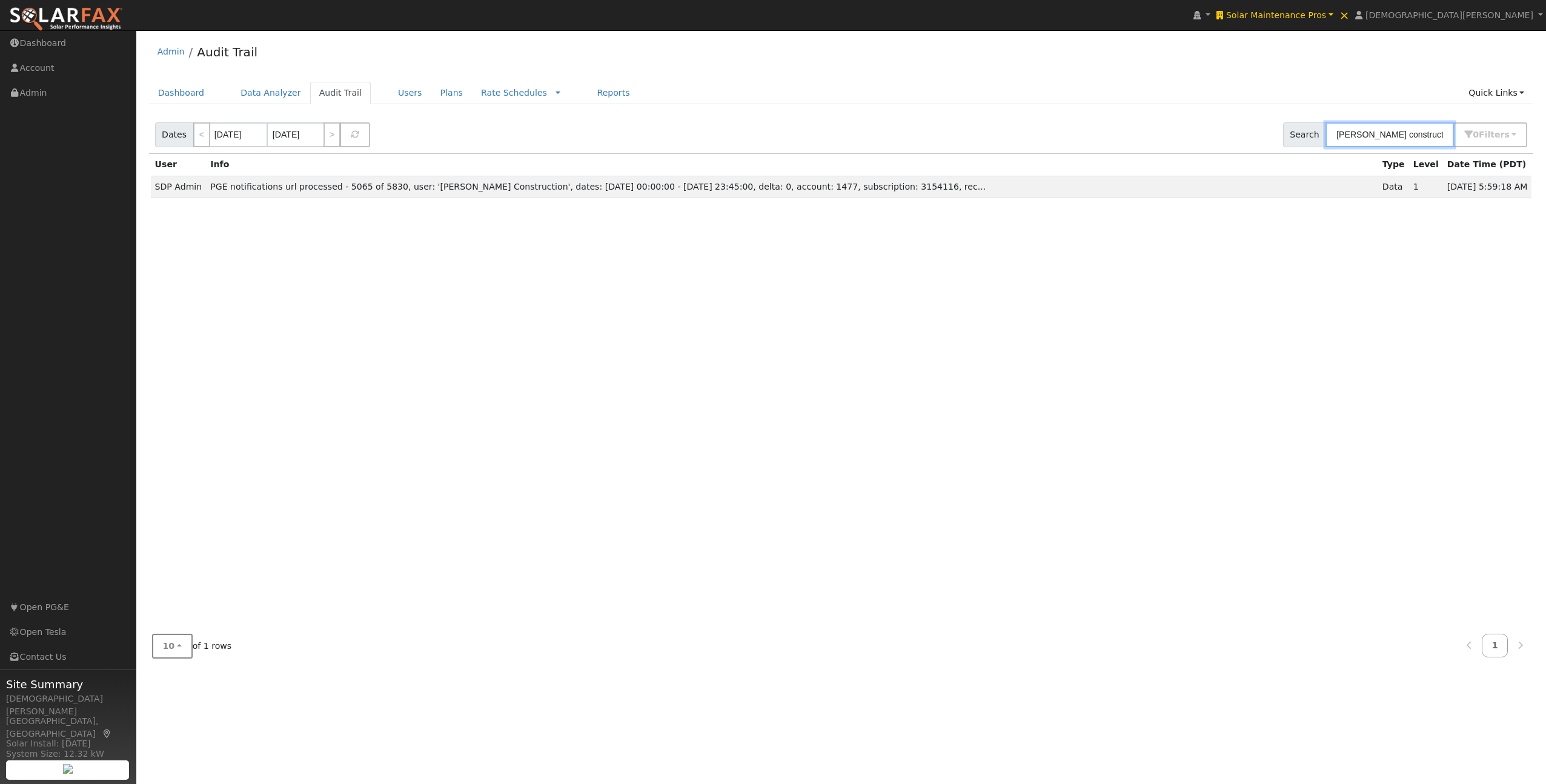
type input "[PERSON_NAME] construction"
click at [173, 634] on button "10" at bounding box center [173, 646] width 41 height 25
click at [189, 622] on link "100" at bounding box center [194, 618] width 84 height 17
click at [247, 139] on input "[DATE]" at bounding box center [238, 135] width 57 height 25
click at [354, 165] on span at bounding box center [358, 162] width 9 height 7
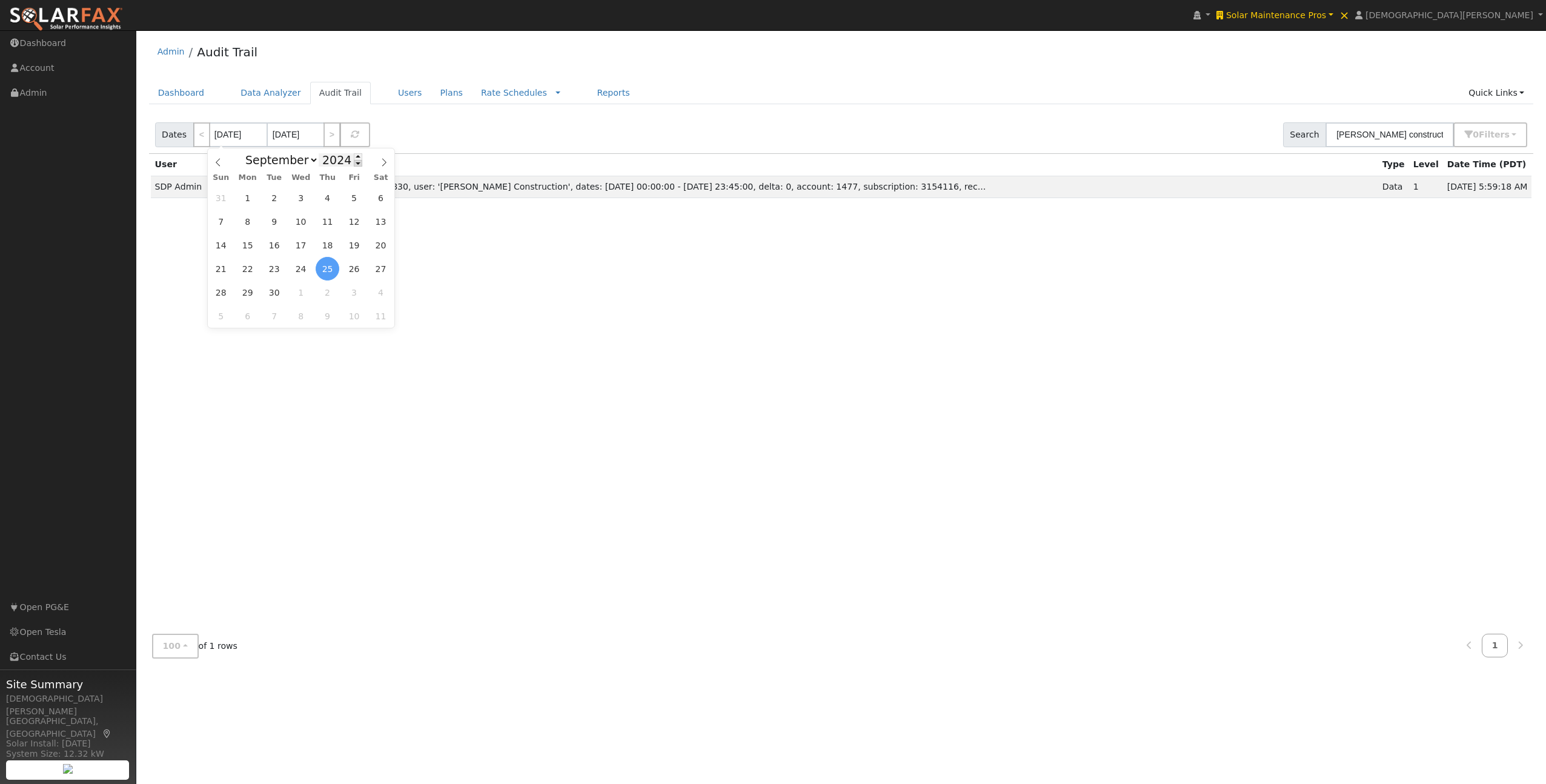
click at [354, 165] on span at bounding box center [358, 162] width 9 height 7
click at [355, 166] on span at bounding box center [358, 162] width 9 height 7
type input "2022"
click at [297, 165] on select "January February March April May June July August September October November De…" at bounding box center [279, 160] width 79 height 15
select select "4"
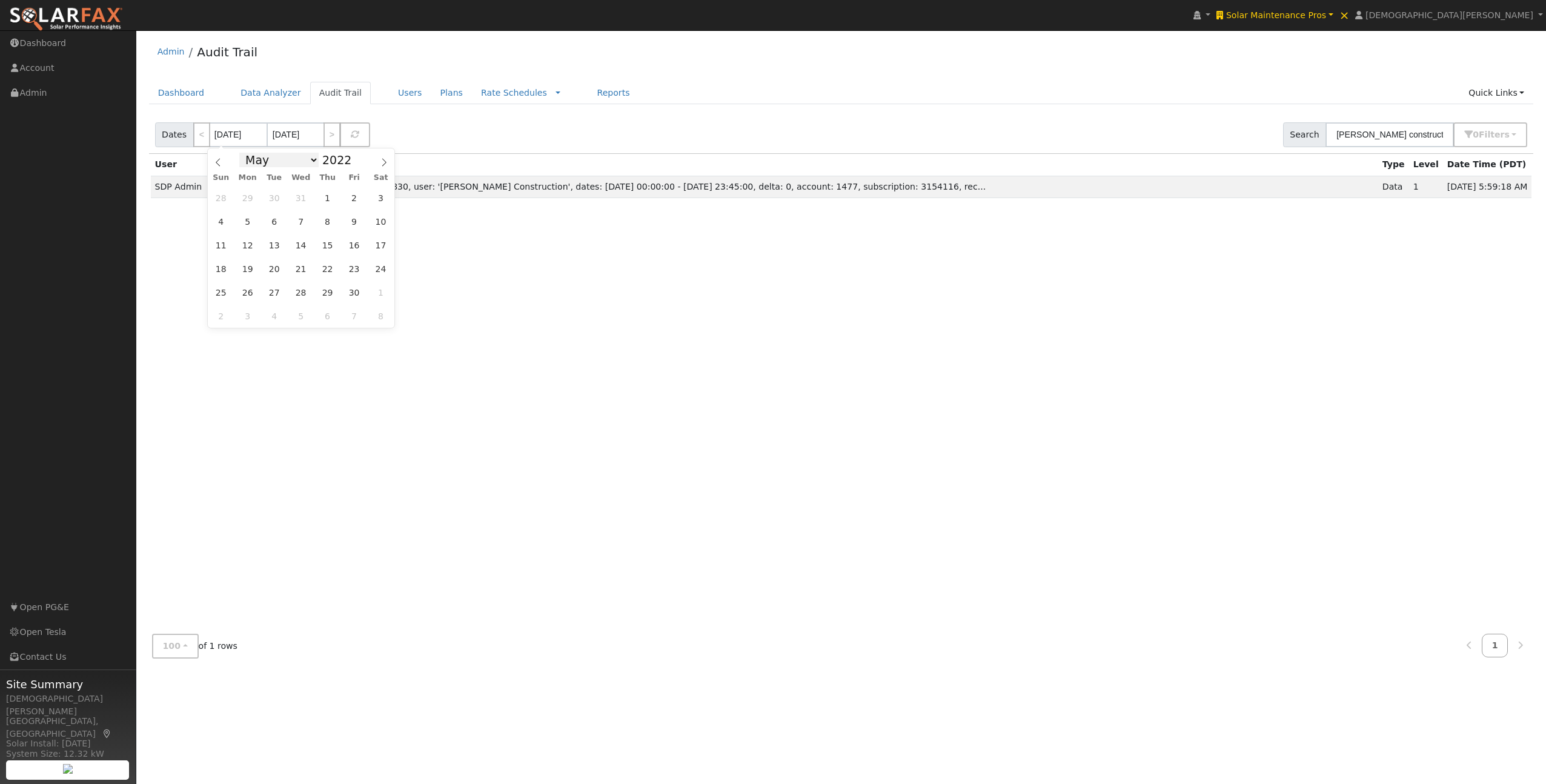
click at [243, 152] on select "January February March April May June July August September October November De…" at bounding box center [279, 160] width 79 height 15
click at [226, 199] on span "1" at bounding box center [221, 197] width 24 height 24
type input "[DATE]"
type input "2022"
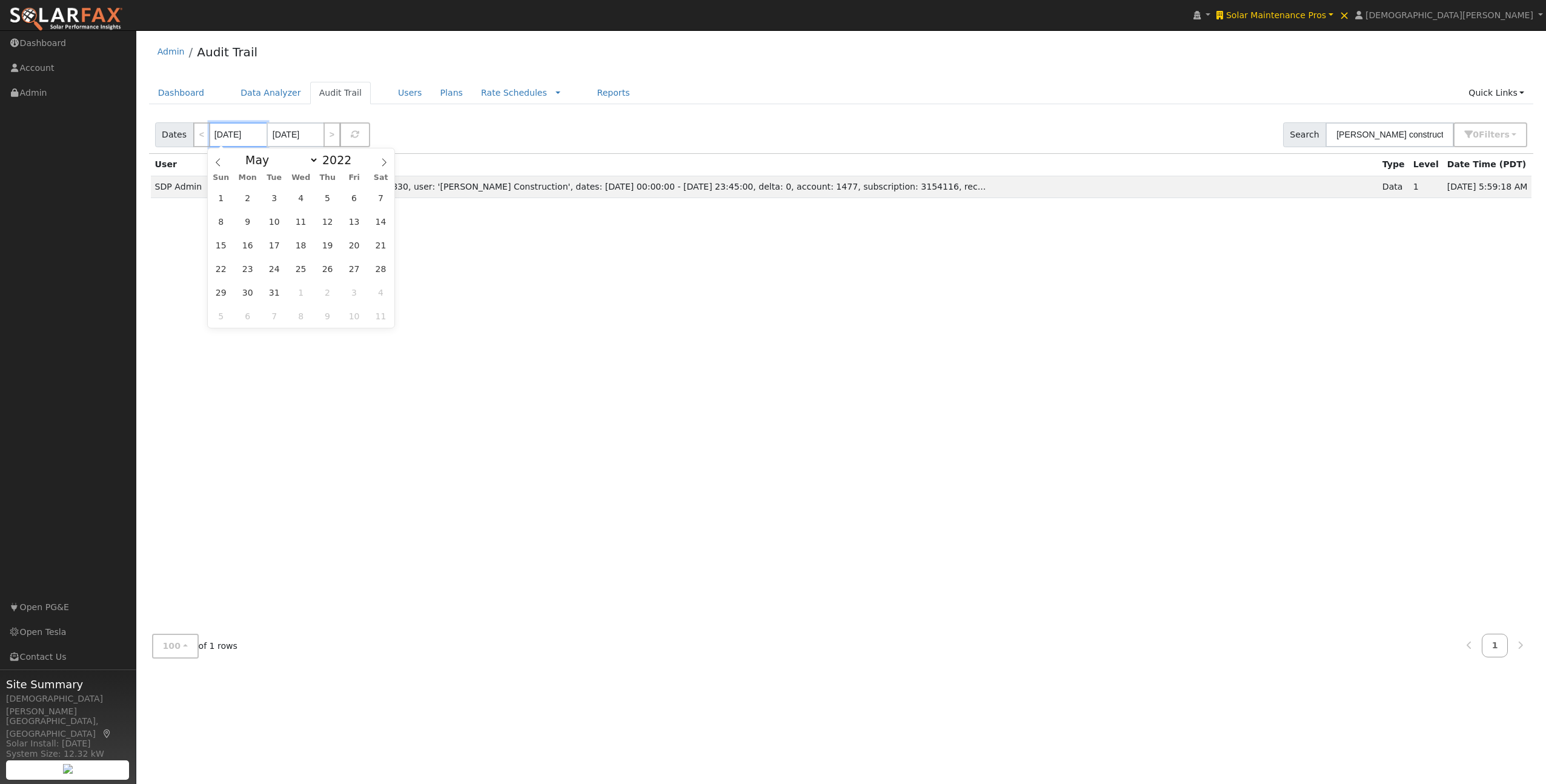
select select "0"
click at [290, 136] on input "[DATE]" at bounding box center [295, 135] width 57 height 25
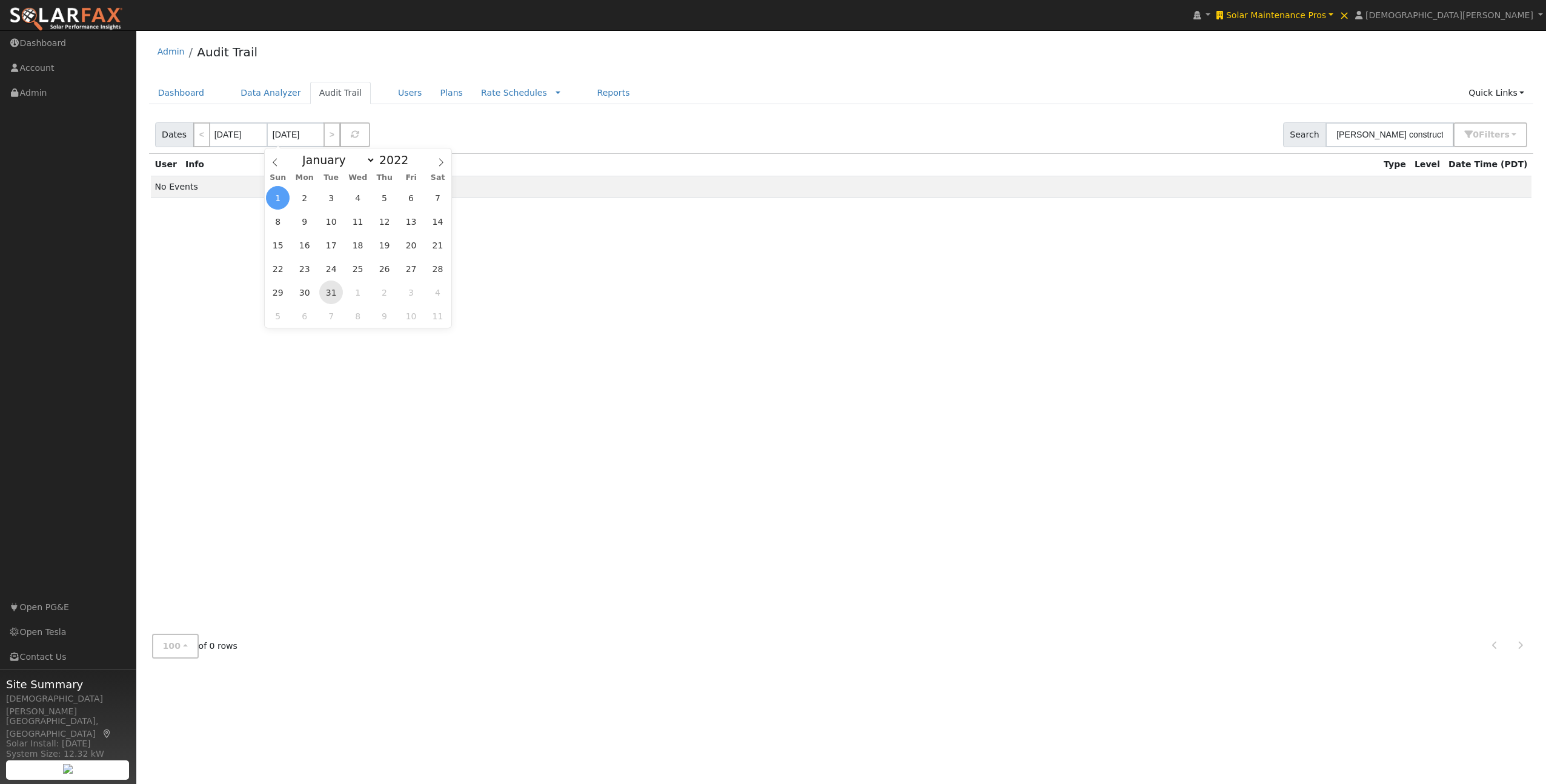
click at [329, 289] on span "31" at bounding box center [331, 292] width 24 height 24
type input "[DATE]"
click at [329, 136] on link ">" at bounding box center [332, 135] width 17 height 25
type input "[DATE]"
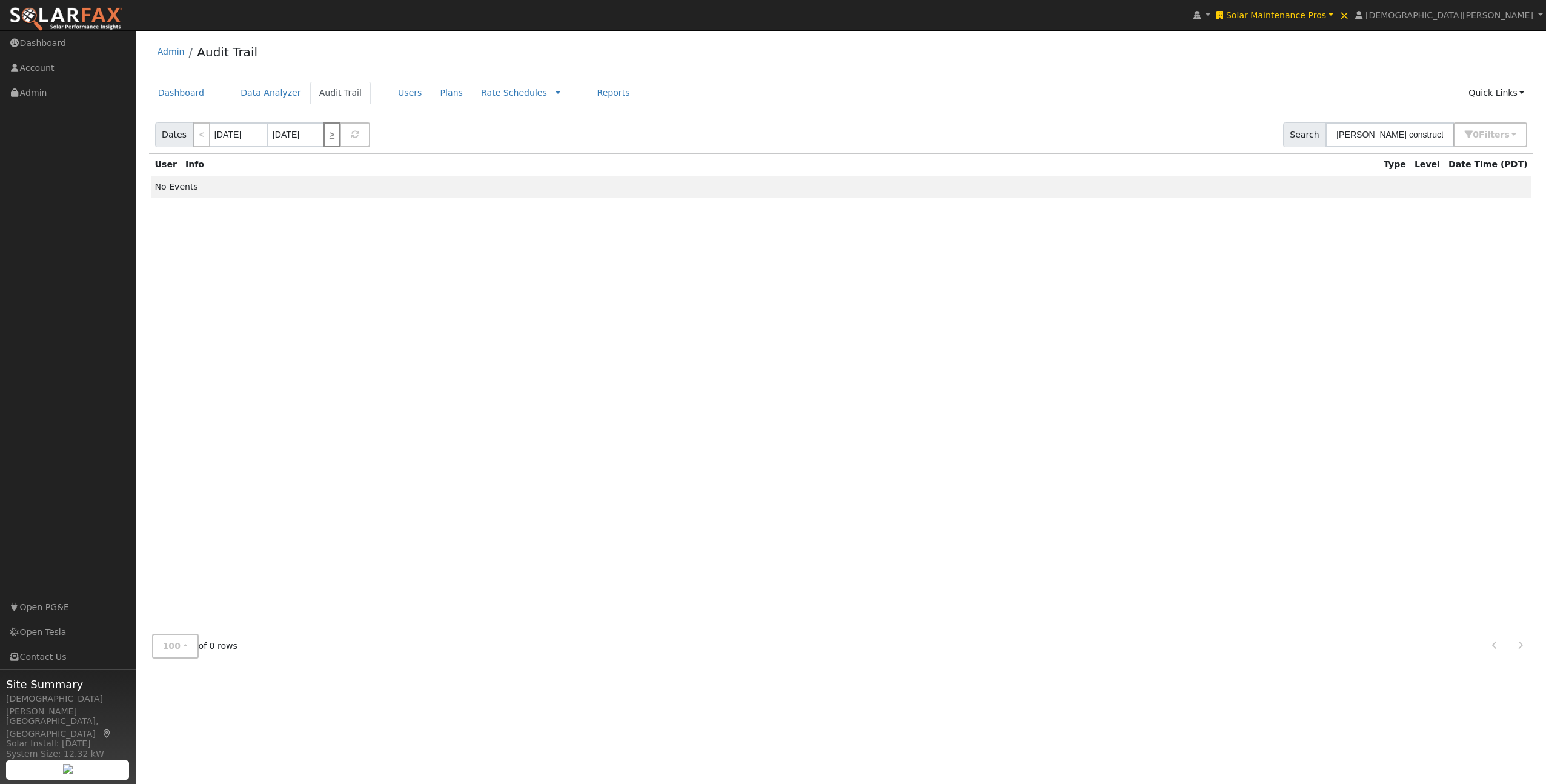
click at [329, 136] on link ">" at bounding box center [332, 135] width 17 height 25
type input "[DATE]"
click at [329, 136] on link ">" at bounding box center [332, 135] width 17 height 25
type input "[DATE]"
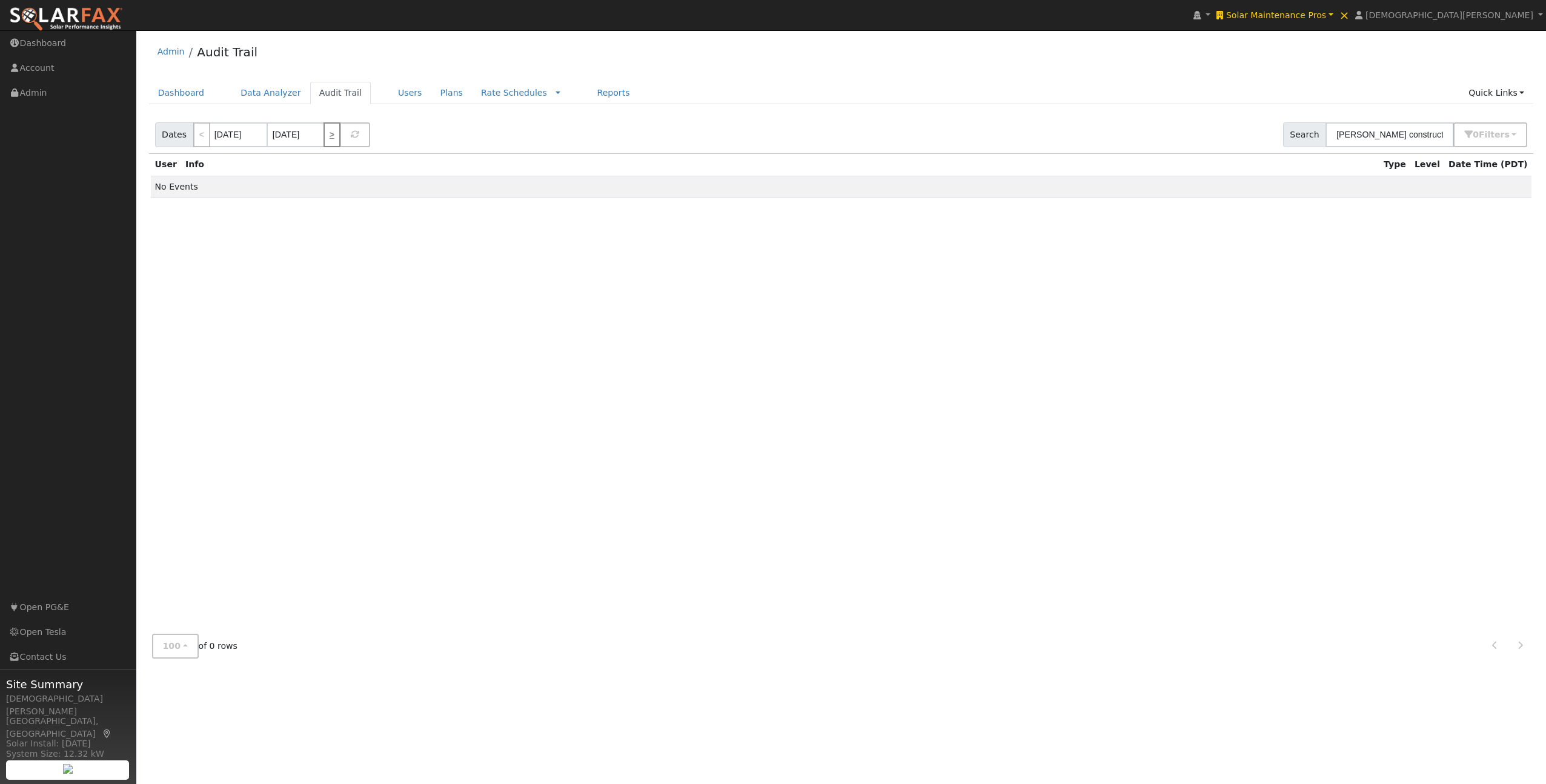
type input "[DATE]"
click at [329, 136] on link ">" at bounding box center [332, 135] width 17 height 25
type input "[DATE]"
click at [329, 136] on link ">" at bounding box center [332, 135] width 17 height 25
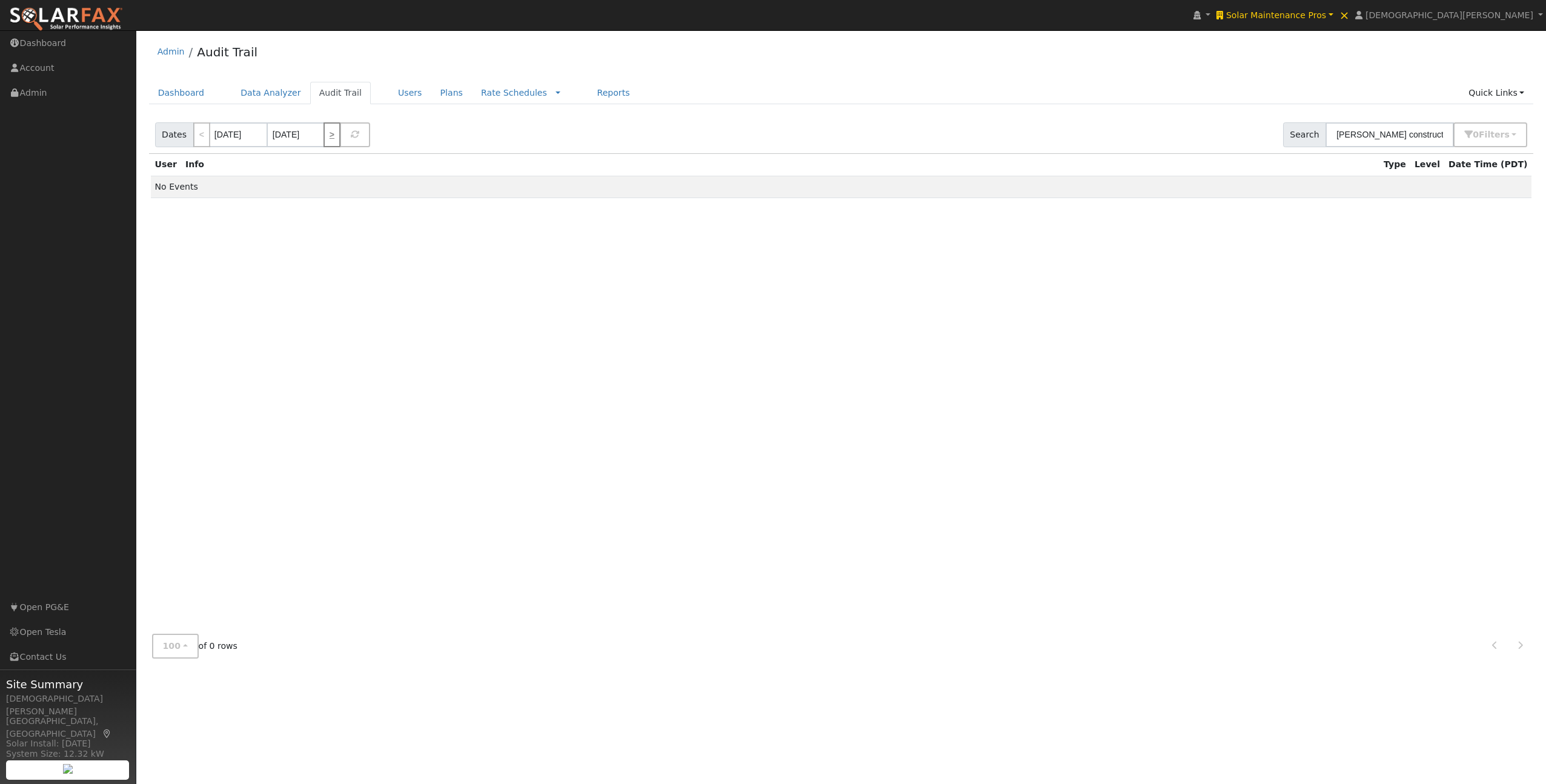
type input "[DATE]"
click at [329, 136] on link ">" at bounding box center [332, 135] width 17 height 25
type input "[DATE]"
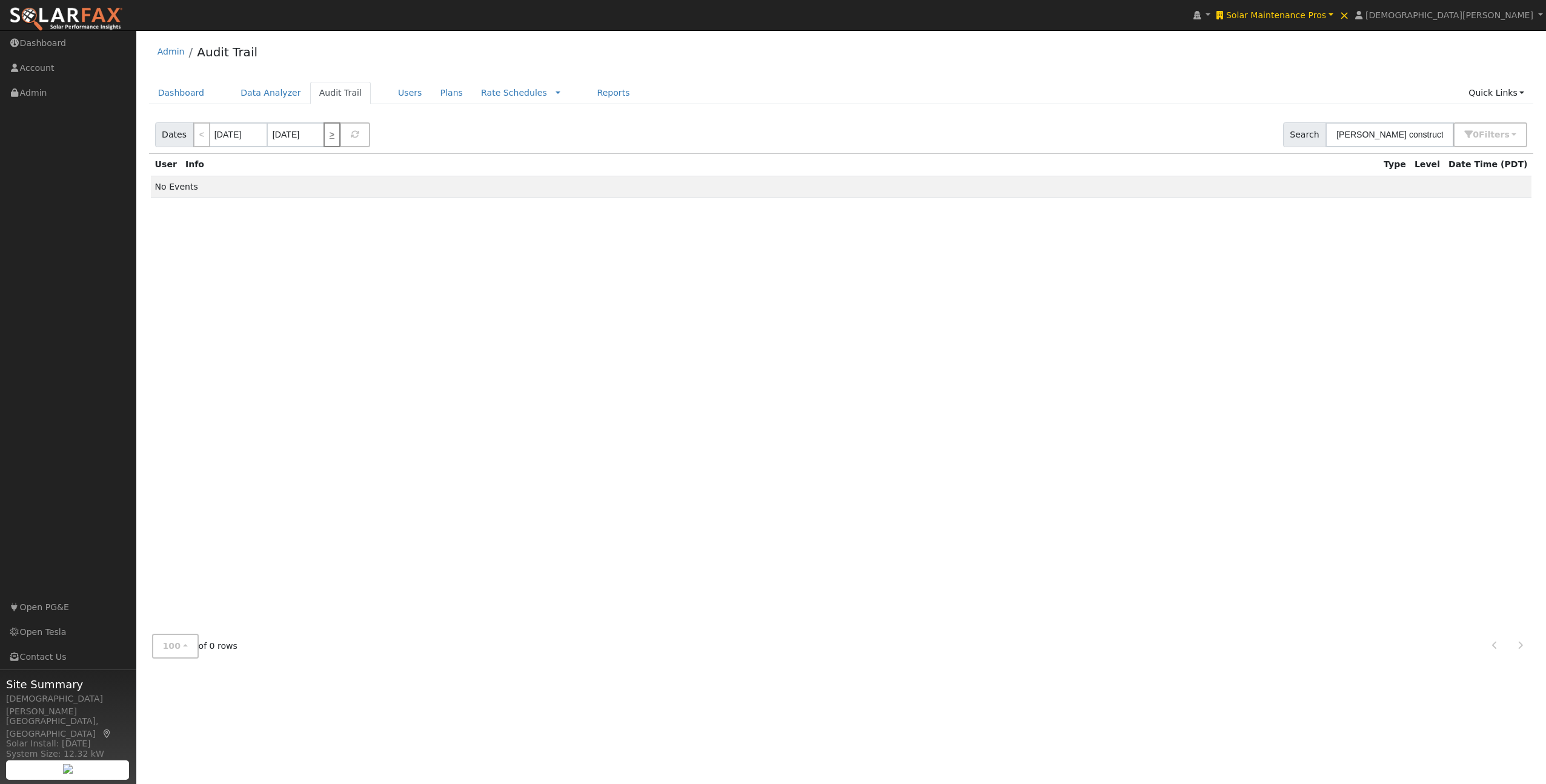
click at [329, 136] on link ">" at bounding box center [332, 135] width 17 height 25
type input "[DATE]"
click at [329, 136] on link ">" at bounding box center [332, 135] width 17 height 25
type input "[DATE]"
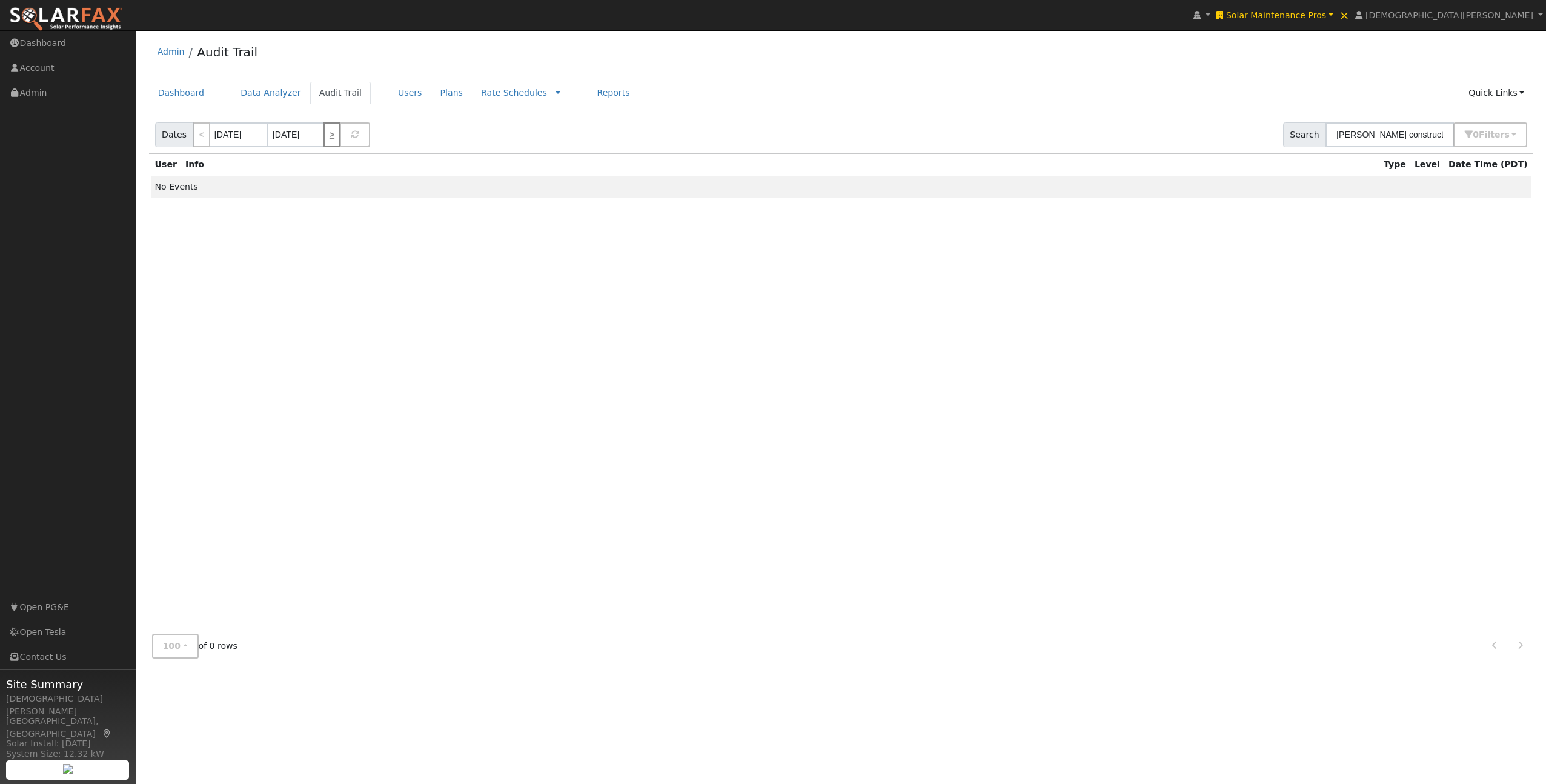
type input "[DATE]"
click at [329, 136] on link ">" at bounding box center [332, 135] width 17 height 25
type input "[DATE]"
click at [329, 136] on link ">" at bounding box center [332, 135] width 17 height 25
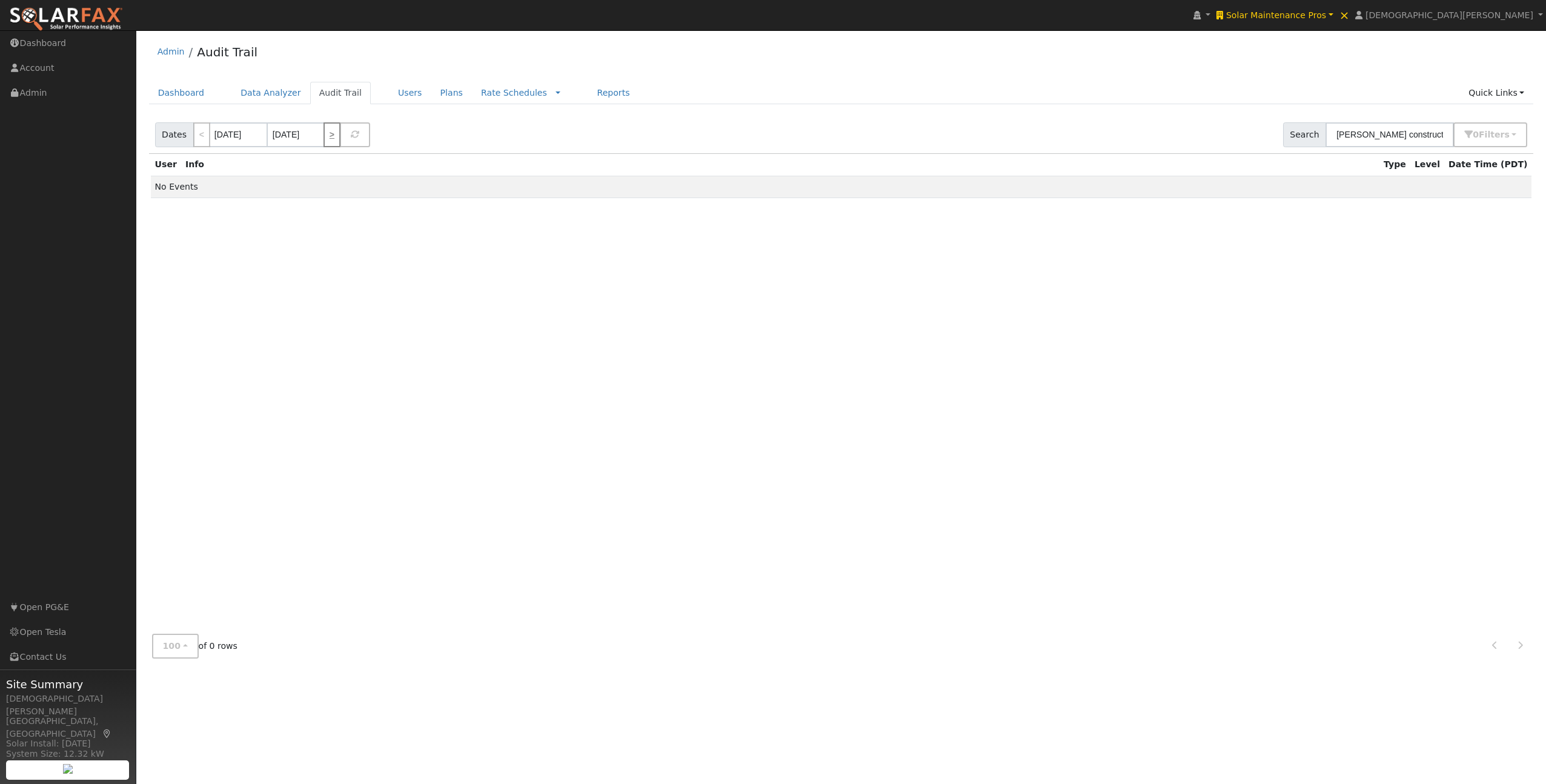
type input "[DATE]"
click at [329, 136] on link ">" at bounding box center [332, 135] width 17 height 25
type input "[DATE]"
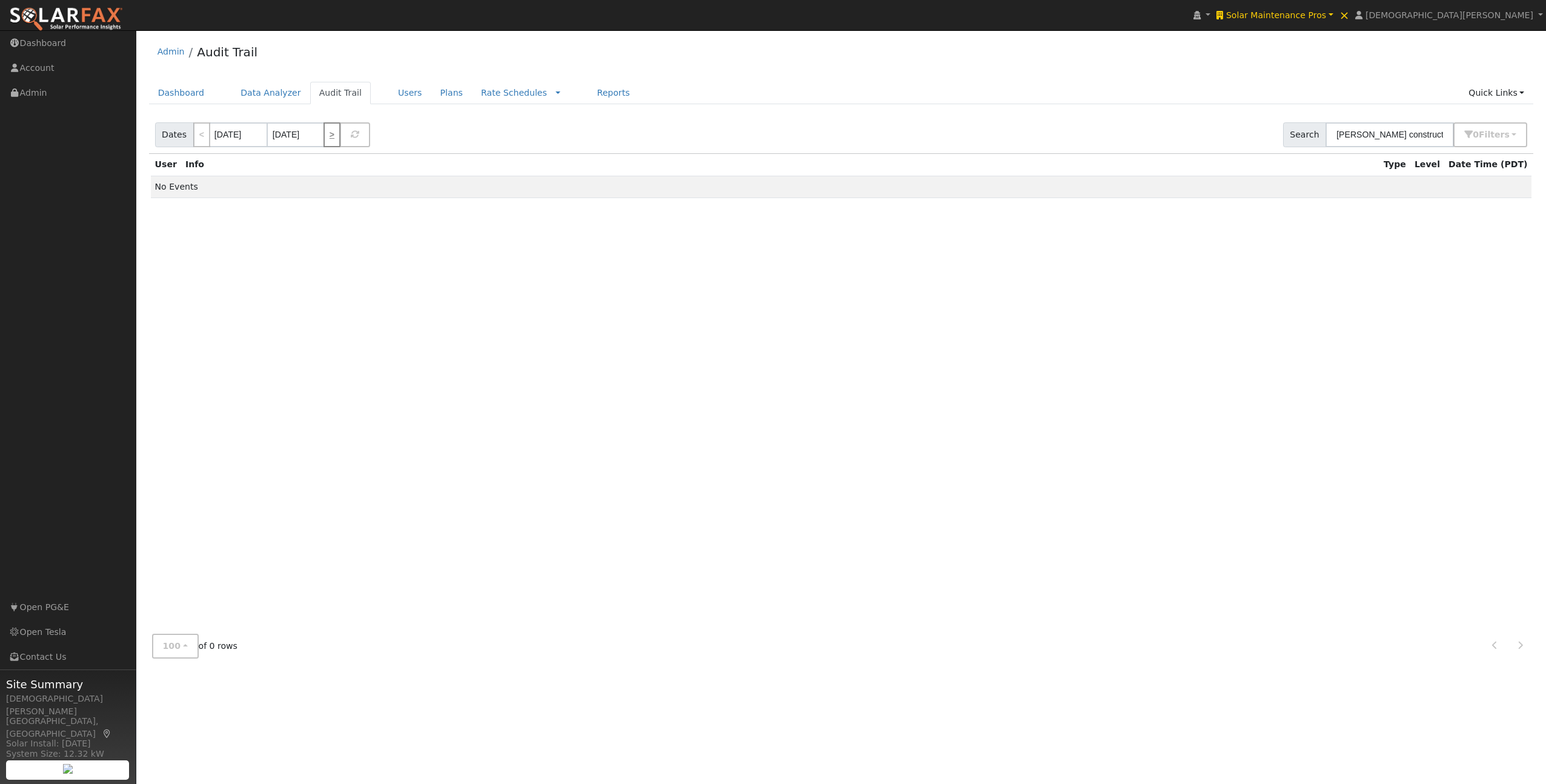
click at [329, 136] on link ">" at bounding box center [332, 135] width 17 height 25
type input "[DATE]"
click at [329, 136] on link ">" at bounding box center [332, 135] width 17 height 25
type input "[DATE]"
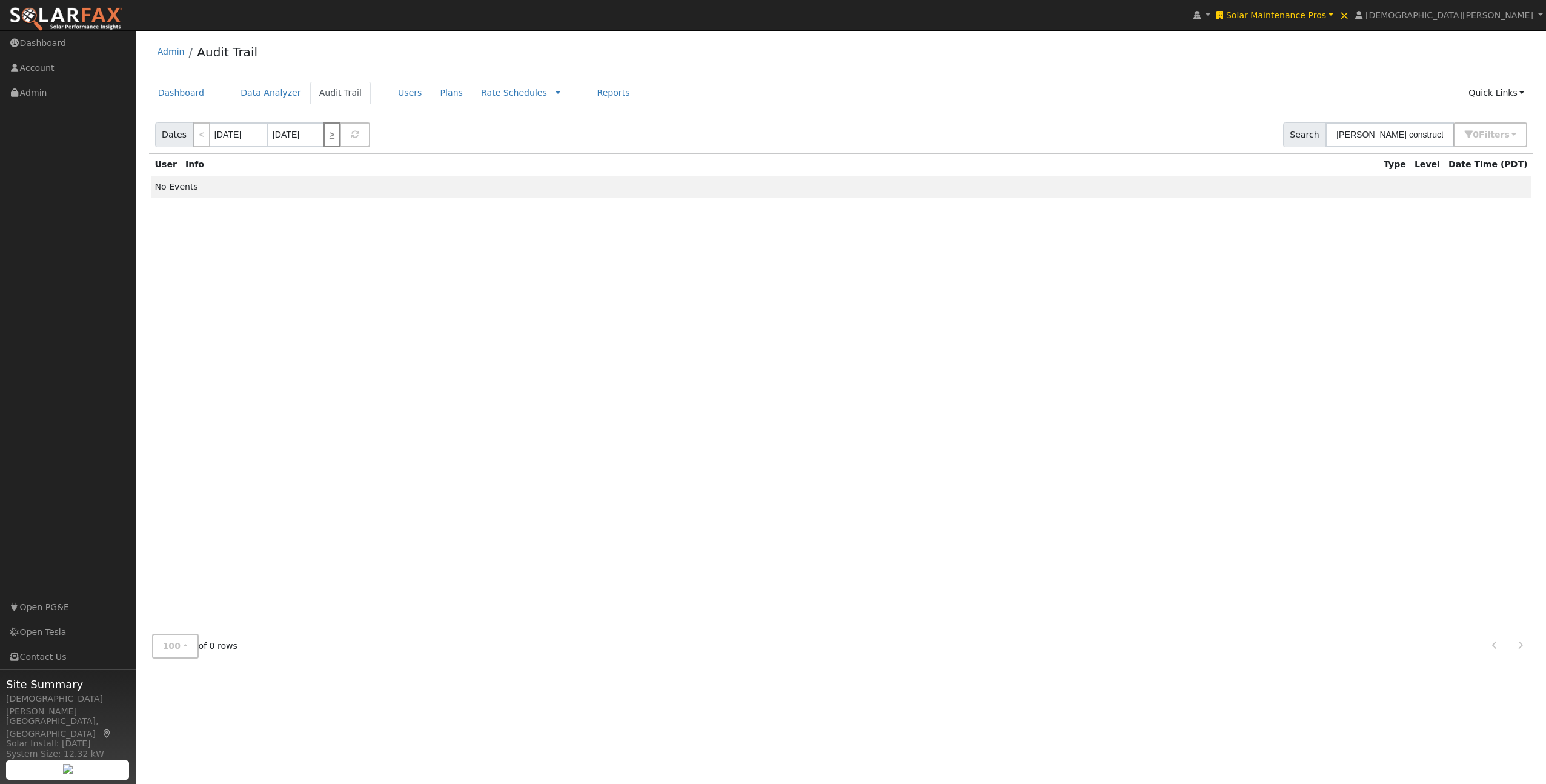
type input "[DATE]"
click at [332, 136] on link ">" at bounding box center [332, 135] width 17 height 25
type input "[DATE]"
click at [332, 136] on link ">" at bounding box center [332, 135] width 17 height 25
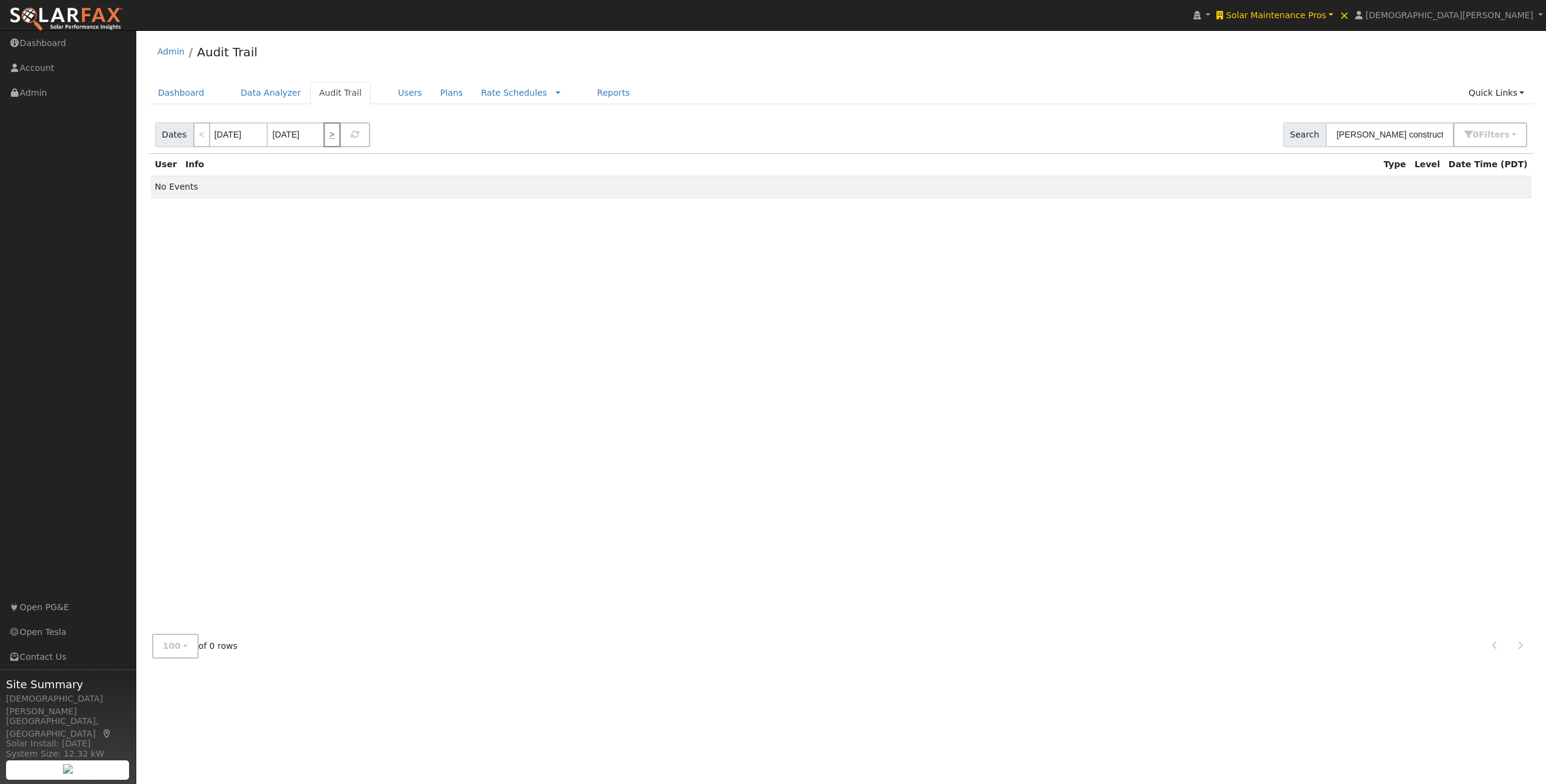
type input "[DATE]"
click at [332, 136] on link ">" at bounding box center [332, 135] width 17 height 25
type input "[DATE]"
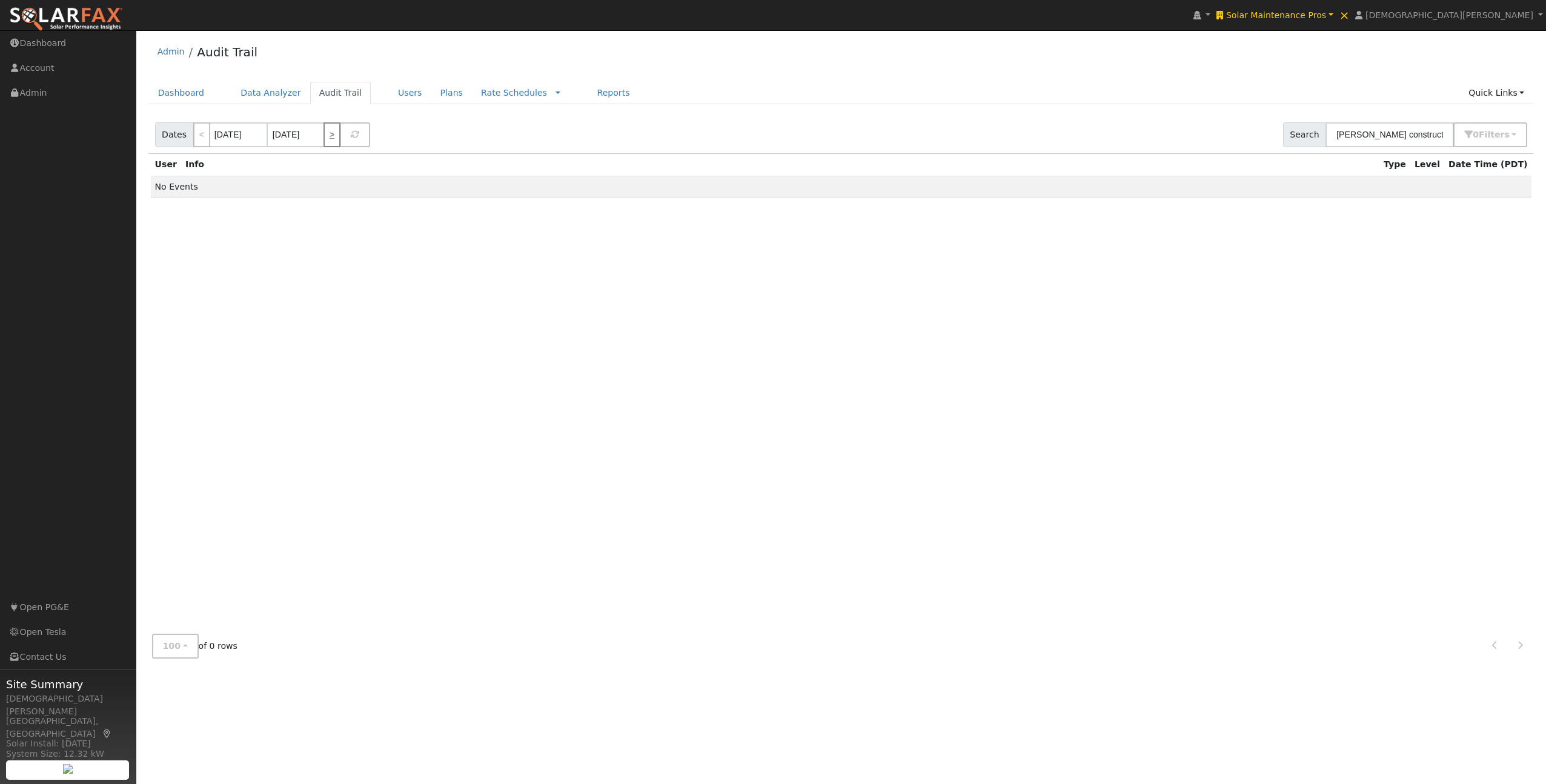
click at [332, 136] on link ">" at bounding box center [332, 135] width 17 height 25
type input "[DATE]"
click at [332, 136] on link ">" at bounding box center [332, 135] width 17 height 25
type input "[DATE]"
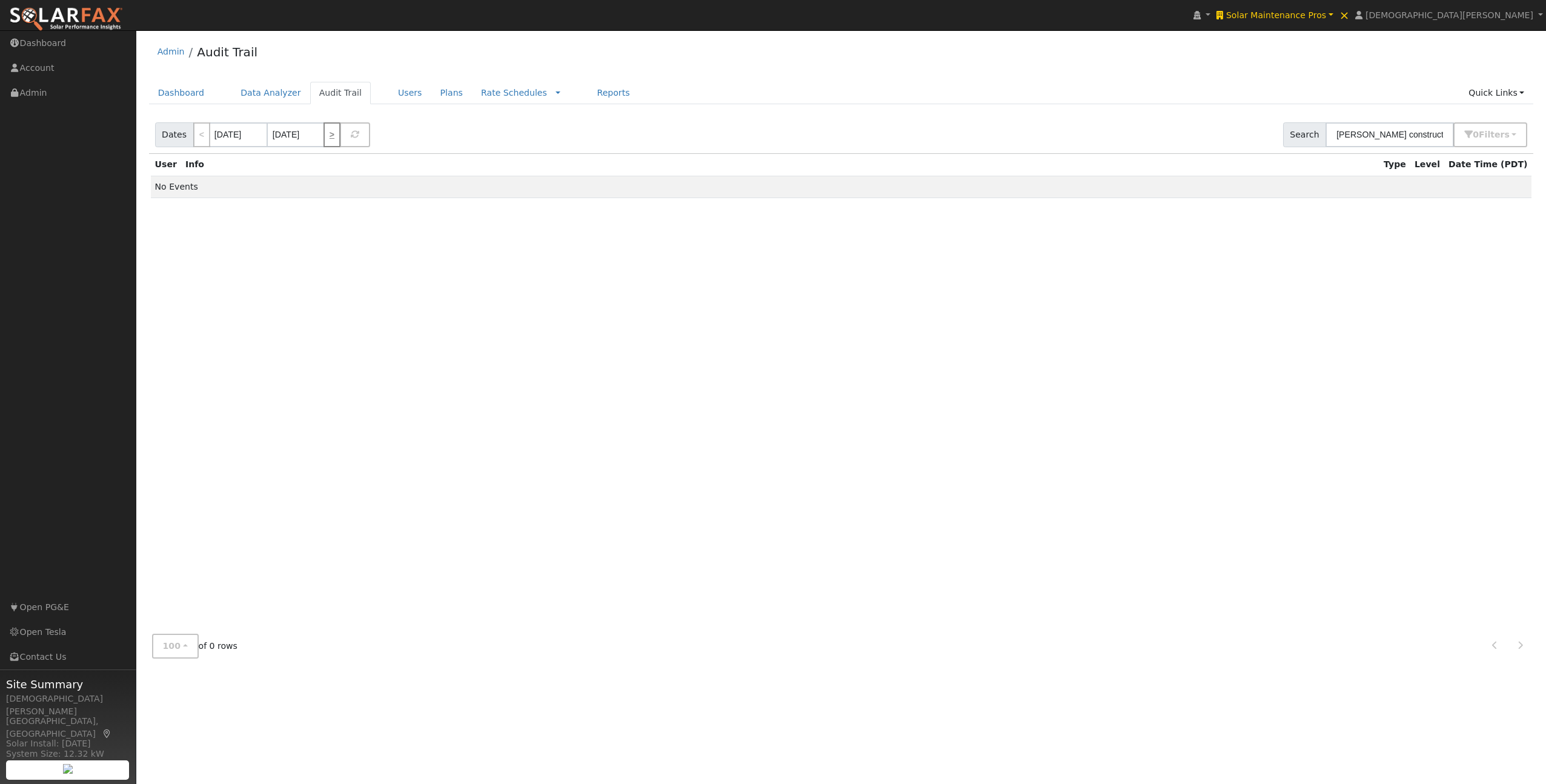
type input "[DATE]"
click at [332, 136] on link ">" at bounding box center [332, 135] width 17 height 25
type input "[DATE]"
click at [332, 136] on link ">" at bounding box center [332, 135] width 17 height 25
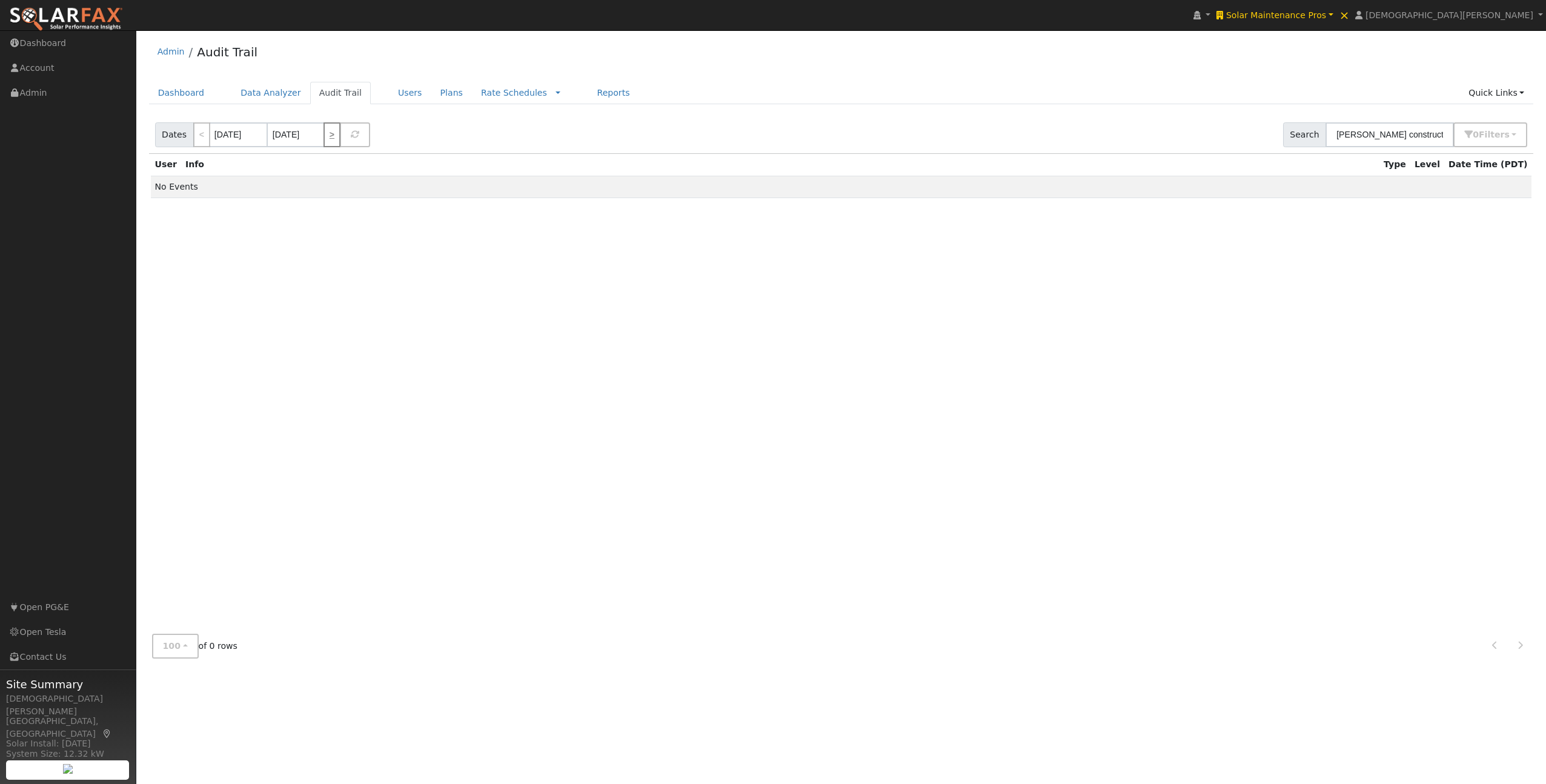
type input "[DATE]"
click at [332, 136] on link ">" at bounding box center [332, 135] width 17 height 25
type input "[DATE]"
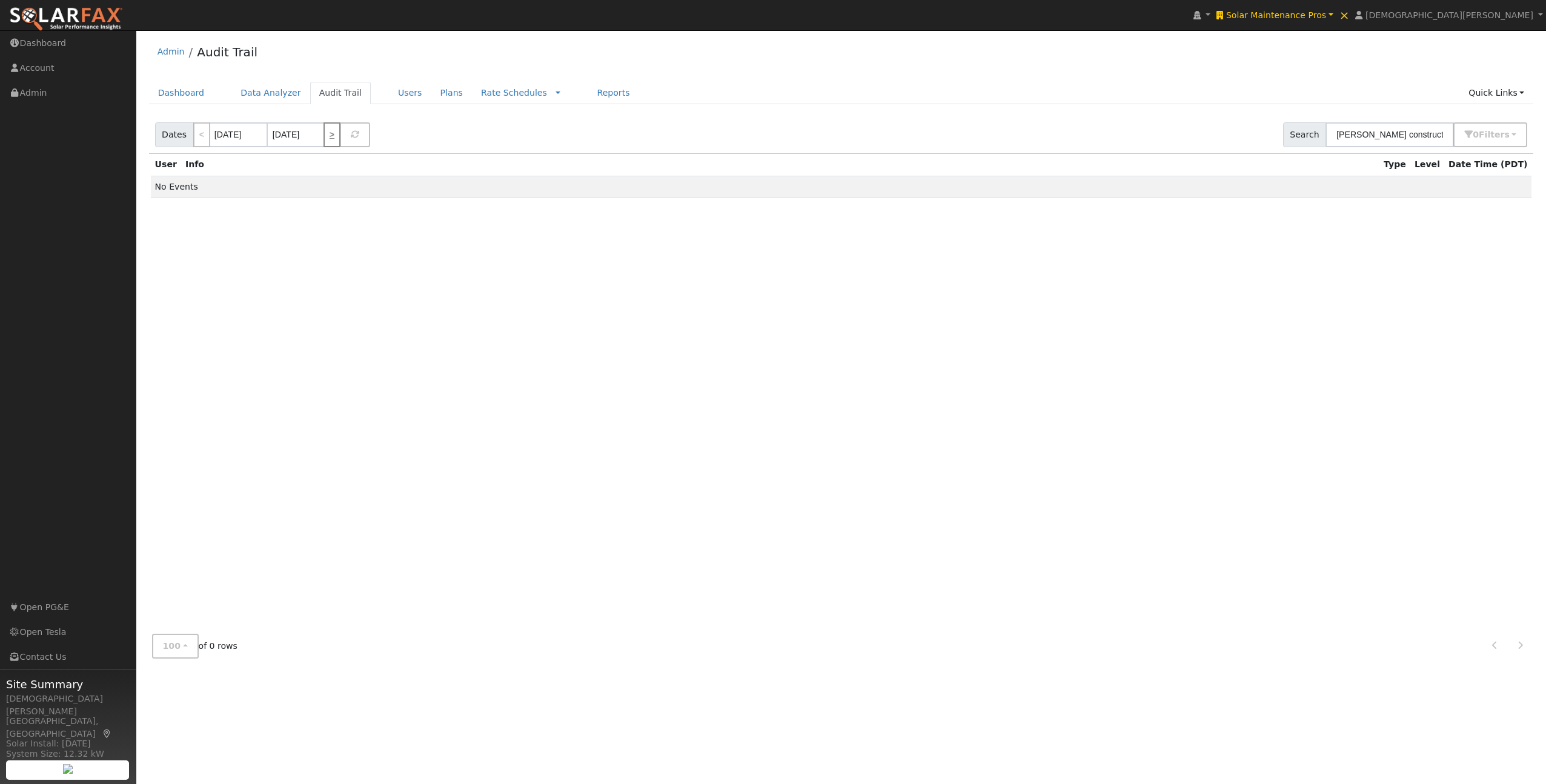
click at [332, 136] on link ">" at bounding box center [332, 135] width 17 height 25
type input "[DATE]"
click at [332, 136] on link ">" at bounding box center [332, 135] width 17 height 25
type input "[DATE]"
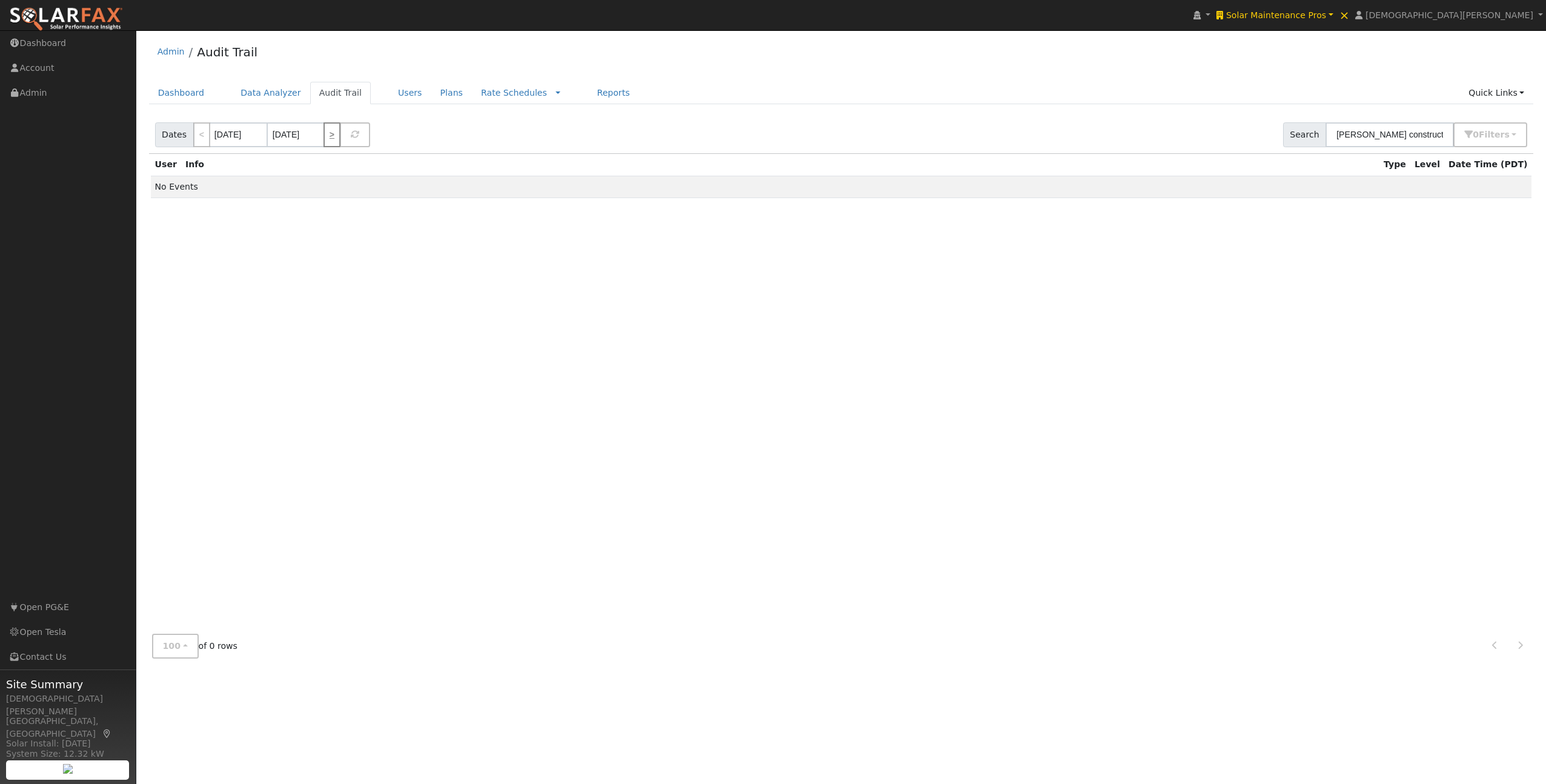
type input "[DATE]"
click at [332, 136] on link ">" at bounding box center [332, 135] width 17 height 25
type input "[DATE]"
click at [332, 136] on link ">" at bounding box center [332, 135] width 17 height 25
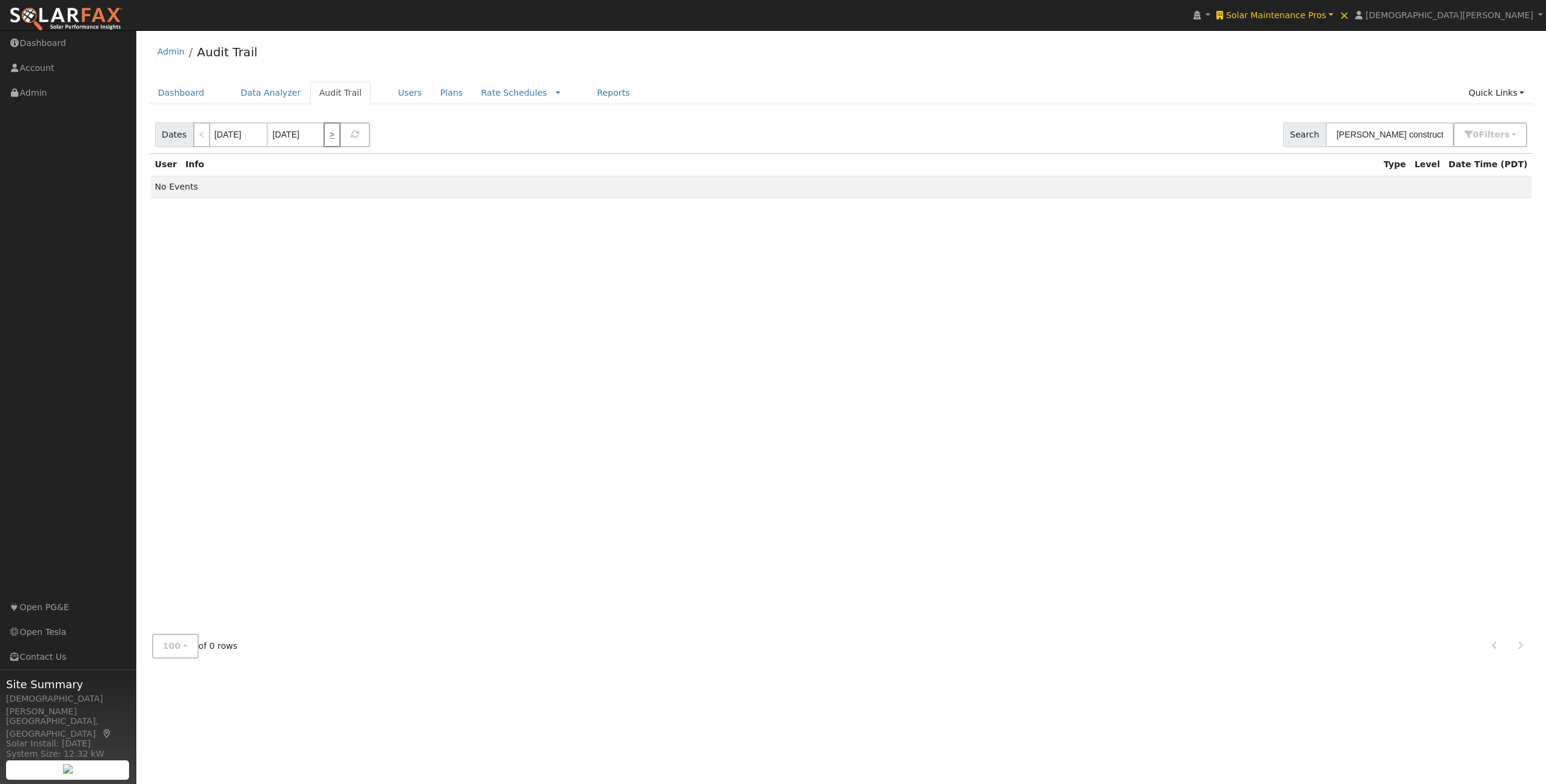
type input "[DATE]"
click at [332, 134] on link ">" at bounding box center [332, 135] width 17 height 25
type input "[DATE]"
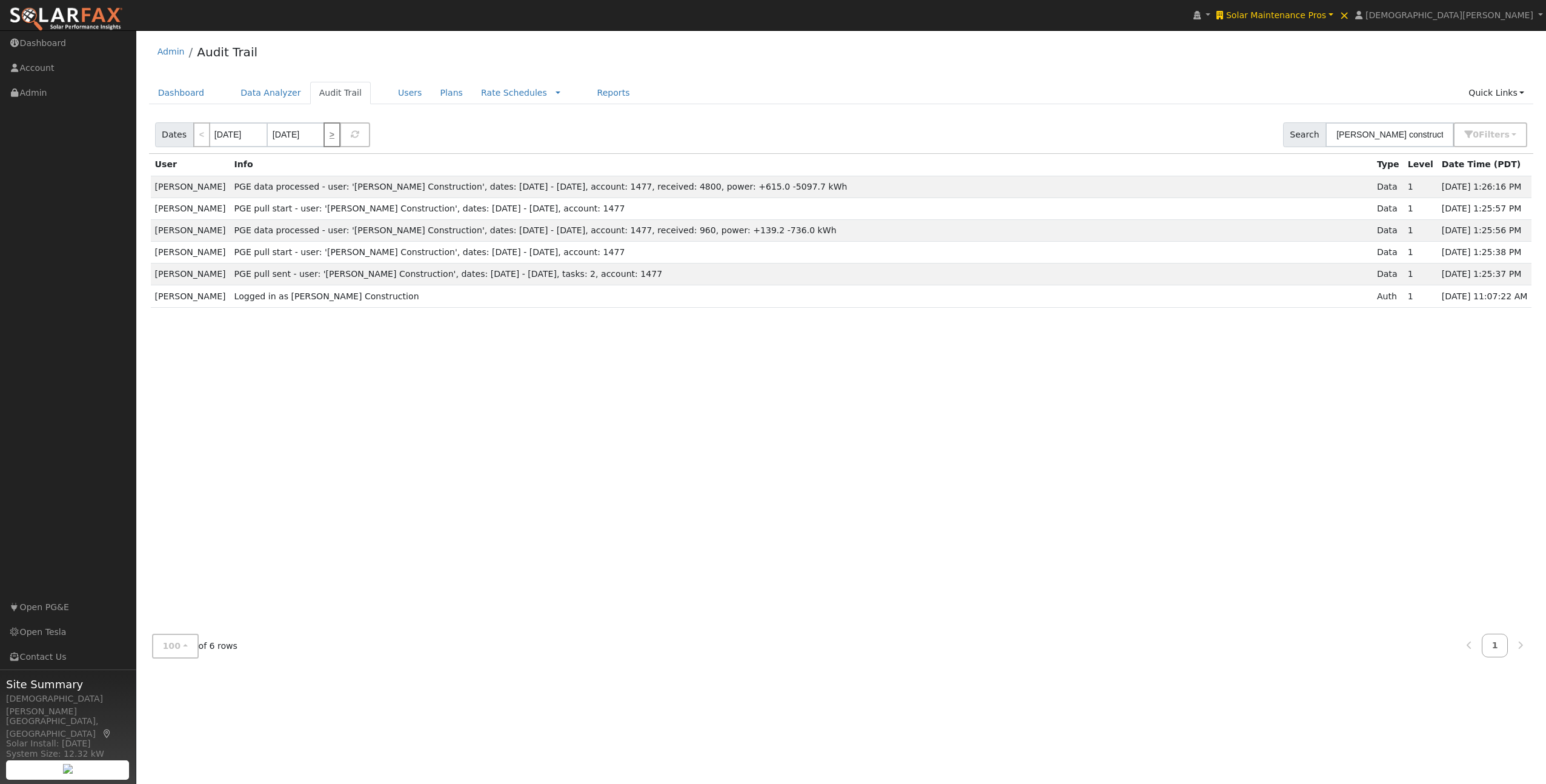
click at [326, 135] on link ">" at bounding box center [332, 135] width 17 height 25
type input "[DATE]"
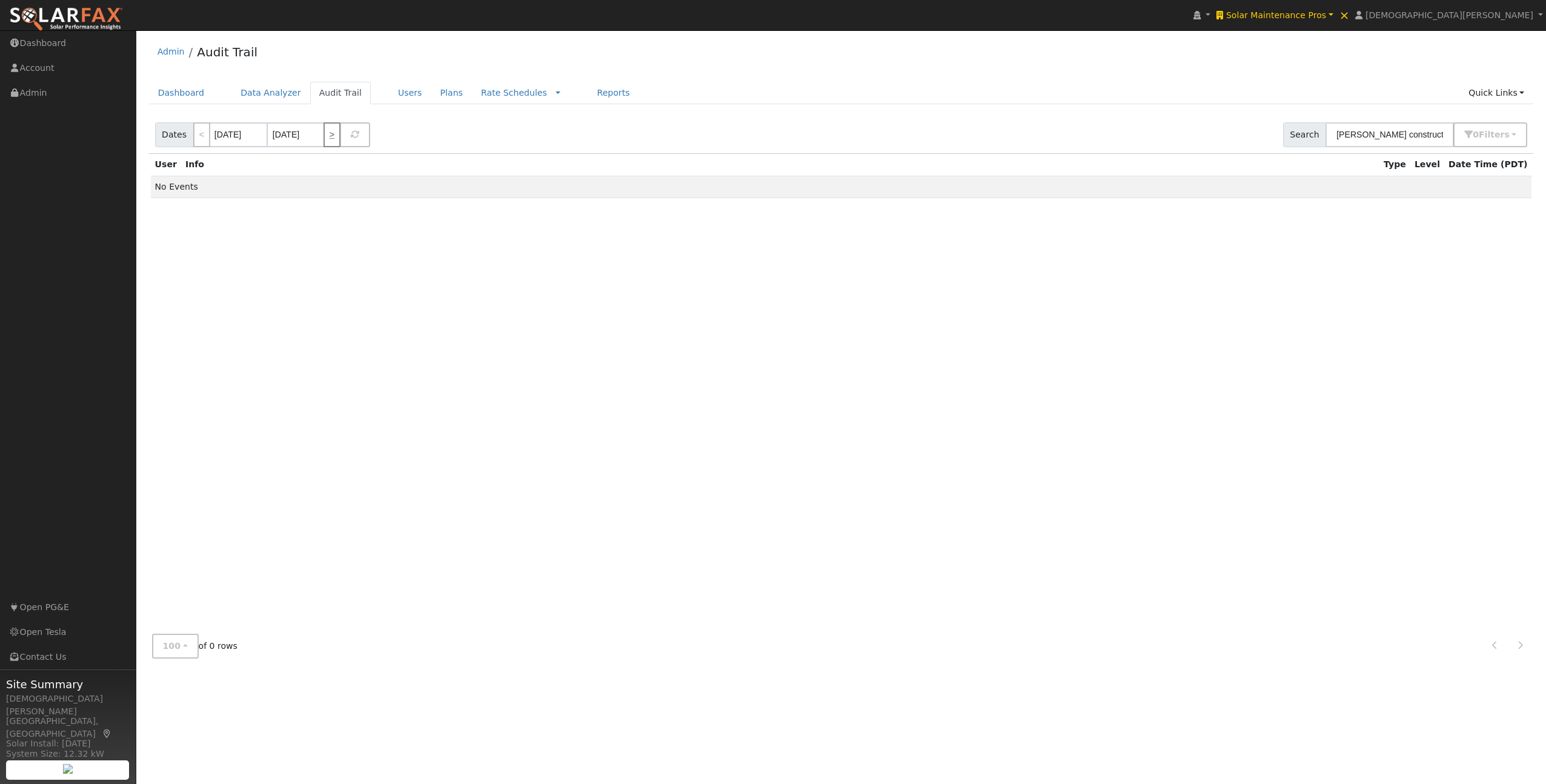
click at [329, 135] on link ">" at bounding box center [332, 135] width 17 height 25
type input "[DATE]"
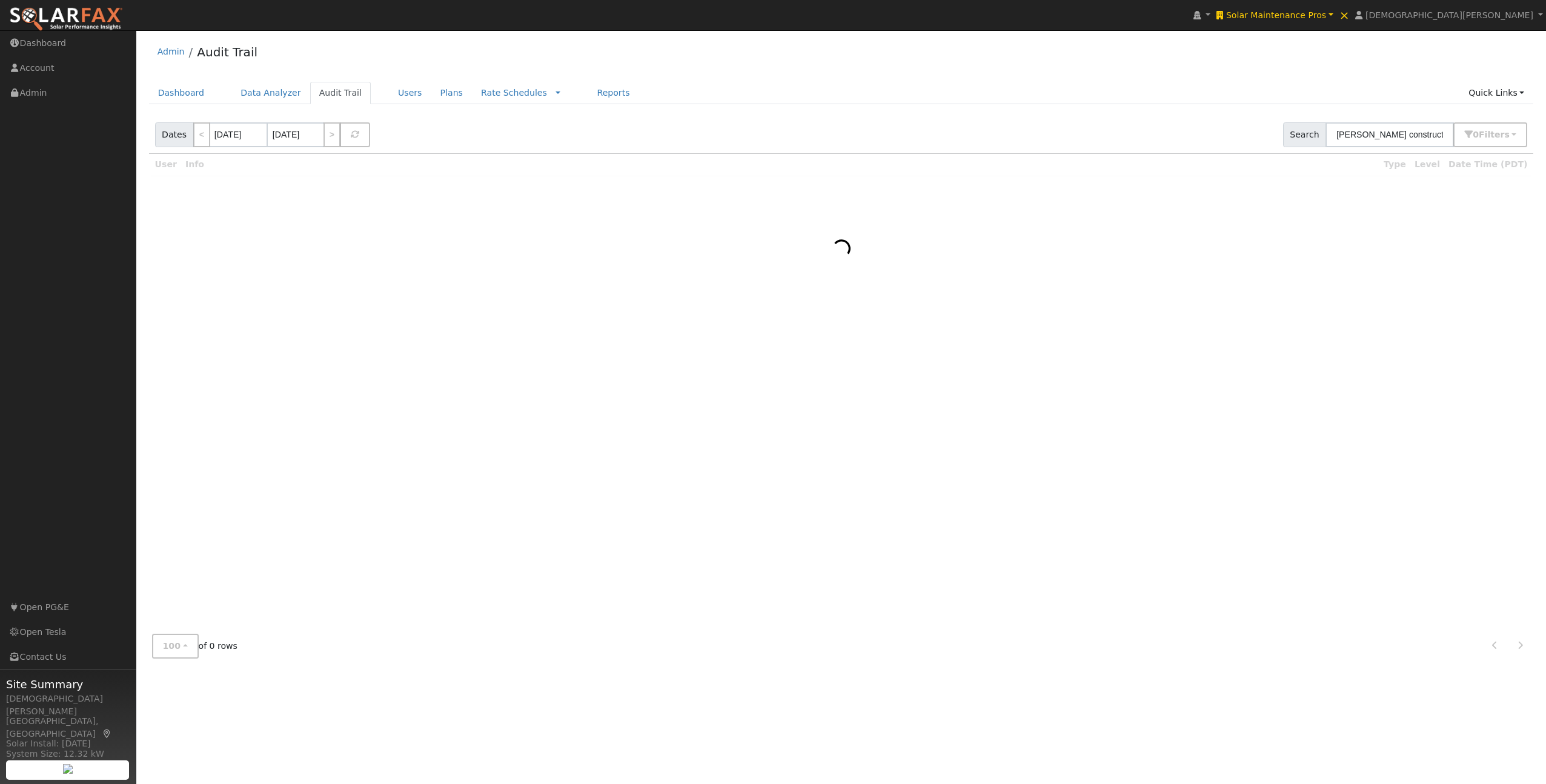
click at [391, 134] on div "Dates < [DATE] [DATE] > Search [PERSON_NAME] construction 0 Filter s Utility No…" at bounding box center [841, 132] width 1389 height 41
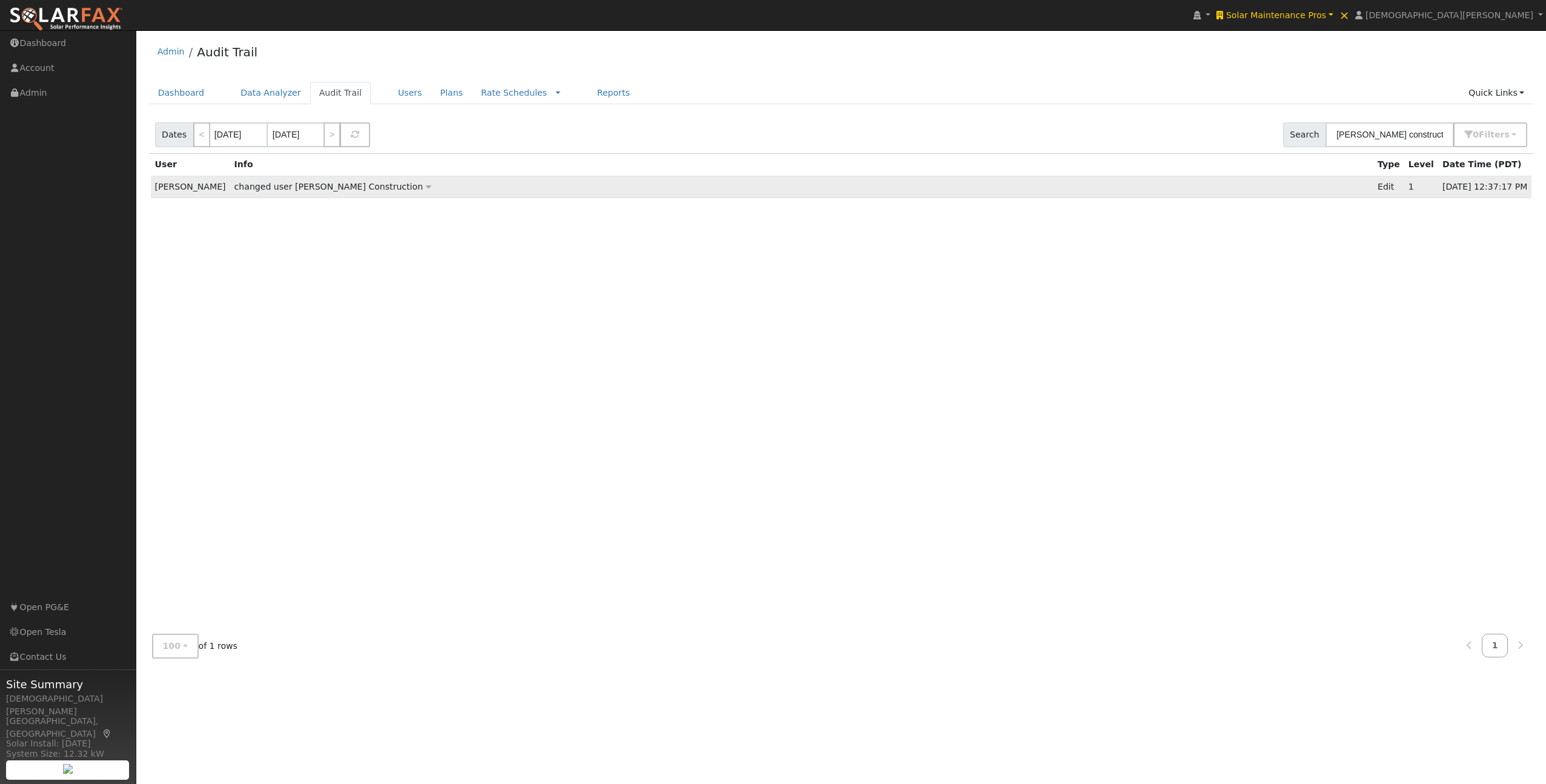
click at [426, 186] on icon at bounding box center [429, 186] width 6 height 9
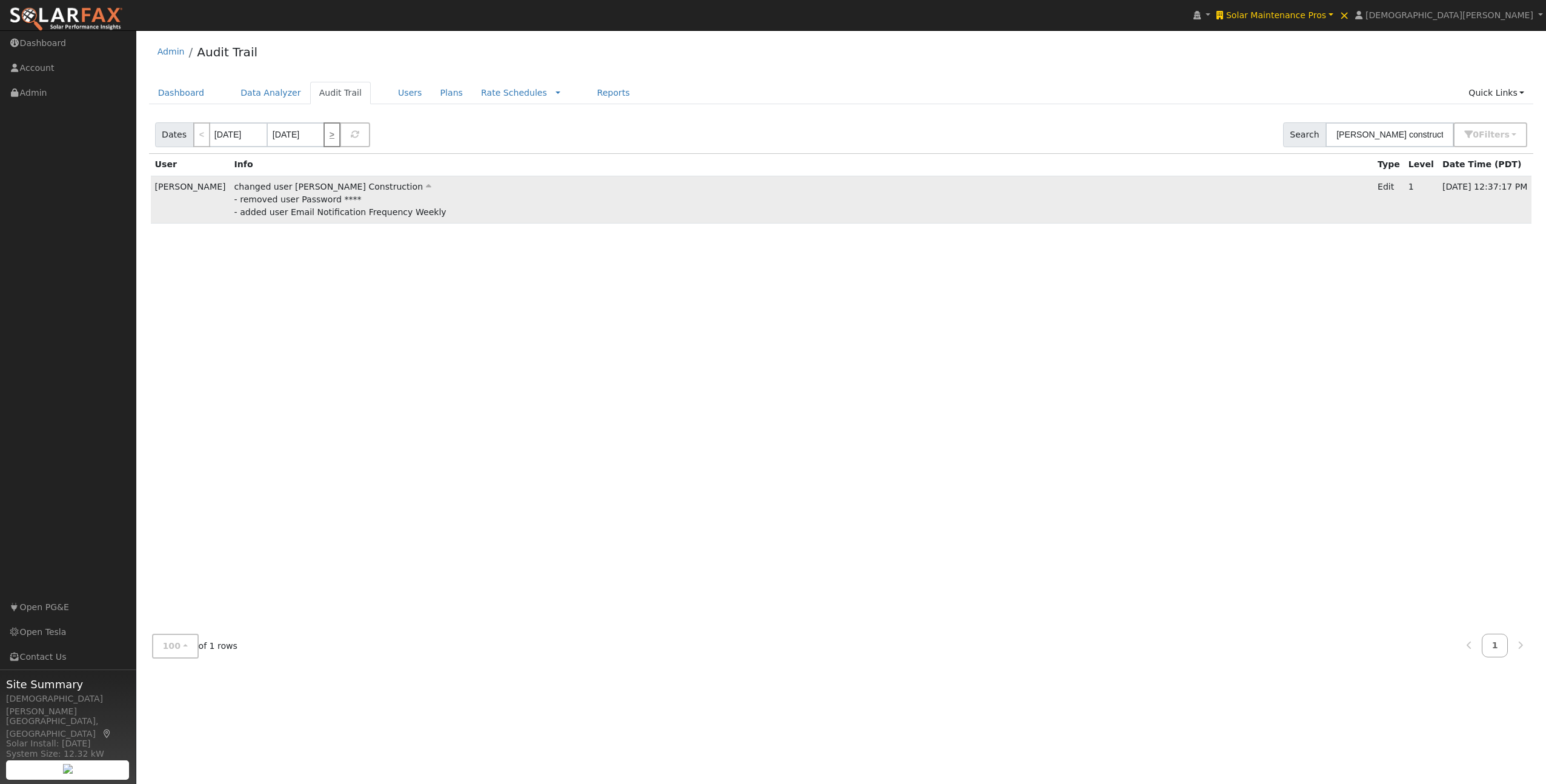
click at [329, 139] on link ">" at bounding box center [332, 135] width 17 height 25
type input "[DATE]"
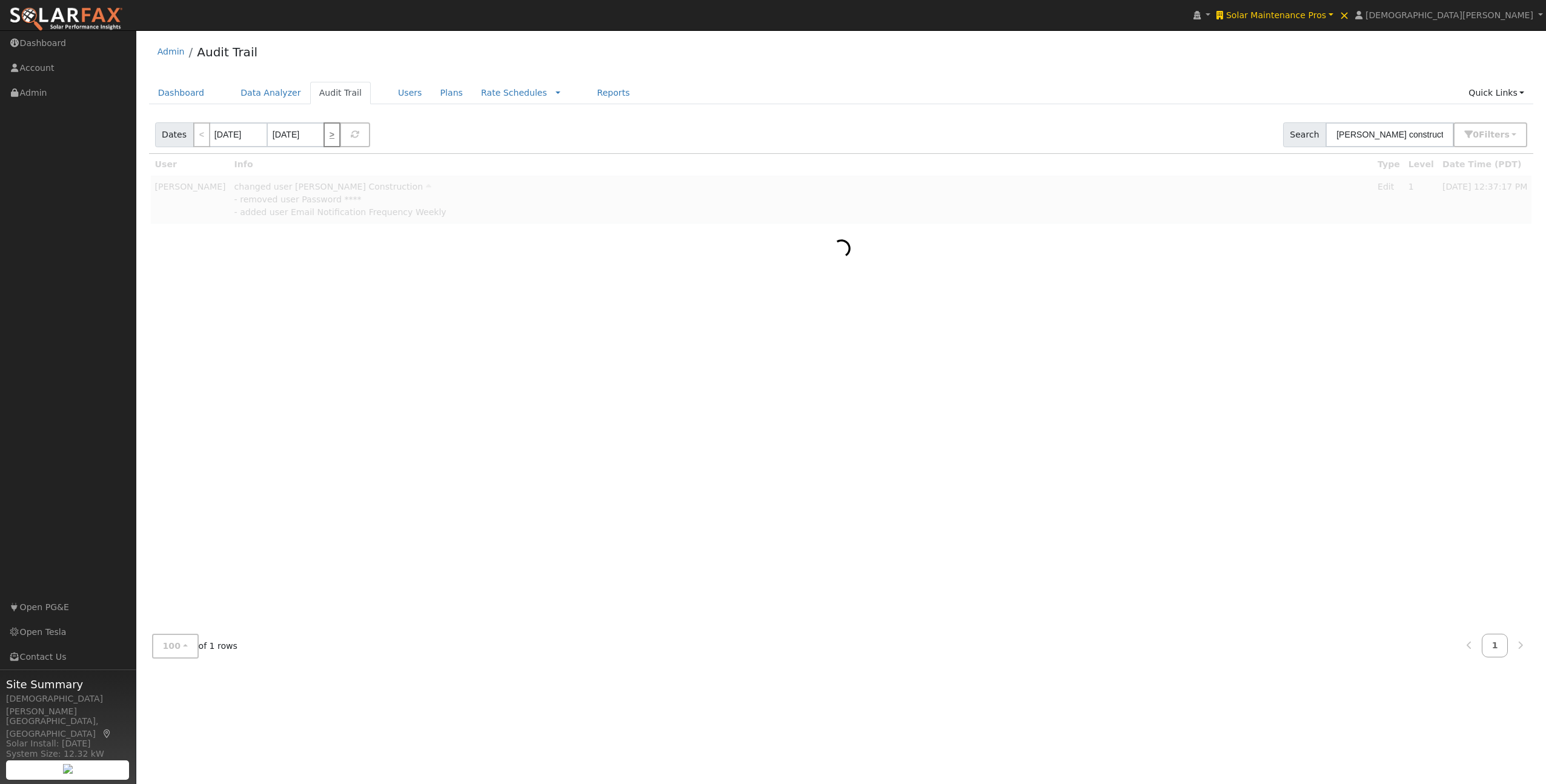
click at [329, 139] on link ">" at bounding box center [332, 135] width 17 height 25
type input "[DATE]"
click at [200, 139] on link "<" at bounding box center [201, 135] width 17 height 25
type input "[DATE]"
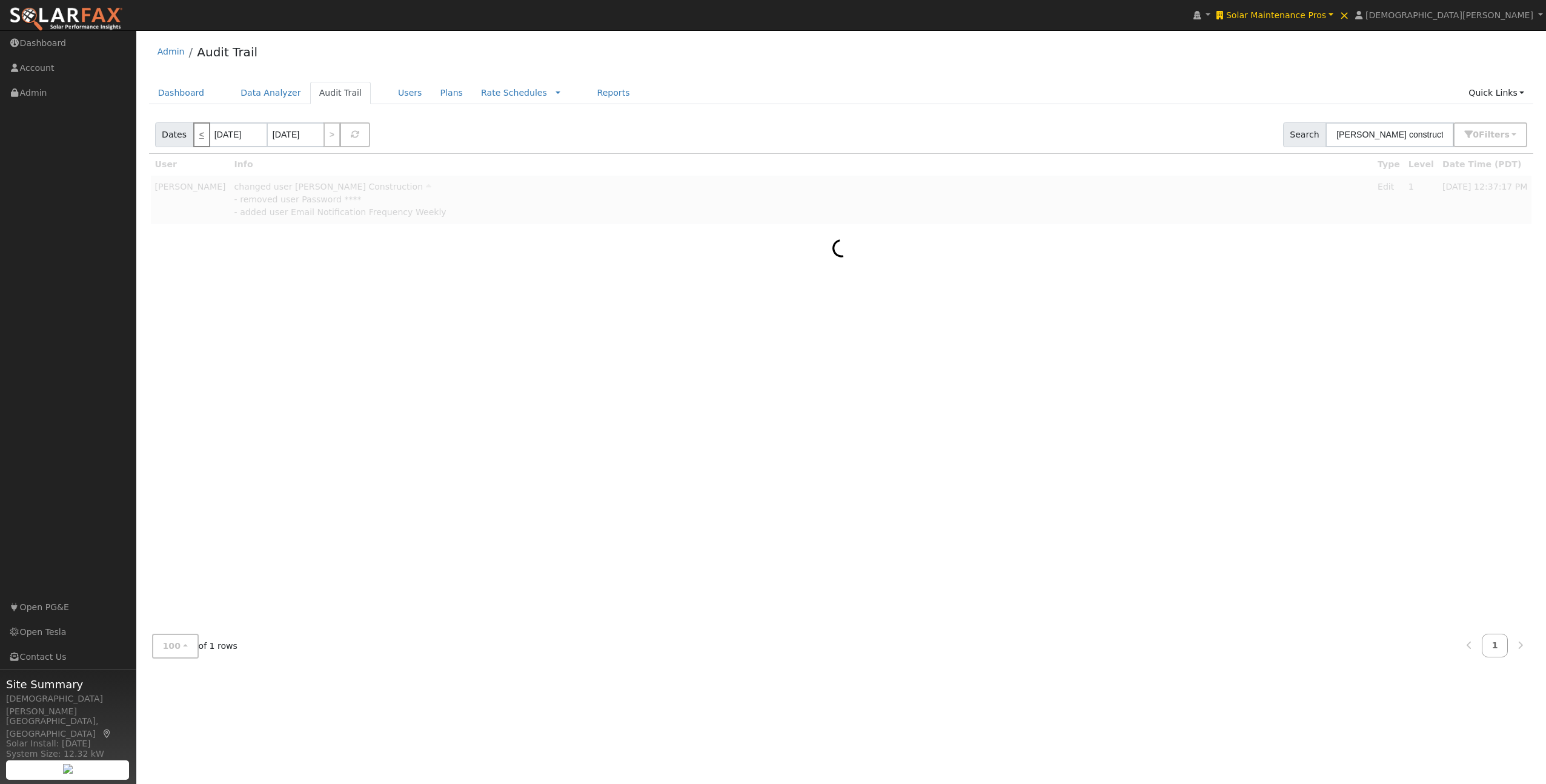
type input "[DATE]"
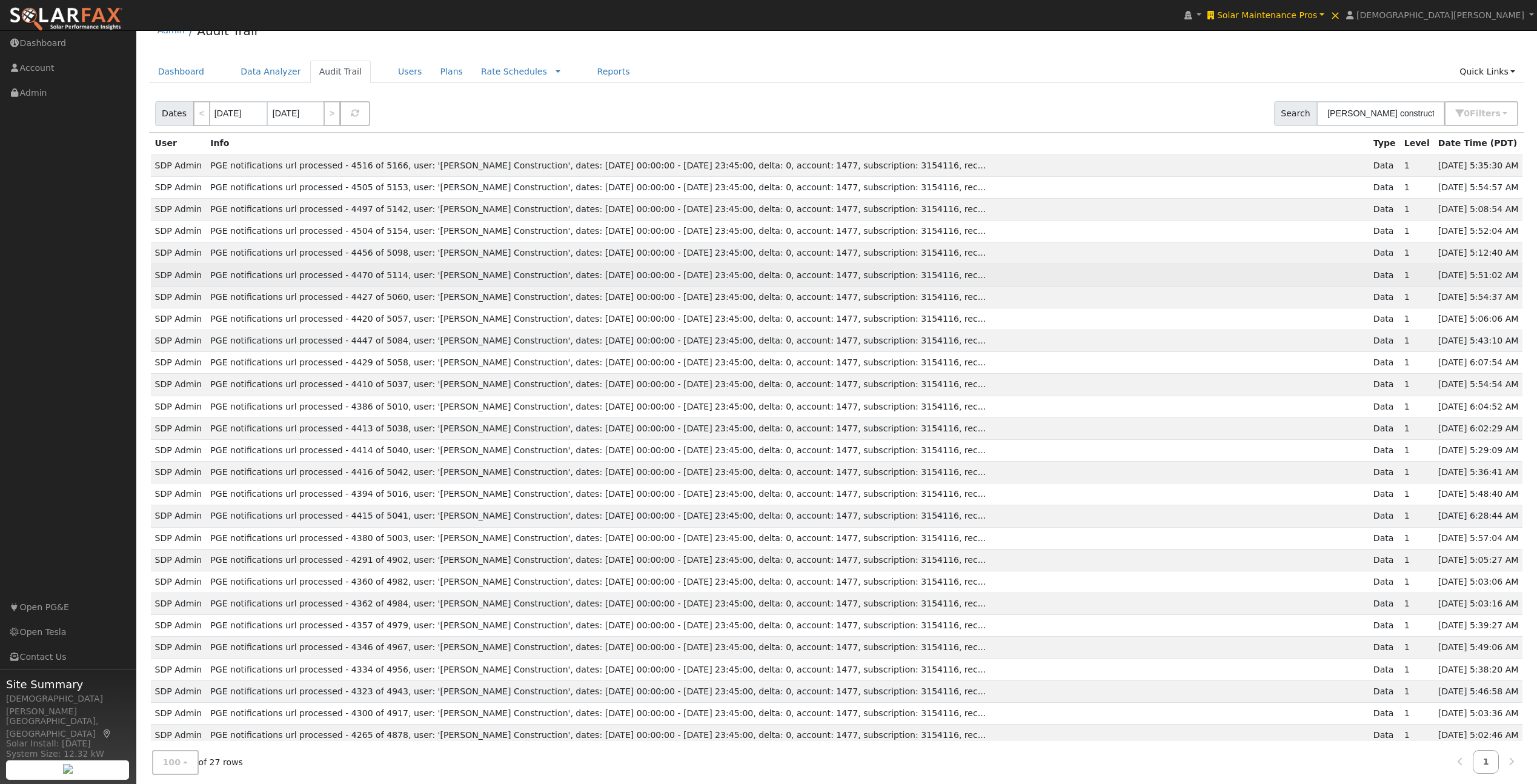
scroll to position [43, 0]
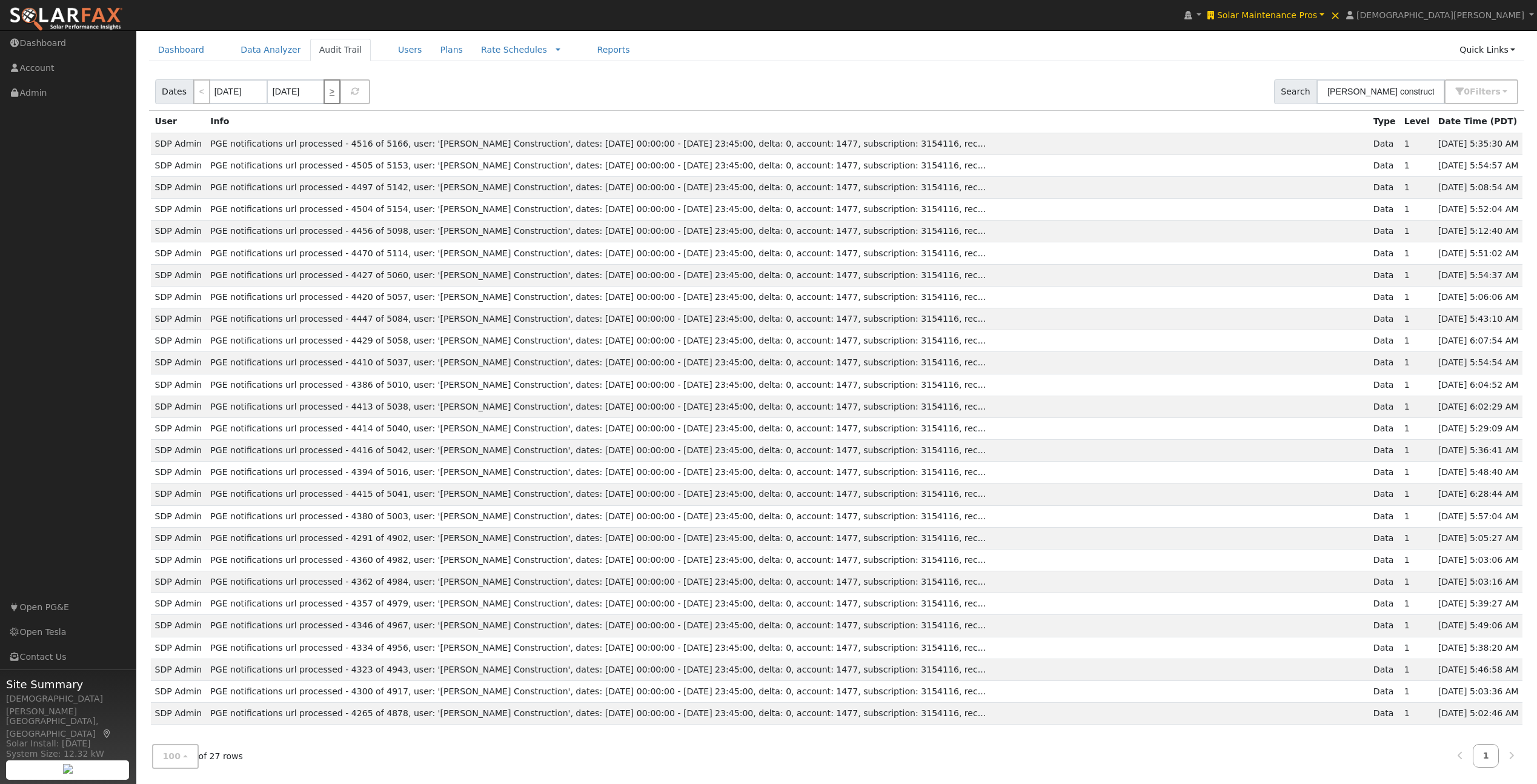
click at [329, 93] on link ">" at bounding box center [331, 91] width 17 height 25
type input "[DATE]"
click at [329, 98] on link ">" at bounding box center [331, 91] width 17 height 25
type input "[DATE]"
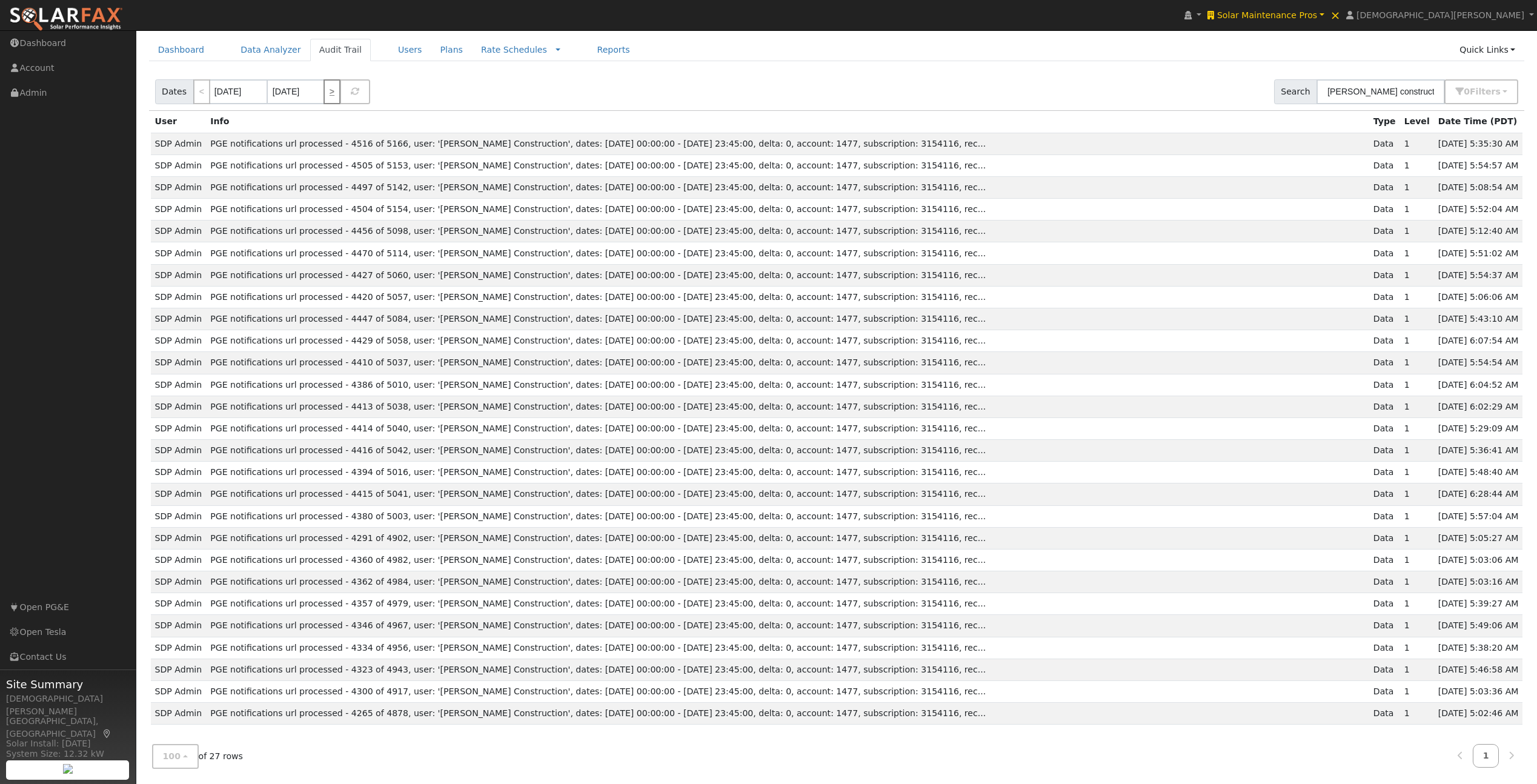
type input "[DATE]"
click at [329, 97] on link ">" at bounding box center [331, 91] width 17 height 25
type input "[DATE]"
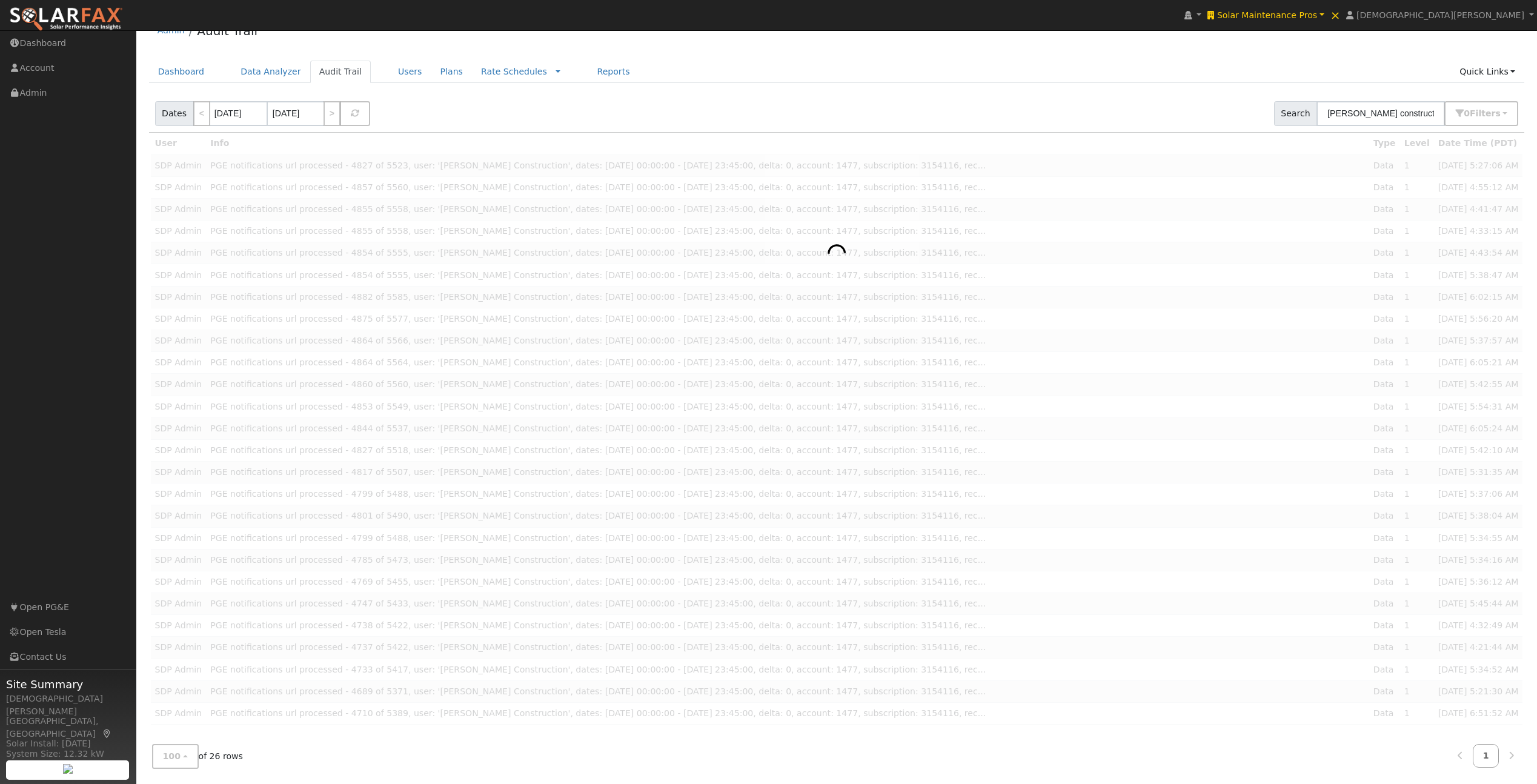
scroll to position [21, 0]
